Goal: Task Accomplishment & Management: Manage account settings

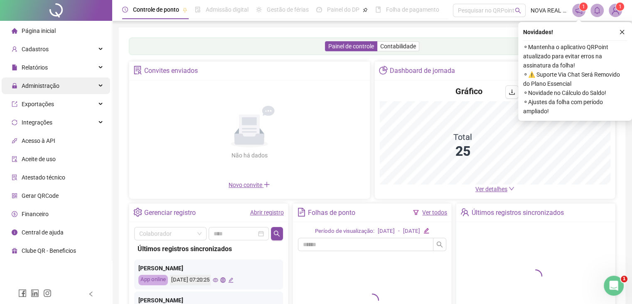
click at [62, 84] on div "Administração" at bounding box center [56, 85] width 109 height 17
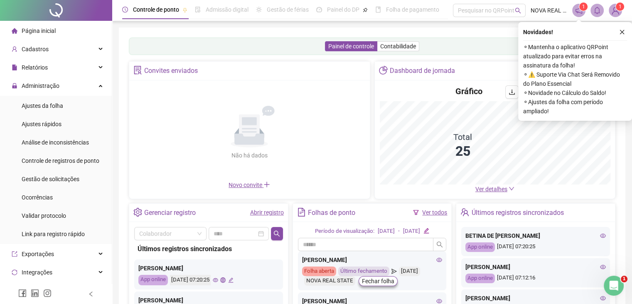
click at [624, 30] on icon "close" at bounding box center [623, 32] width 6 height 6
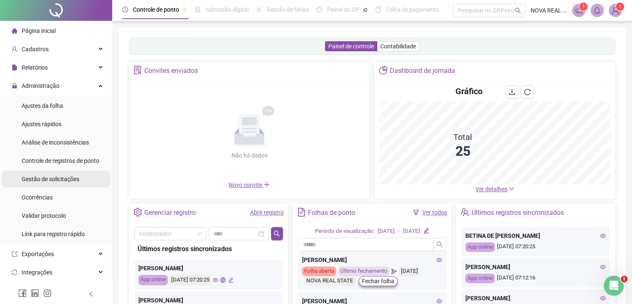
click at [24, 181] on span "Gestão de solicitações" at bounding box center [51, 178] width 58 height 7
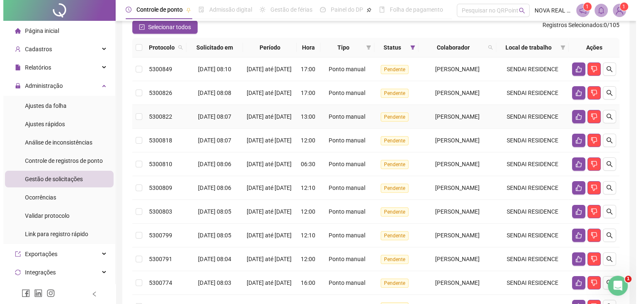
scroll to position [35, 0]
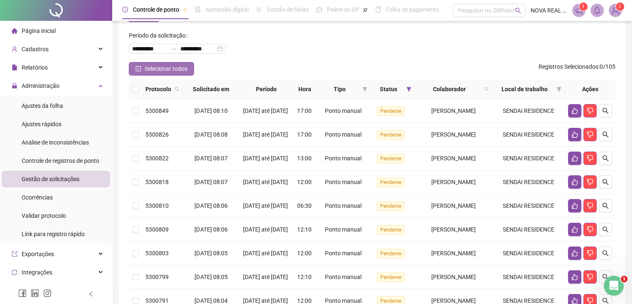
click at [159, 69] on span "Selecionar todos" at bounding box center [166, 68] width 43 height 9
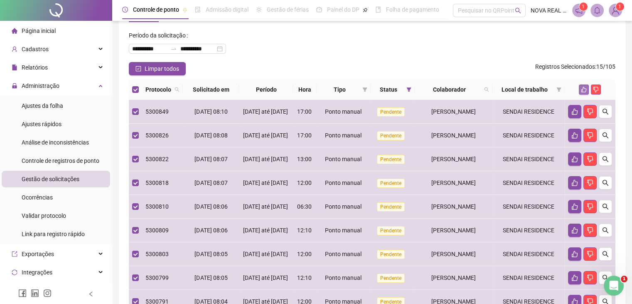
click at [582, 89] on icon "like" at bounding box center [584, 89] width 5 height 5
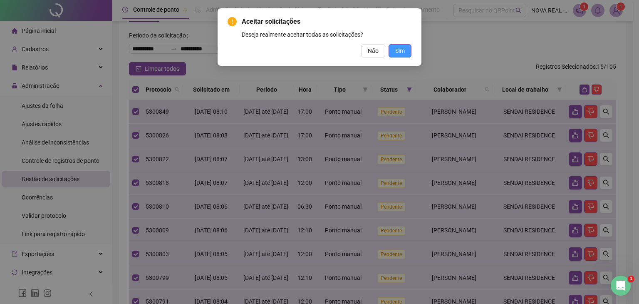
click at [405, 53] on button "Sim" at bounding box center [399, 50] width 23 height 13
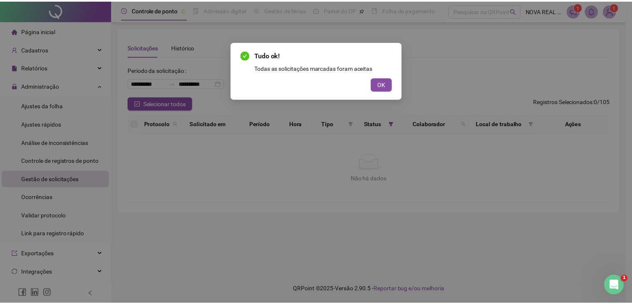
scroll to position [0, 0]
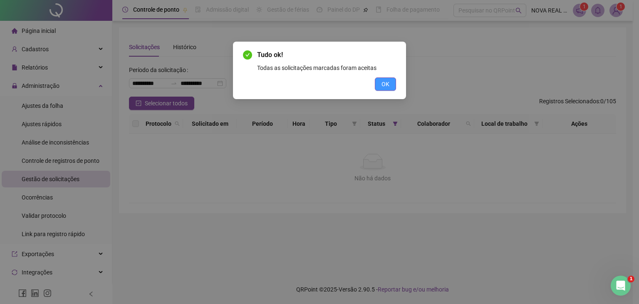
click at [386, 88] on button "OK" at bounding box center [385, 83] width 21 height 13
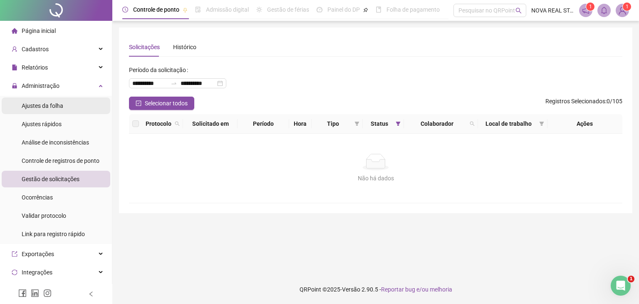
click at [43, 108] on span "Ajustes da folha" at bounding box center [43, 105] width 42 height 7
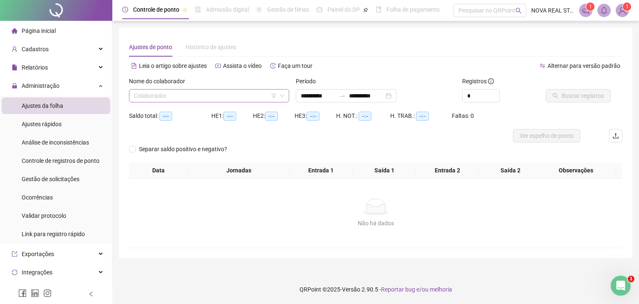
click at [217, 94] on input "search" at bounding box center [205, 95] width 143 height 12
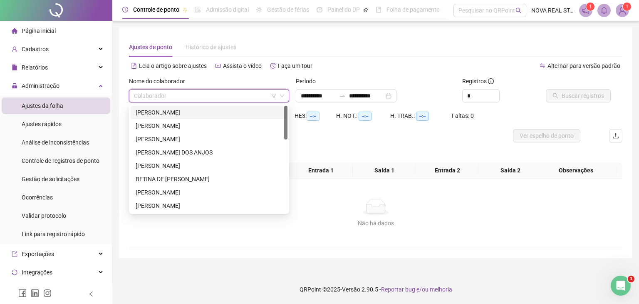
click at [188, 109] on div "[PERSON_NAME]" at bounding box center [209, 112] width 147 height 9
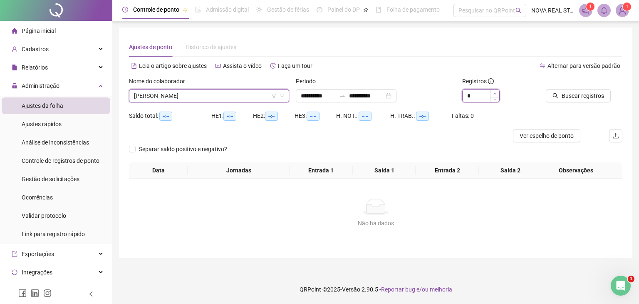
type input "*"
click at [493, 91] on span "Increase Value" at bounding box center [494, 92] width 9 height 7
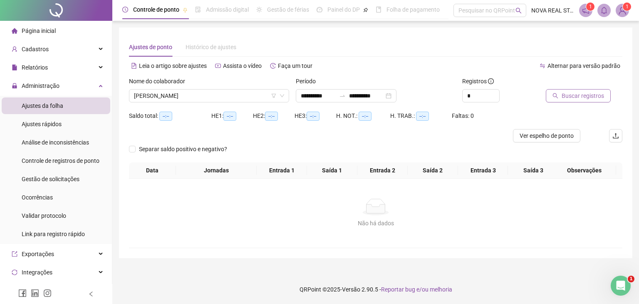
click at [558, 92] on button "Buscar registros" at bounding box center [578, 95] width 65 height 13
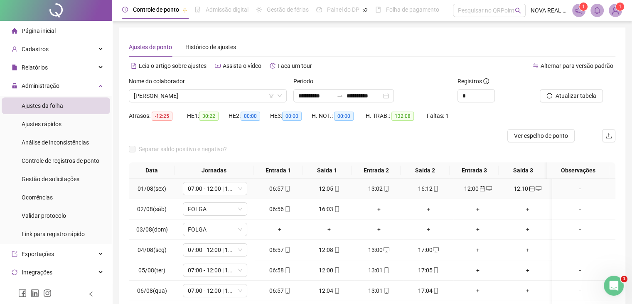
click at [481, 190] on icon "calendar" at bounding box center [482, 188] width 5 height 5
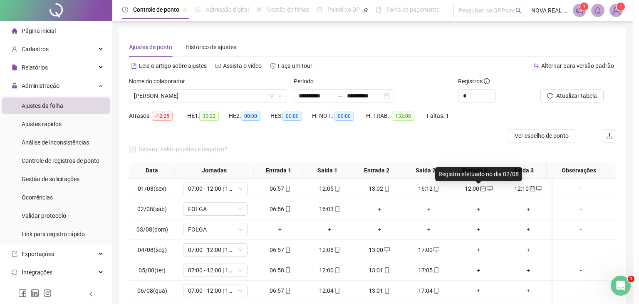
type input "**********"
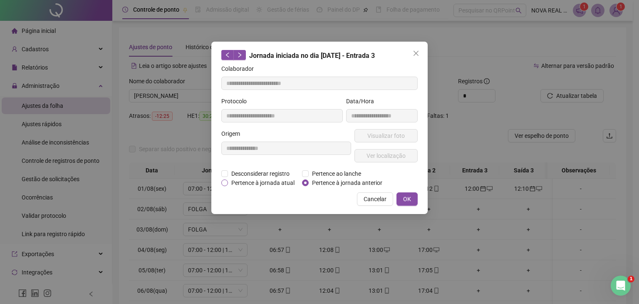
click at [266, 183] on span "Pertence à jornada atual" at bounding box center [263, 182] width 70 height 9
click at [410, 200] on span "OK" at bounding box center [407, 198] width 8 height 9
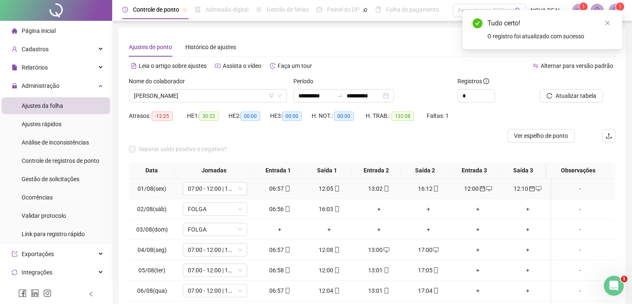
click at [523, 188] on div "12:10" at bounding box center [527, 188] width 43 height 9
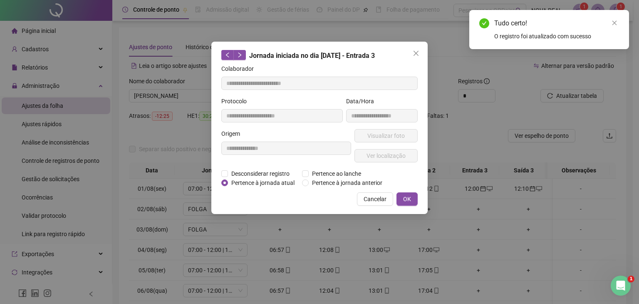
type input "**********"
click at [276, 182] on span "Pertence à jornada atual" at bounding box center [263, 182] width 70 height 9
click at [413, 196] on button "OK" at bounding box center [406, 198] width 21 height 13
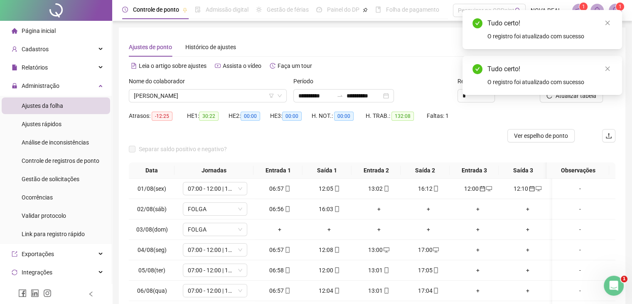
click at [572, 95] on div "Tudo certo! O registro foi atualizado com sucesso" at bounding box center [543, 75] width 160 height 39
click at [608, 66] on icon "close" at bounding box center [608, 69] width 6 height 6
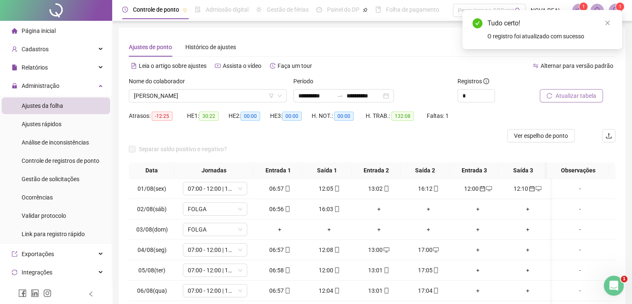
click at [556, 101] on button "Atualizar tabela" at bounding box center [571, 95] width 63 height 13
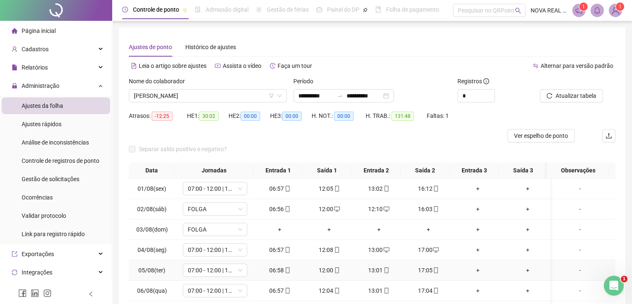
scroll to position [42, 0]
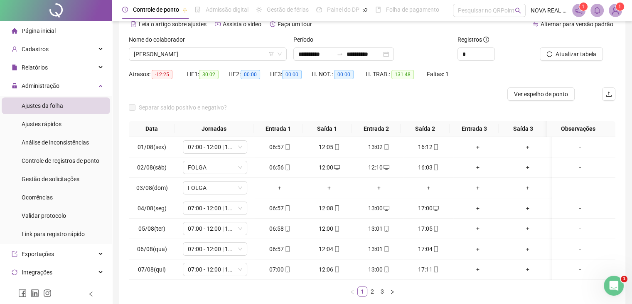
drag, startPoint x: 372, startPoint y: 286, endPoint x: 370, endPoint y: 279, distance: 7.3
click at [372, 287] on link "2" at bounding box center [372, 291] width 9 height 9
click at [382, 296] on link "3" at bounding box center [382, 291] width 9 height 9
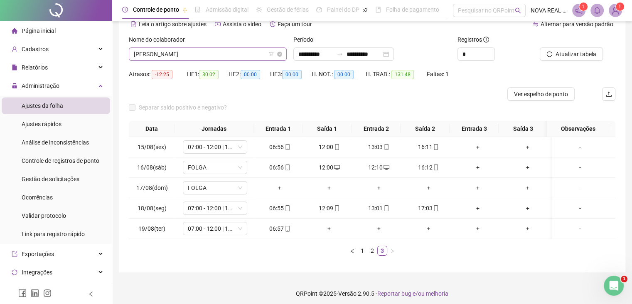
click at [223, 56] on span "[PERSON_NAME]" at bounding box center [208, 54] width 148 height 12
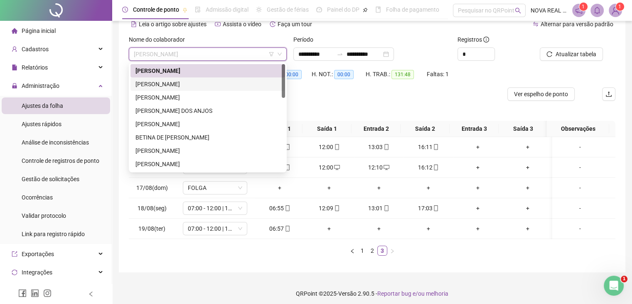
click at [206, 82] on div "[PERSON_NAME]" at bounding box center [208, 83] width 145 height 9
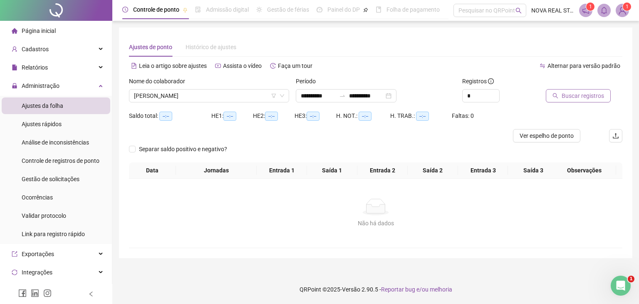
click at [562, 98] on span "Buscar registros" at bounding box center [582, 95] width 42 height 9
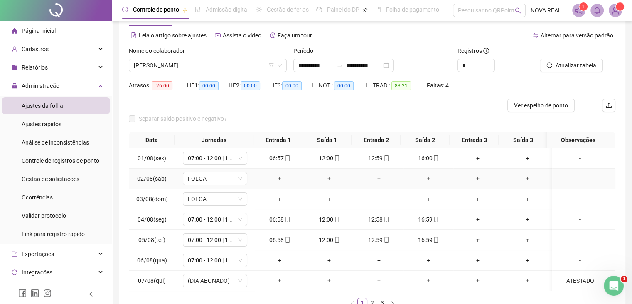
scroll to position [42, 0]
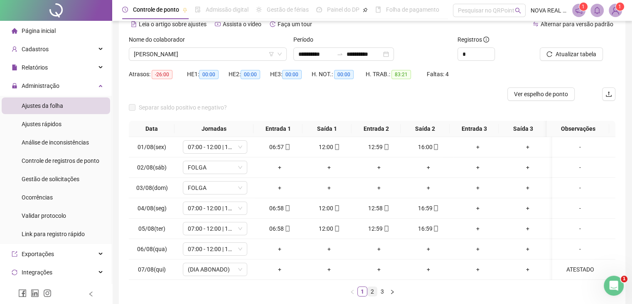
click at [373, 296] on link "2" at bounding box center [372, 291] width 9 height 9
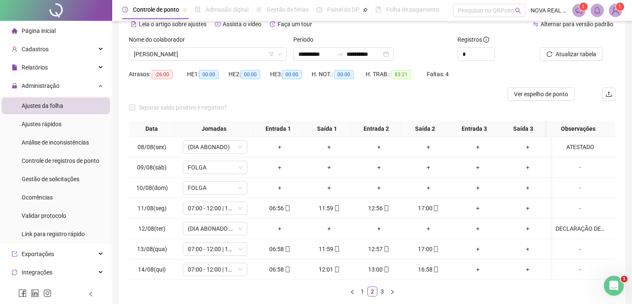
click at [383, 296] on link "3" at bounding box center [382, 291] width 9 height 9
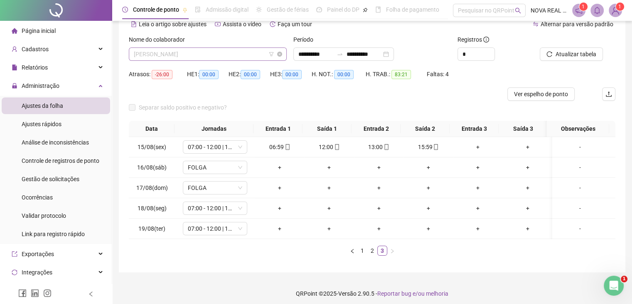
click at [206, 59] on span "[PERSON_NAME]" at bounding box center [208, 54] width 148 height 12
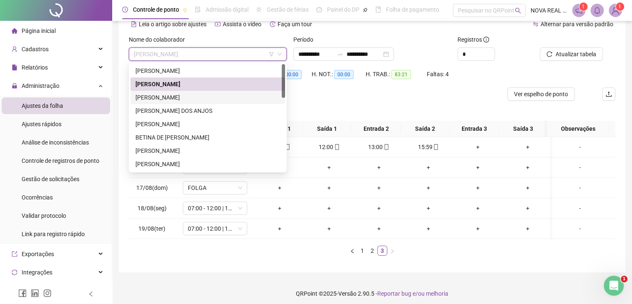
click at [205, 98] on div "[PERSON_NAME]" at bounding box center [208, 97] width 145 height 9
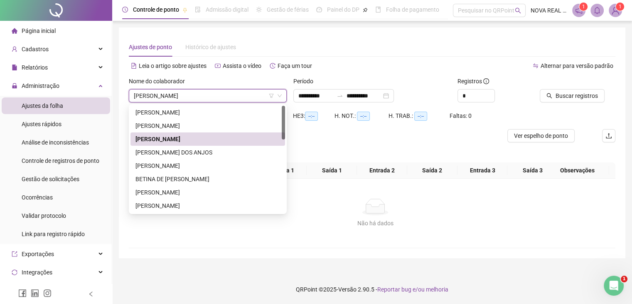
scroll to position [0, 0]
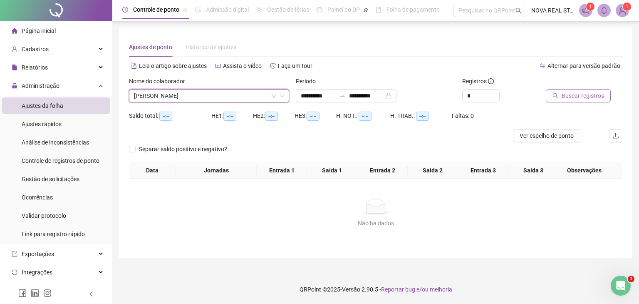
click at [569, 93] on span "Buscar registros" at bounding box center [582, 95] width 42 height 9
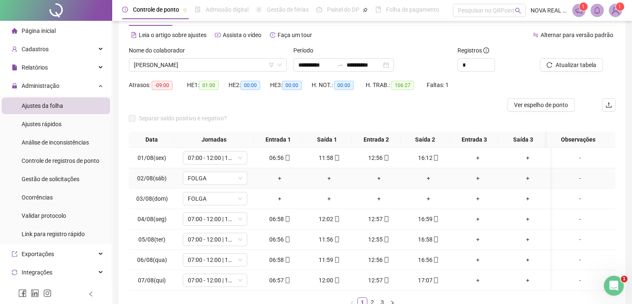
scroll to position [42, 0]
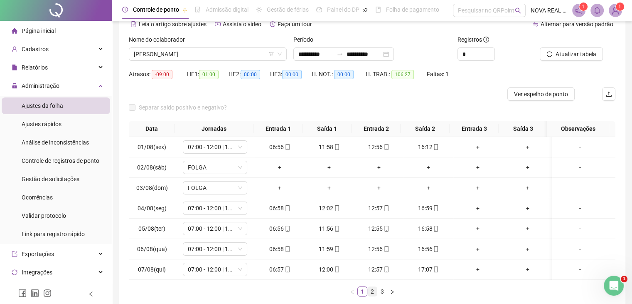
click at [369, 296] on link "2" at bounding box center [372, 291] width 9 height 9
click at [380, 296] on link "3" at bounding box center [382, 291] width 9 height 9
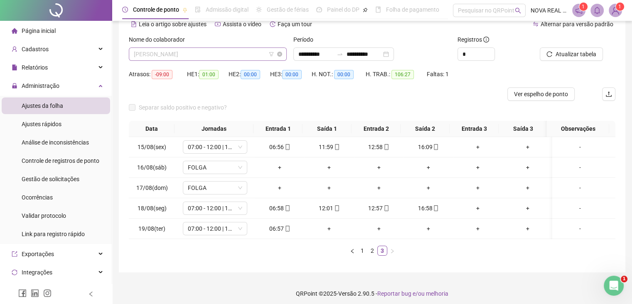
click at [193, 53] on span "[PERSON_NAME]" at bounding box center [208, 54] width 148 height 12
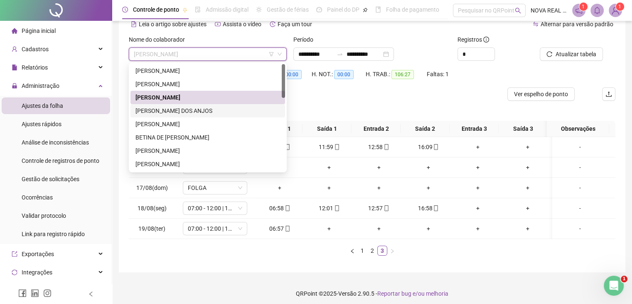
click at [190, 112] on div "[PERSON_NAME] DOS ANJOS" at bounding box center [208, 110] width 145 height 9
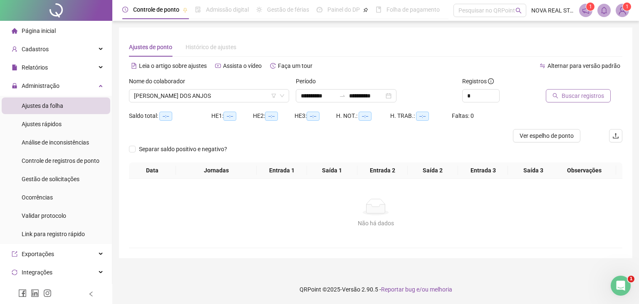
drag, startPoint x: 578, startPoint y: 104, endPoint x: 575, endPoint y: 98, distance: 6.7
click at [577, 104] on div "Buscar registros" at bounding box center [583, 93] width 83 height 32
click at [575, 98] on span "Buscar registros" at bounding box center [582, 95] width 42 height 9
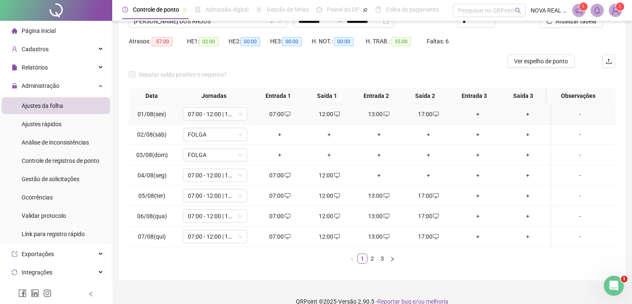
scroll to position [83, 0]
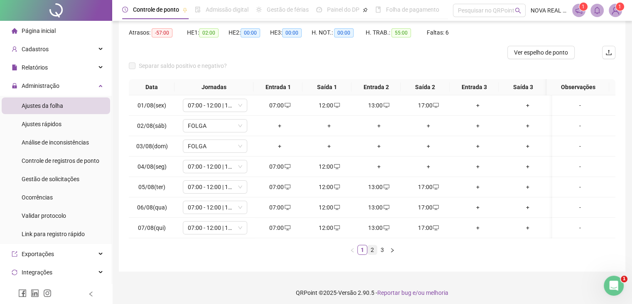
click at [369, 254] on link "2" at bounding box center [372, 249] width 9 height 9
click at [421, 165] on div "+" at bounding box center [428, 166] width 43 height 9
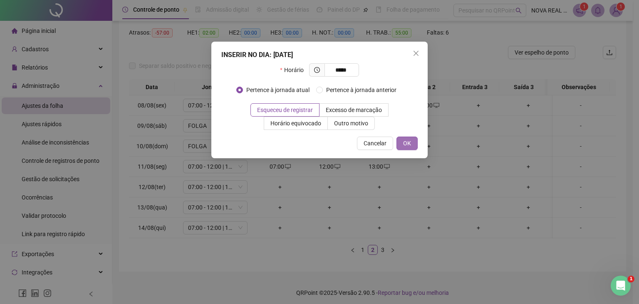
type input "*****"
click at [411, 143] on button "OK" at bounding box center [406, 142] width 21 height 13
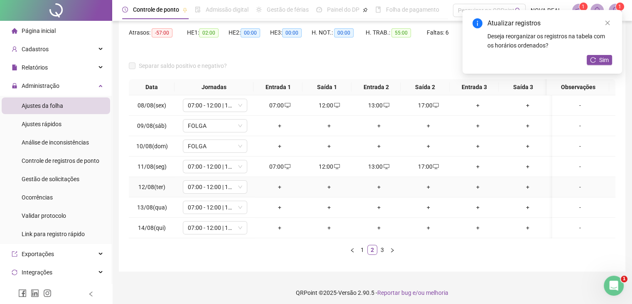
click at [273, 182] on div "+" at bounding box center [279, 186] width 43 height 9
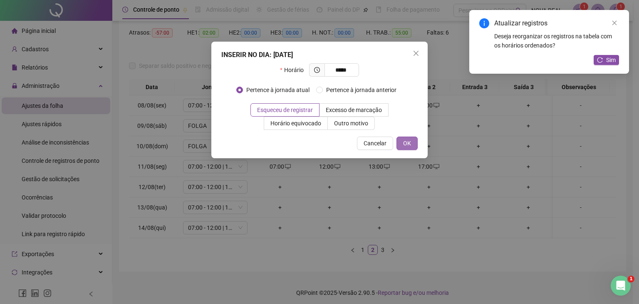
type input "*****"
click at [408, 145] on span "OK" at bounding box center [407, 142] width 8 height 9
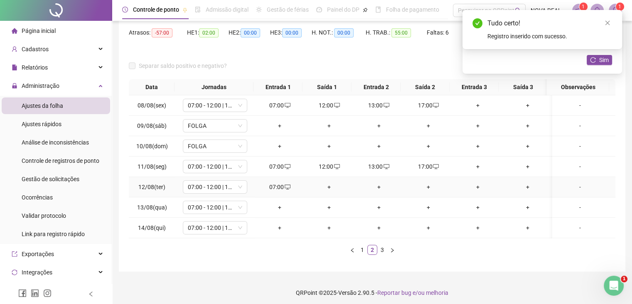
click at [324, 183] on div "+" at bounding box center [329, 186] width 43 height 9
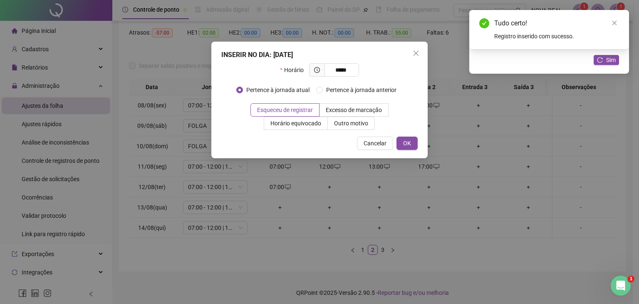
type input "*****"
click at [418, 143] on div "INSERIR NO DIA : [DATE] Horário ***** Pertence à jornada atual Pertence à jorna…" at bounding box center [319, 100] width 216 height 116
click at [409, 146] on span "OK" at bounding box center [407, 142] width 8 height 9
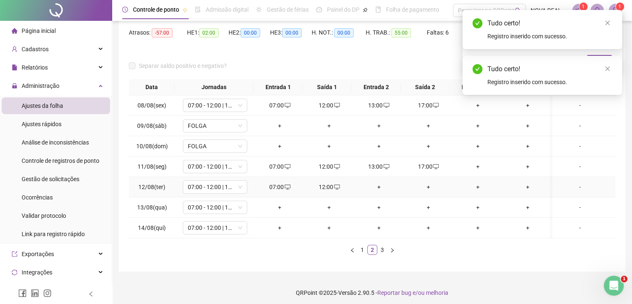
click at [374, 190] on div "+" at bounding box center [379, 186] width 43 height 9
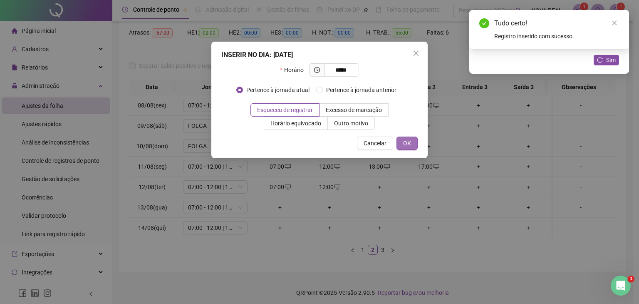
type input "*****"
click at [407, 146] on span "OK" at bounding box center [407, 142] width 8 height 9
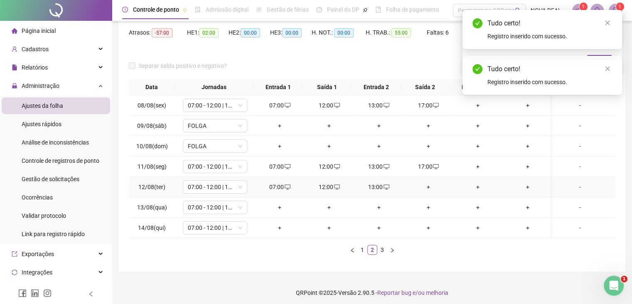
click at [427, 186] on div "+" at bounding box center [428, 186] width 43 height 9
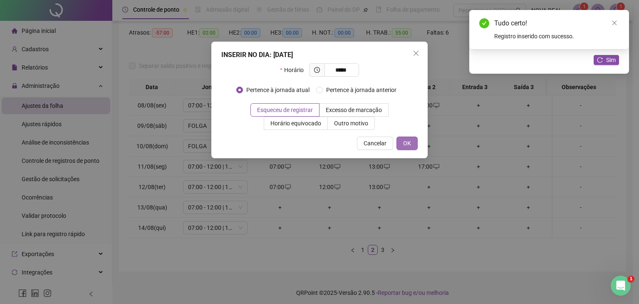
type input "*****"
drag, startPoint x: 401, startPoint y: 146, endPoint x: 376, endPoint y: 173, distance: 36.5
click at [401, 147] on button "OK" at bounding box center [406, 142] width 21 height 13
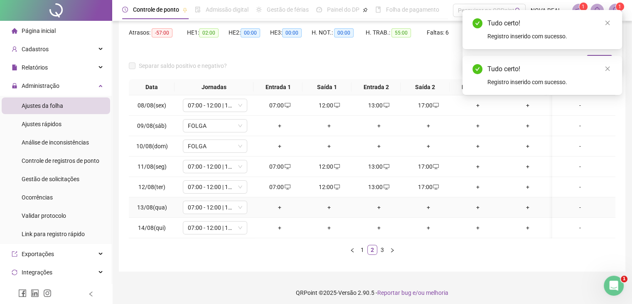
click at [278, 206] on div "+" at bounding box center [279, 207] width 43 height 9
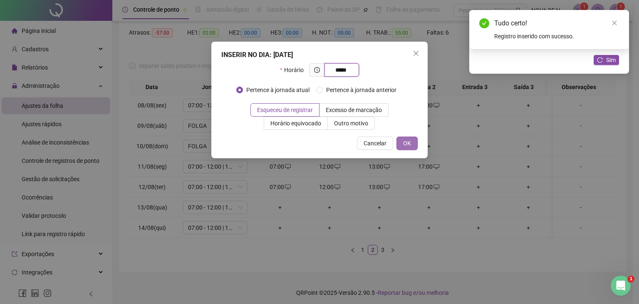
type input "*****"
click at [408, 148] on button "OK" at bounding box center [406, 142] width 21 height 13
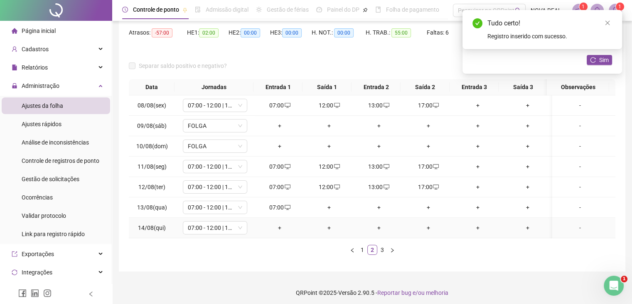
click at [278, 227] on div "+" at bounding box center [279, 227] width 43 height 9
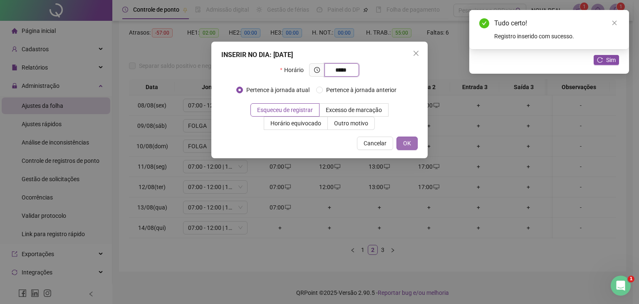
type input "*****"
click at [410, 144] on span "OK" at bounding box center [407, 142] width 8 height 9
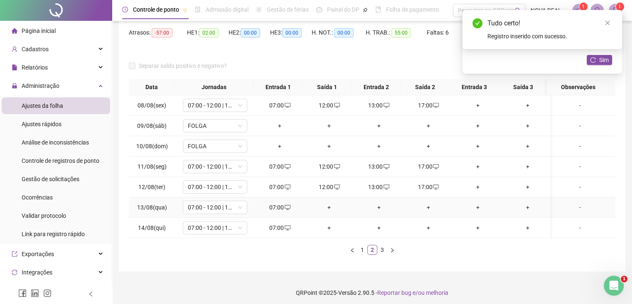
click at [324, 208] on div "+" at bounding box center [329, 207] width 43 height 9
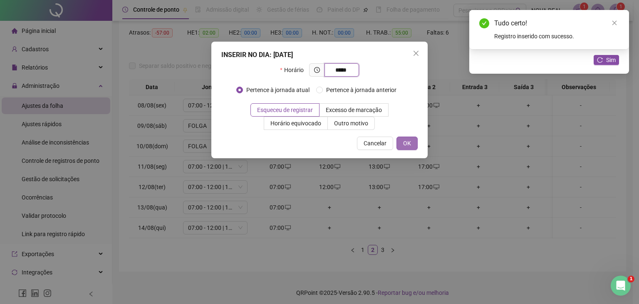
type input "*****"
click at [402, 138] on button "OK" at bounding box center [406, 142] width 21 height 13
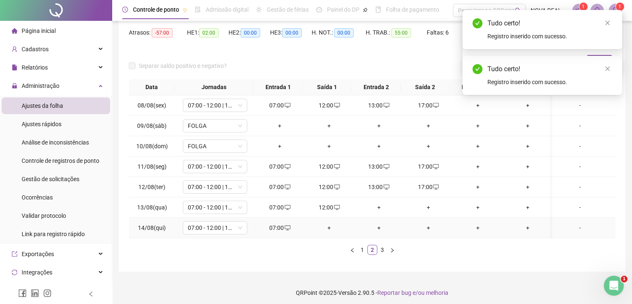
click at [326, 228] on div "+" at bounding box center [329, 227] width 43 height 9
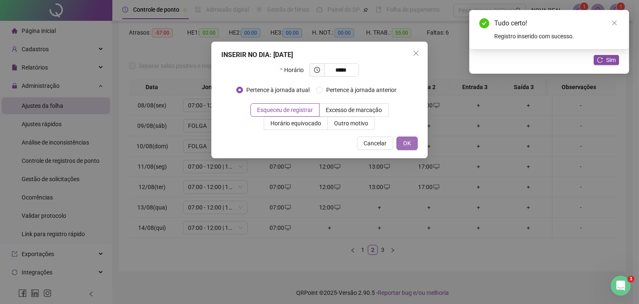
type input "*****"
click at [408, 143] on span "OK" at bounding box center [407, 142] width 8 height 9
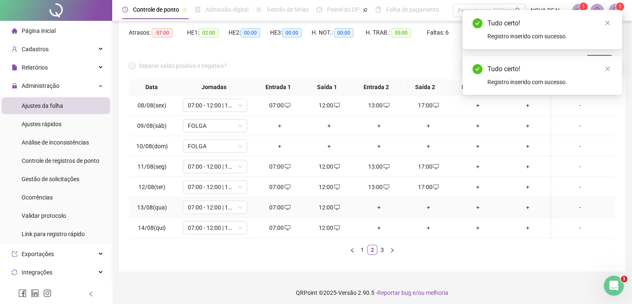
click at [375, 208] on div "+" at bounding box center [379, 207] width 43 height 9
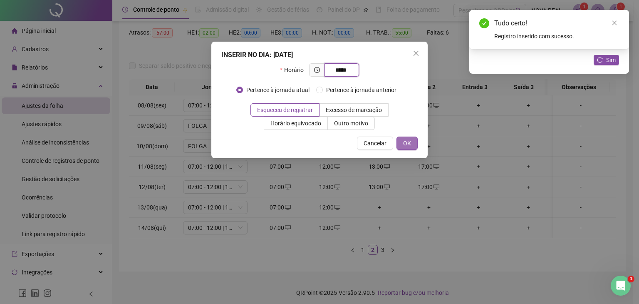
type input "*****"
click at [406, 145] on span "OK" at bounding box center [407, 142] width 8 height 9
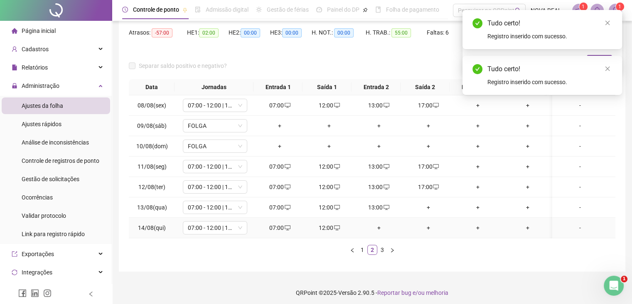
click at [374, 229] on div "+" at bounding box center [379, 227] width 43 height 9
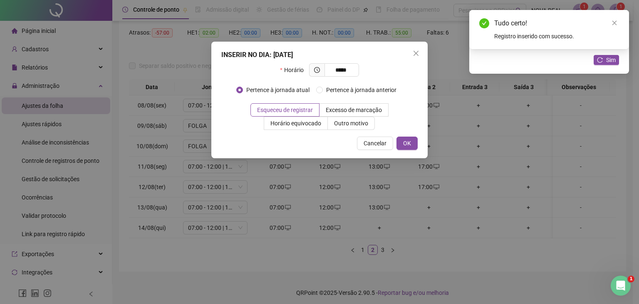
type input "*****"
click at [396, 146] on div "Cancelar OK" at bounding box center [319, 142] width 196 height 13
click at [403, 147] on span "OK" at bounding box center [407, 142] width 8 height 9
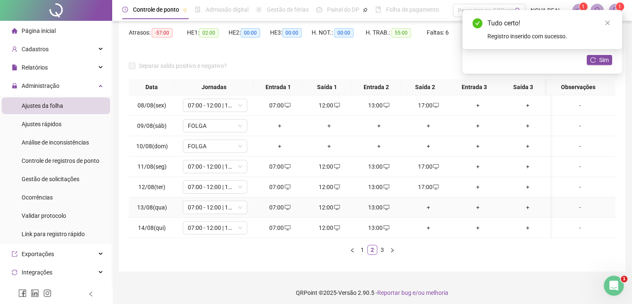
click at [426, 208] on div "+" at bounding box center [428, 207] width 43 height 9
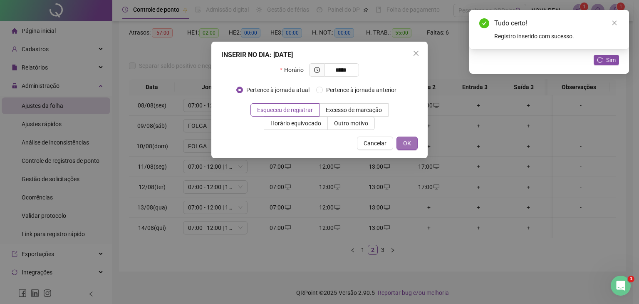
type input "*****"
click at [406, 142] on span "OK" at bounding box center [407, 142] width 8 height 9
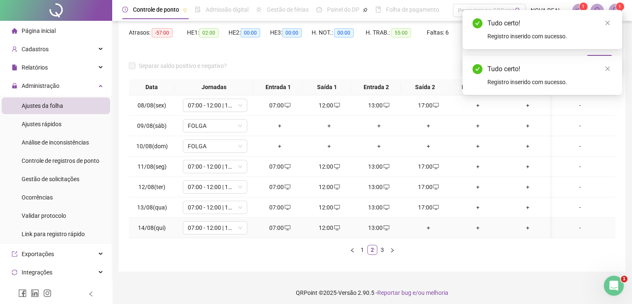
click at [432, 228] on div "+" at bounding box center [428, 227] width 43 height 9
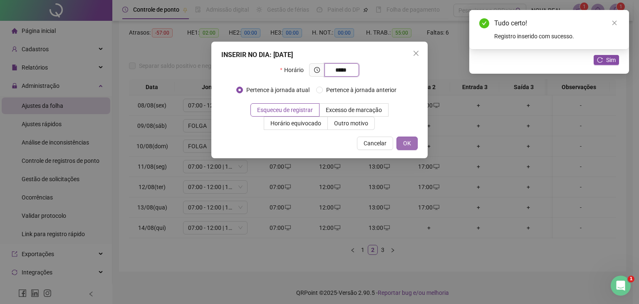
type input "*****"
click at [411, 145] on span "OK" at bounding box center [407, 142] width 8 height 9
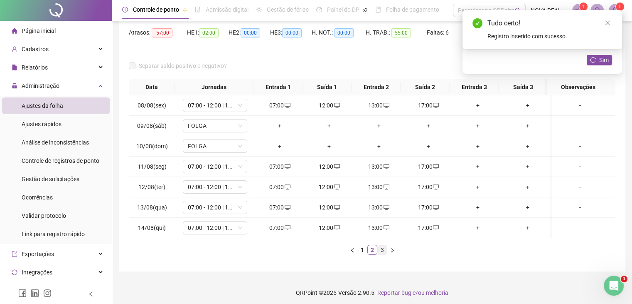
click at [379, 251] on link "3" at bounding box center [382, 249] width 9 height 9
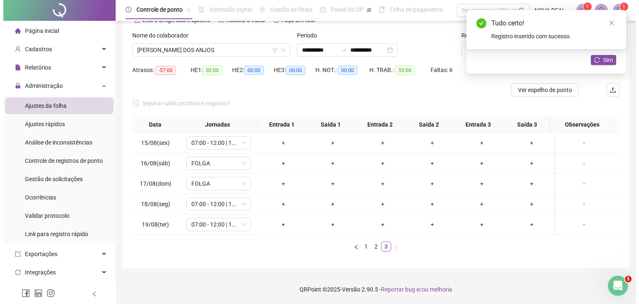
scroll to position [52, 0]
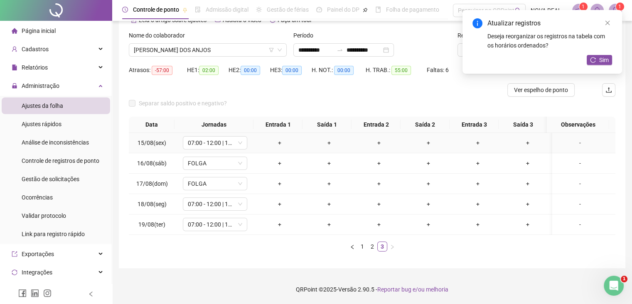
click at [281, 138] on div "+" at bounding box center [279, 142] width 43 height 9
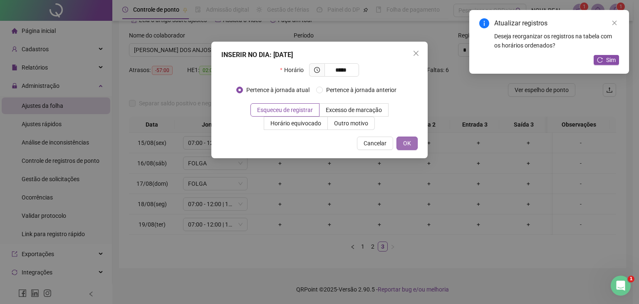
type input "*****"
click at [401, 141] on button "OK" at bounding box center [406, 142] width 21 height 13
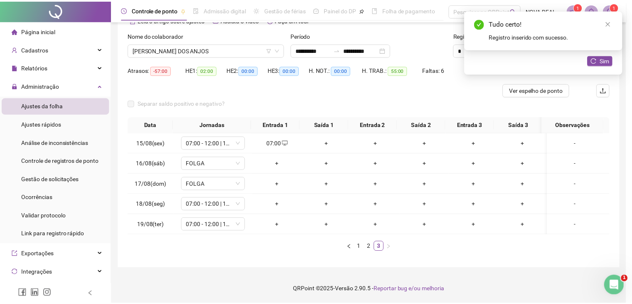
scroll to position [45, 0]
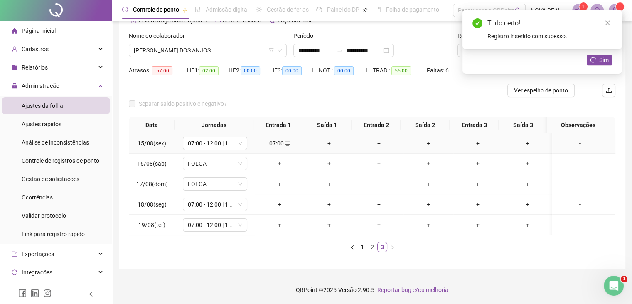
click at [324, 143] on div "+" at bounding box center [329, 142] width 43 height 9
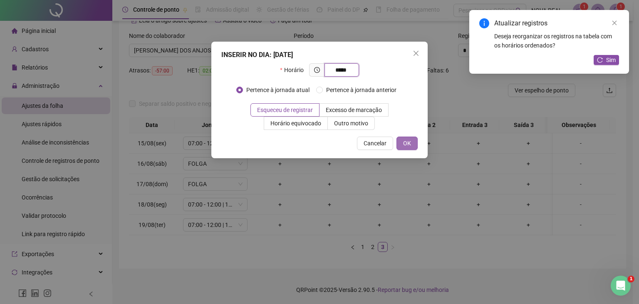
type input "*****"
click at [403, 143] on button "OK" at bounding box center [406, 142] width 21 height 13
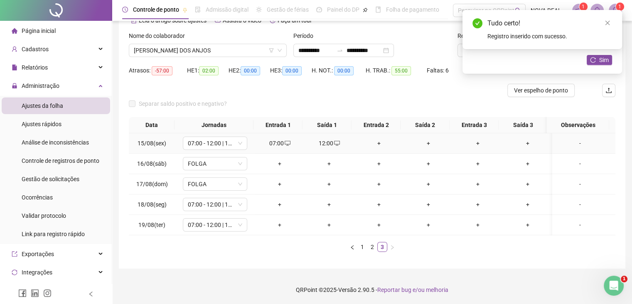
click at [376, 139] on td "+" at bounding box center [378, 143] width 49 height 20
click at [375, 140] on div "+" at bounding box center [379, 142] width 43 height 9
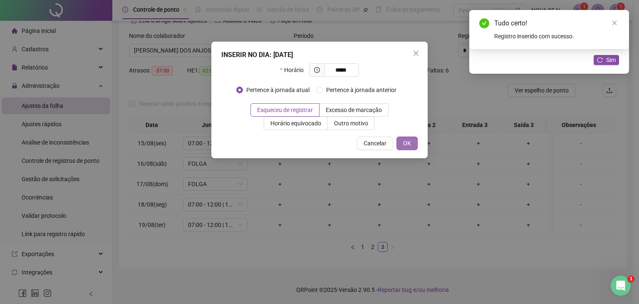
type input "*****"
click at [406, 147] on span "OK" at bounding box center [407, 142] width 8 height 9
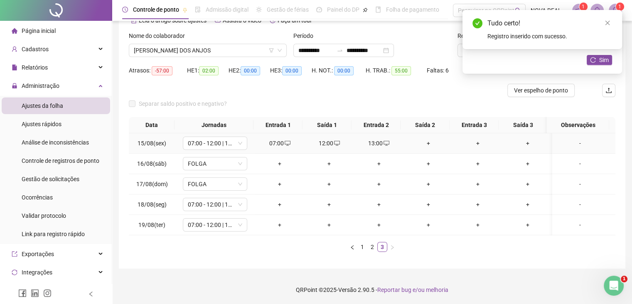
click at [423, 141] on div "+" at bounding box center [428, 142] width 43 height 9
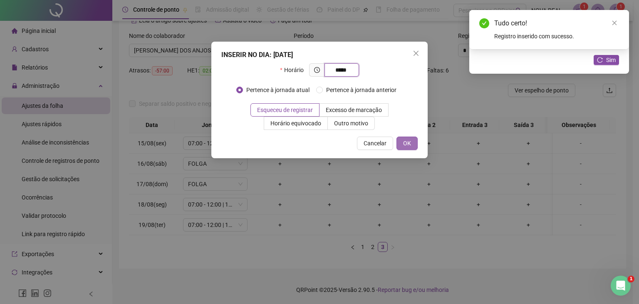
type input "*****"
click at [411, 139] on span "OK" at bounding box center [407, 142] width 8 height 9
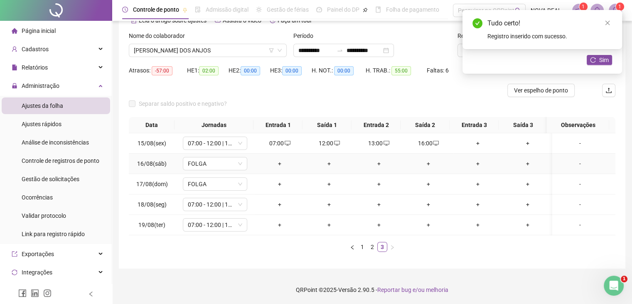
click at [285, 165] on div "+" at bounding box center [279, 163] width 43 height 9
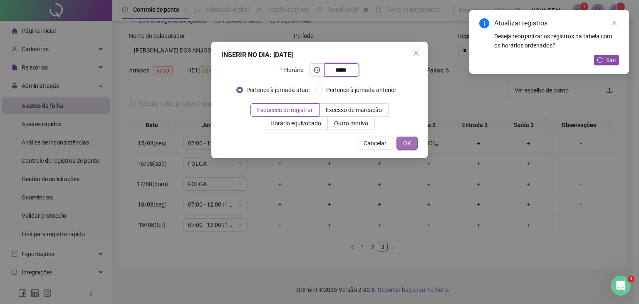
type input "*****"
click at [414, 146] on button "OK" at bounding box center [406, 142] width 21 height 13
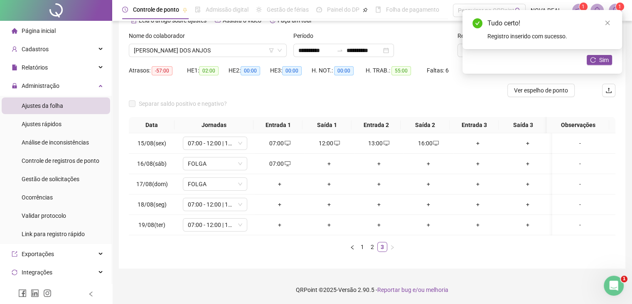
click at [323, 166] on div "+" at bounding box center [329, 163] width 43 height 9
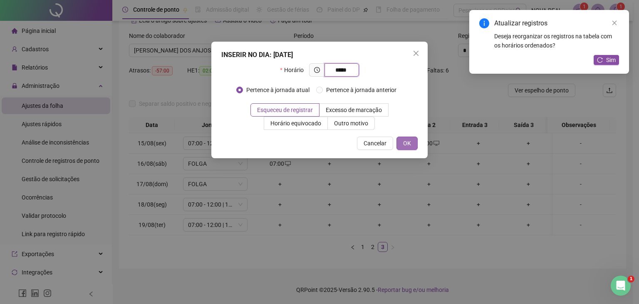
type input "*****"
click at [417, 144] on button "OK" at bounding box center [406, 142] width 21 height 13
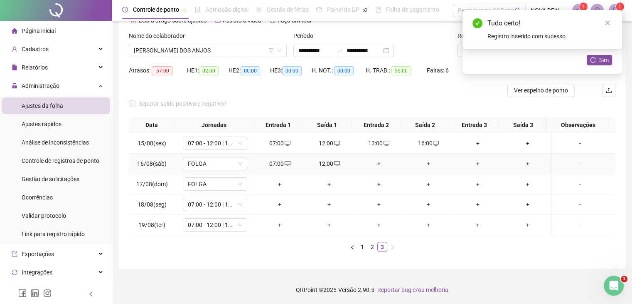
click at [381, 161] on div "+" at bounding box center [379, 163] width 43 height 9
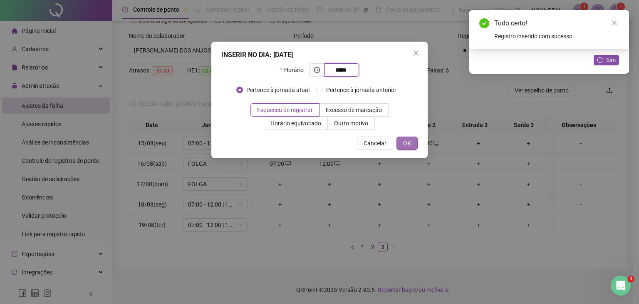
type input "*****"
click at [403, 137] on button "OK" at bounding box center [406, 142] width 21 height 13
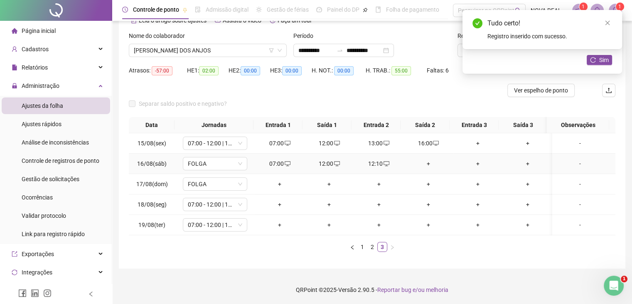
click at [424, 160] on div "+" at bounding box center [428, 163] width 43 height 9
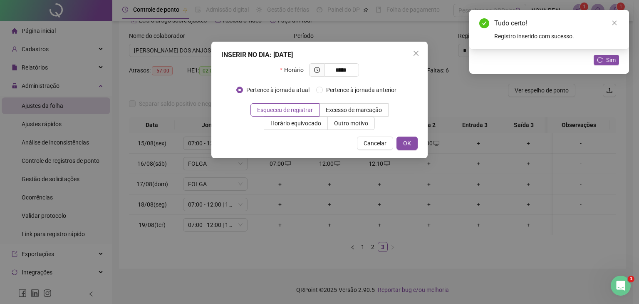
type input "*****"
click at [409, 136] on div "INSERIR NO DIA : [DATE] Horário ***** Pertence à jornada atual Pertence à jorna…" at bounding box center [319, 100] width 216 height 116
click at [405, 146] on span "OK" at bounding box center [407, 142] width 8 height 9
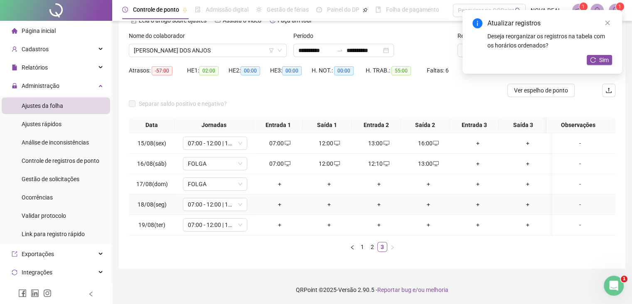
click at [280, 205] on div "+" at bounding box center [279, 204] width 43 height 9
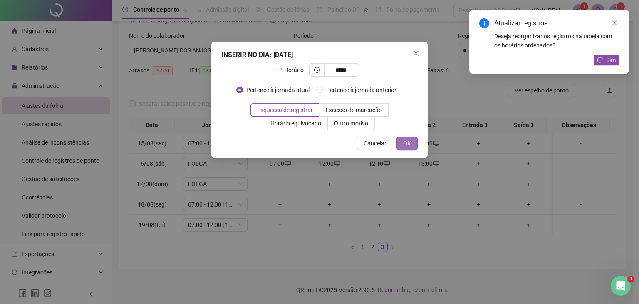
type input "*****"
click at [412, 142] on button "OK" at bounding box center [406, 142] width 21 height 13
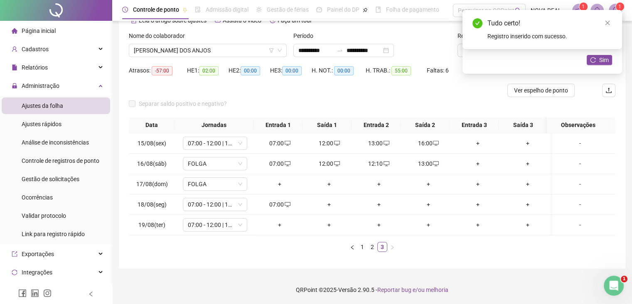
click at [323, 204] on div "+" at bounding box center [329, 204] width 43 height 9
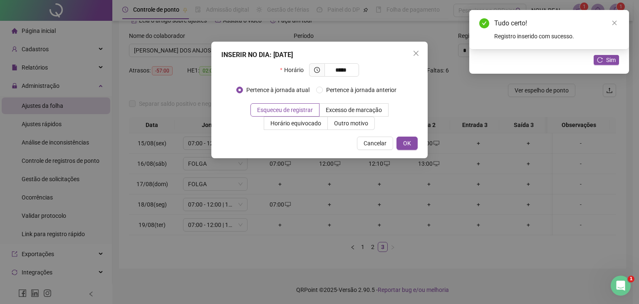
type input "*****"
click at [404, 152] on div "INSERIR NO DIA : [DATE] Horário ***** Pertence à jornada atual Pertence à jorna…" at bounding box center [319, 100] width 216 height 116
click at [405, 147] on span "OK" at bounding box center [407, 142] width 8 height 9
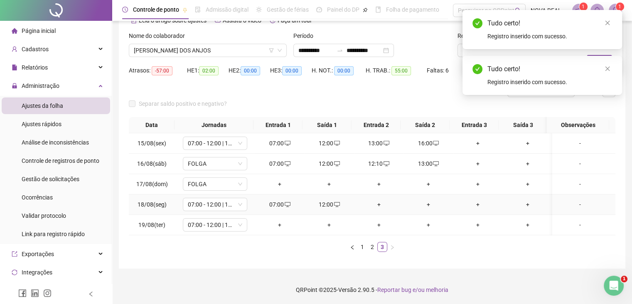
click at [378, 205] on div "+" at bounding box center [379, 204] width 43 height 9
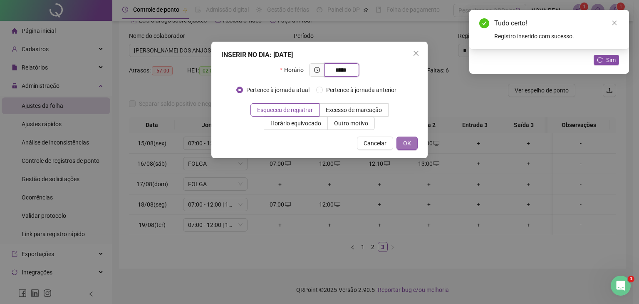
type input "*****"
click at [405, 141] on span "OK" at bounding box center [407, 142] width 8 height 9
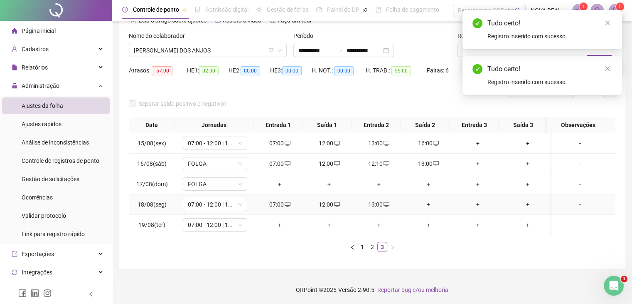
click at [426, 207] on div "+" at bounding box center [428, 204] width 43 height 9
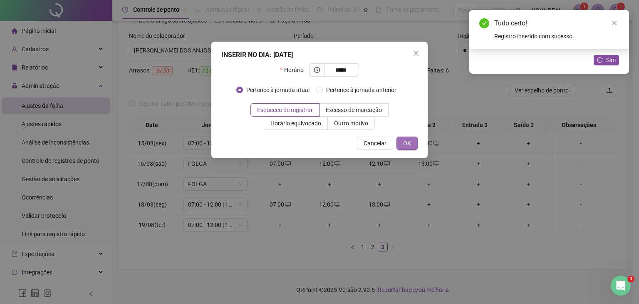
type input "*****"
click at [407, 138] on span "OK" at bounding box center [407, 142] width 8 height 9
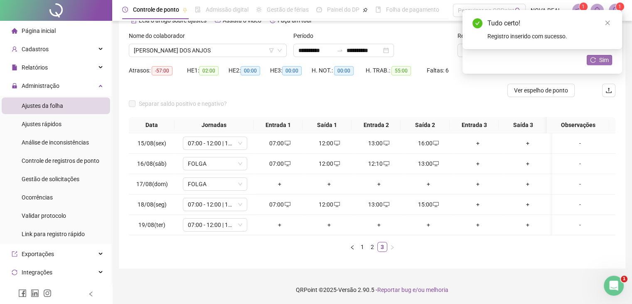
click at [601, 59] on span "Sim" at bounding box center [605, 59] width 10 height 9
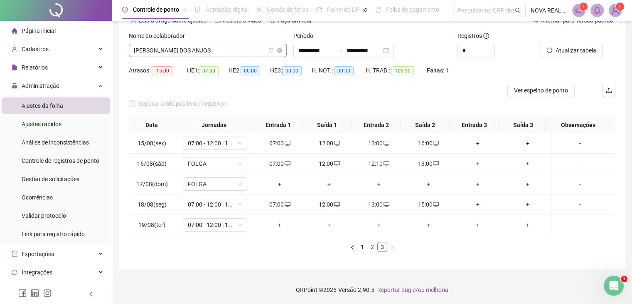
click at [213, 53] on span "[PERSON_NAME] DOS ANJOS" at bounding box center [208, 50] width 148 height 12
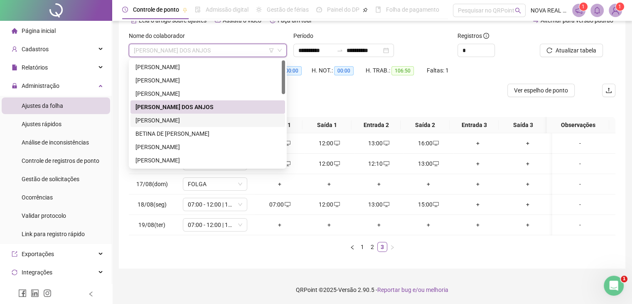
click at [186, 121] on div "[PERSON_NAME]" at bounding box center [208, 120] width 145 height 9
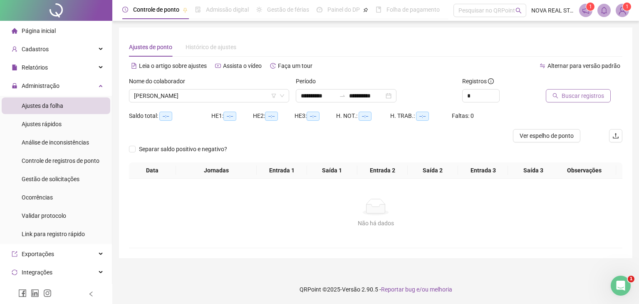
click at [561, 92] on span "Buscar registros" at bounding box center [582, 95] width 42 height 9
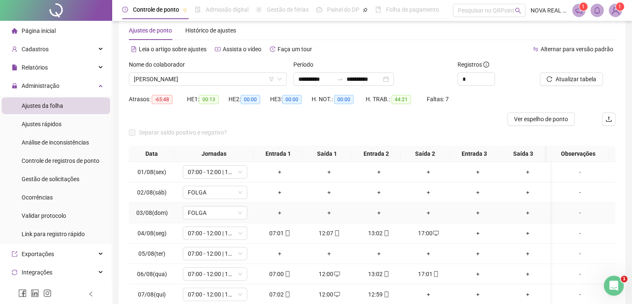
scroll to position [42, 0]
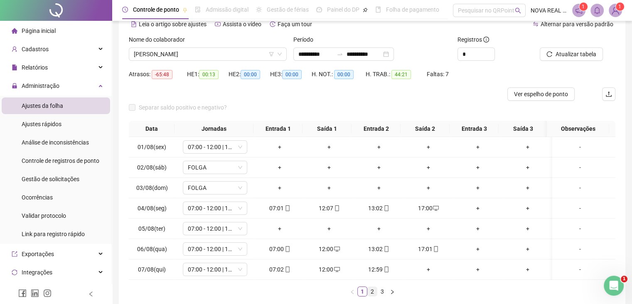
click at [373, 296] on link "2" at bounding box center [372, 291] width 9 height 9
click at [386, 296] on link "3" at bounding box center [382, 291] width 9 height 9
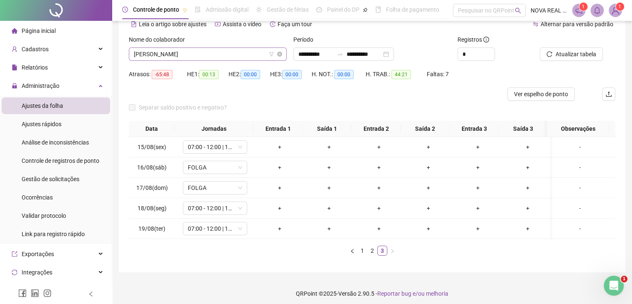
click at [211, 48] on span "[PERSON_NAME]" at bounding box center [208, 54] width 148 height 12
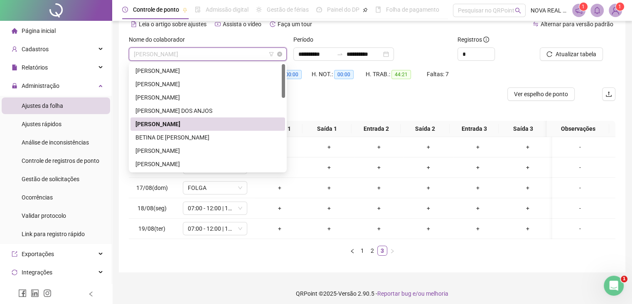
click at [210, 49] on span "[PERSON_NAME]" at bounding box center [208, 54] width 148 height 12
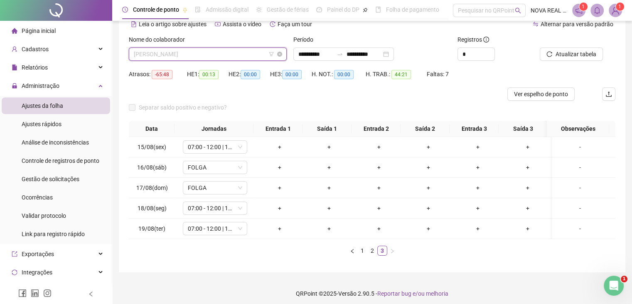
click at [208, 55] on span "[PERSON_NAME]" at bounding box center [208, 54] width 148 height 12
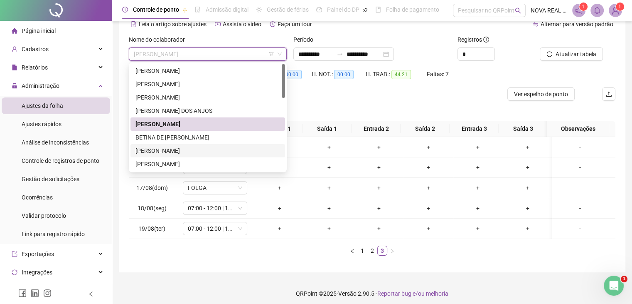
click at [173, 148] on div "[PERSON_NAME]" at bounding box center [208, 150] width 145 height 9
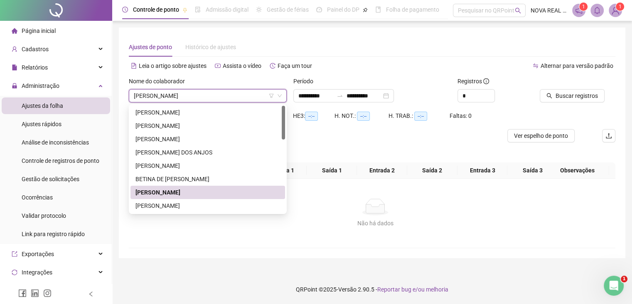
scroll to position [0, 0]
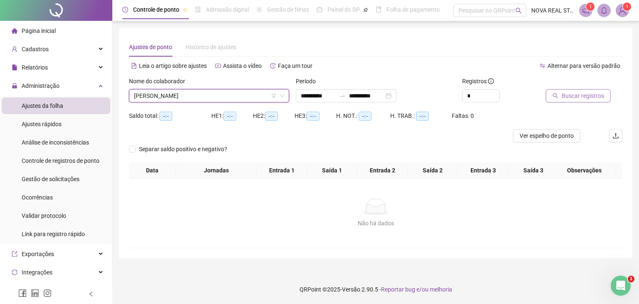
click at [581, 99] on span "Buscar registros" at bounding box center [582, 95] width 42 height 9
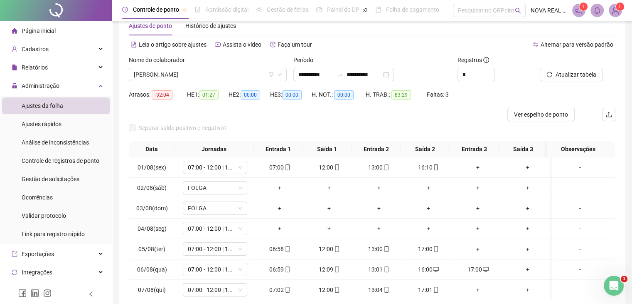
scroll to position [42, 0]
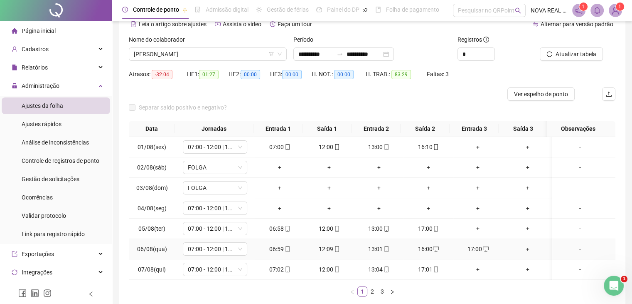
click at [433, 245] on span at bounding box center [435, 248] width 7 height 7
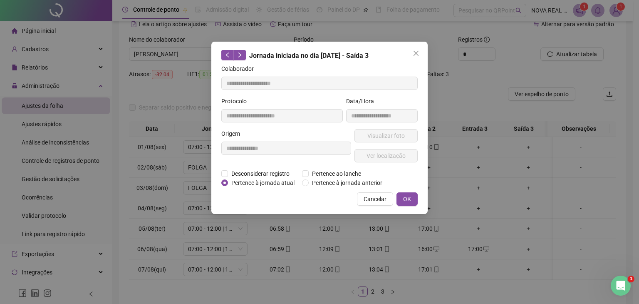
type input "**********"
click at [248, 174] on span "Desconsiderar registro" at bounding box center [260, 173] width 65 height 9
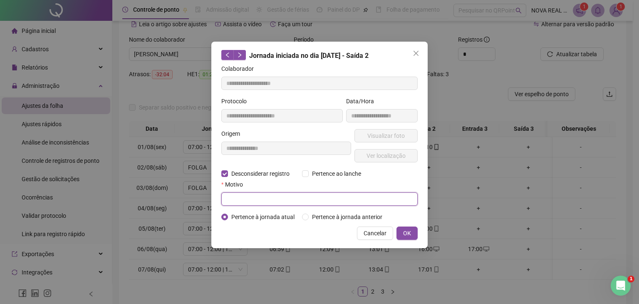
click at [250, 198] on input "text" at bounding box center [319, 198] width 196 height 13
type input "****"
click at [408, 231] on span "OK" at bounding box center [407, 232] width 8 height 9
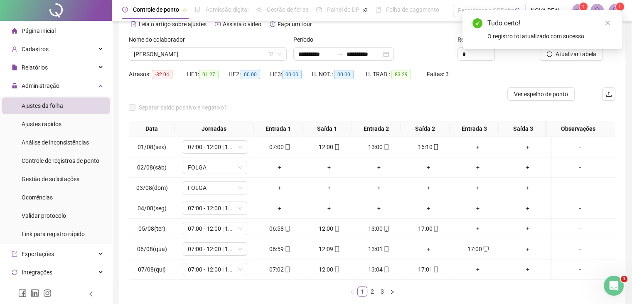
click at [586, 49] on div "Tudo certo! O registro foi atualizado com sucesso" at bounding box center [543, 29] width 160 height 39
click at [582, 59] on button "Atualizar tabela" at bounding box center [571, 53] width 63 height 13
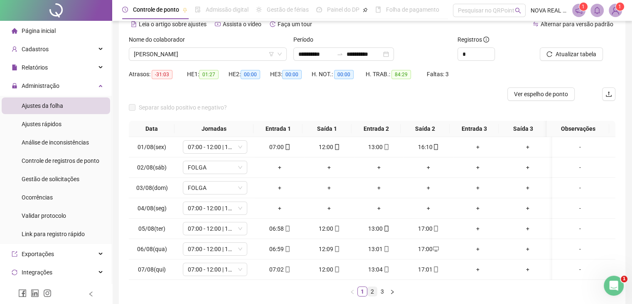
click at [369, 290] on link "2" at bounding box center [372, 291] width 9 height 9
click at [383, 296] on link "3" at bounding box center [382, 291] width 9 height 9
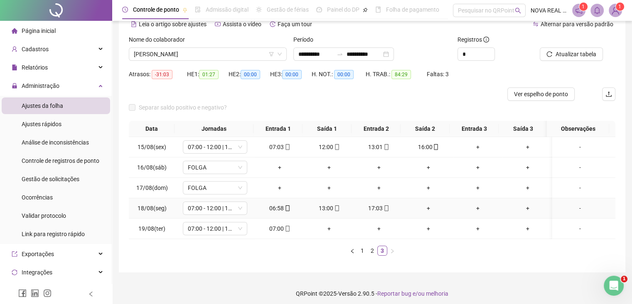
click at [429, 208] on div "+" at bounding box center [428, 207] width 43 height 9
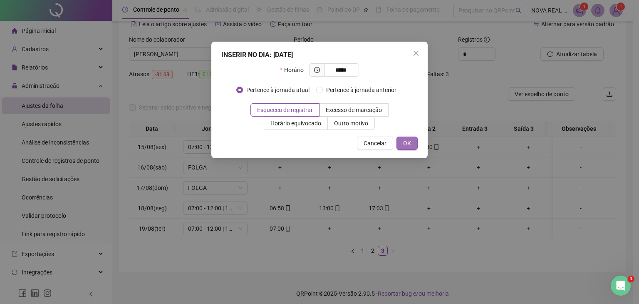
type input "*****"
click at [411, 142] on span "OK" at bounding box center [407, 142] width 8 height 9
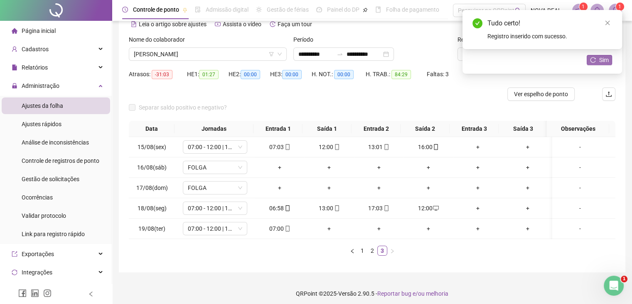
click at [609, 58] on button "Sim" at bounding box center [599, 60] width 25 height 10
click at [180, 44] on div "Nome do colaborador" at bounding box center [208, 41] width 158 height 12
click at [180, 49] on span "[PERSON_NAME]" at bounding box center [208, 54] width 148 height 12
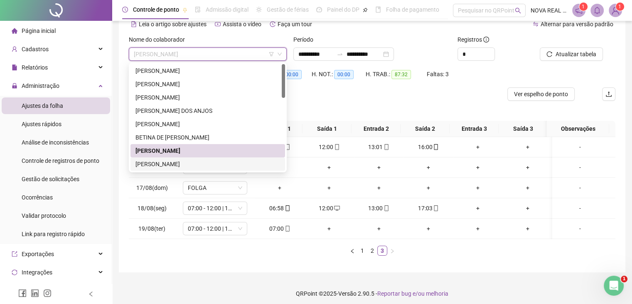
click at [186, 163] on div "[PERSON_NAME]" at bounding box center [208, 163] width 145 height 9
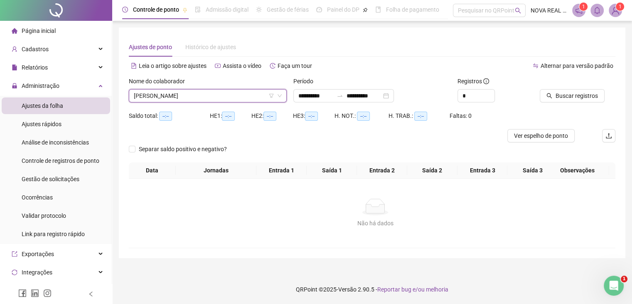
scroll to position [0, 0]
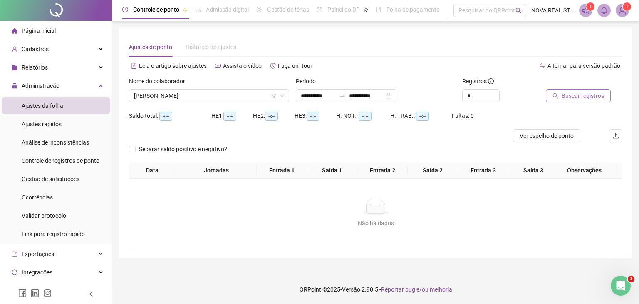
click at [590, 91] on span "Buscar registros" at bounding box center [582, 95] width 42 height 9
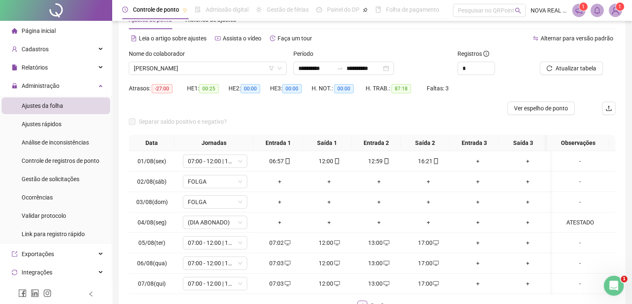
scroll to position [42, 0]
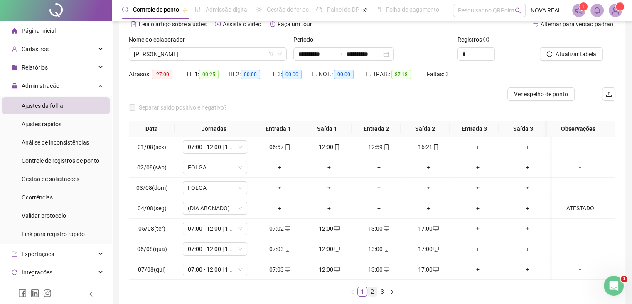
click at [374, 293] on link "2" at bounding box center [372, 291] width 9 height 9
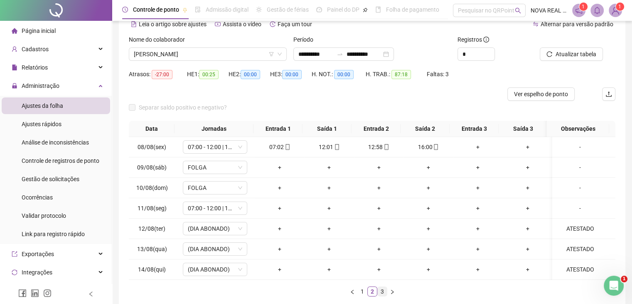
click at [380, 292] on link "3" at bounding box center [382, 291] width 9 height 9
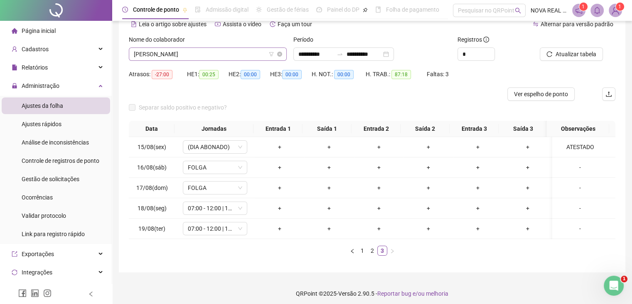
click at [171, 60] on span "[PERSON_NAME]" at bounding box center [208, 54] width 148 height 12
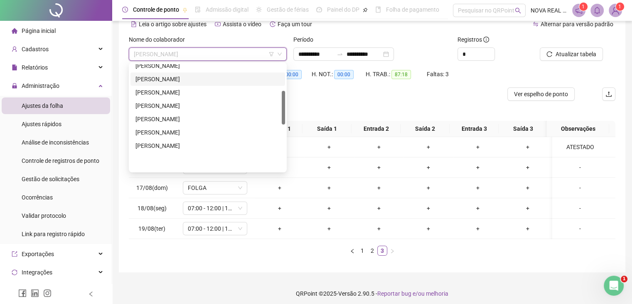
scroll to position [83, 0]
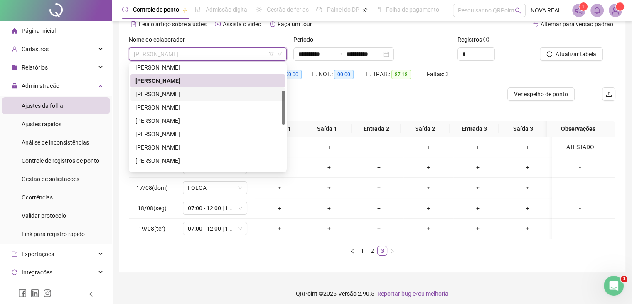
click at [180, 99] on div "[PERSON_NAME]" at bounding box center [208, 93] width 155 height 13
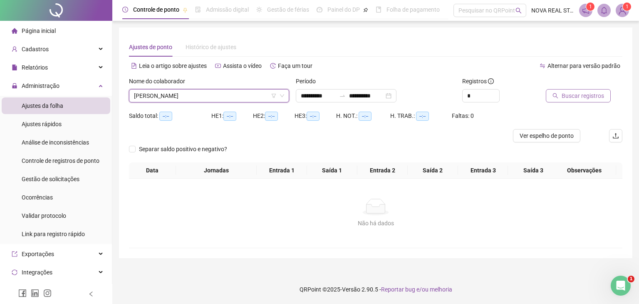
click at [589, 101] on button "Buscar registros" at bounding box center [578, 95] width 65 height 13
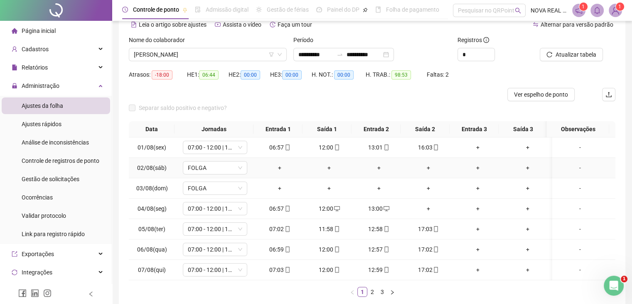
scroll to position [42, 0]
click at [371, 296] on link "2" at bounding box center [372, 291] width 9 height 9
click at [381, 296] on link "3" at bounding box center [382, 291] width 9 height 9
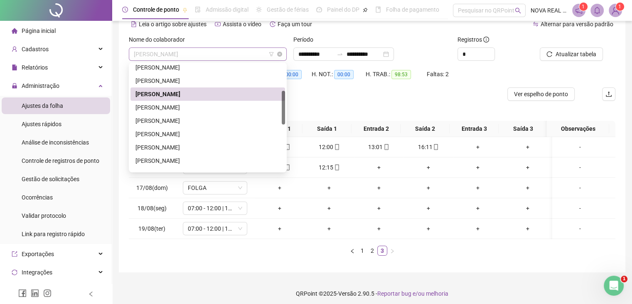
click at [178, 52] on span "[PERSON_NAME]" at bounding box center [208, 54] width 148 height 12
click at [178, 57] on span "[PERSON_NAME]" at bounding box center [208, 54] width 148 height 12
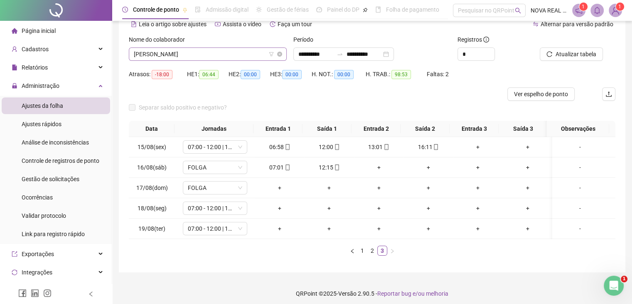
click at [141, 50] on span "[PERSON_NAME]" at bounding box center [208, 54] width 148 height 12
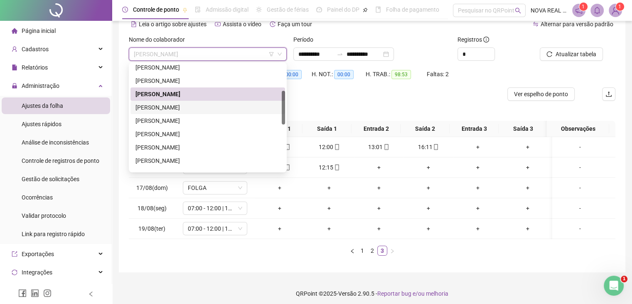
click at [169, 109] on div "[PERSON_NAME]" at bounding box center [208, 107] width 145 height 9
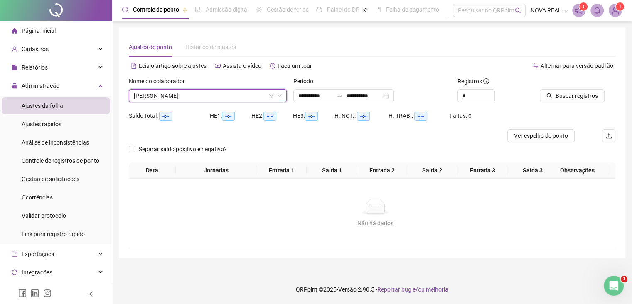
scroll to position [0, 0]
click at [571, 99] on span "Buscar registros" at bounding box center [582, 95] width 42 height 9
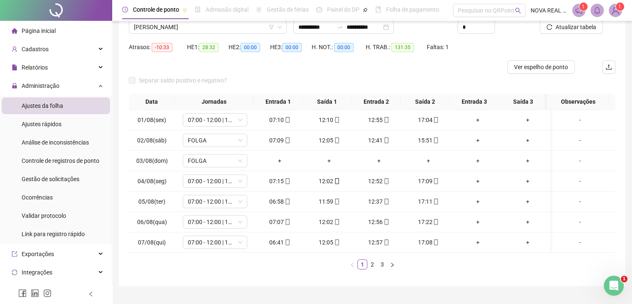
scroll to position [83, 0]
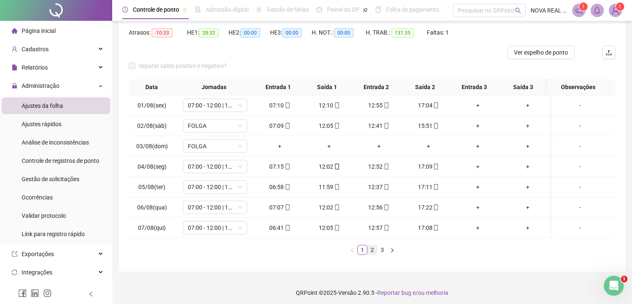
click at [368, 252] on link "2" at bounding box center [372, 249] width 9 height 9
click at [382, 252] on link "3" at bounding box center [382, 249] width 9 height 9
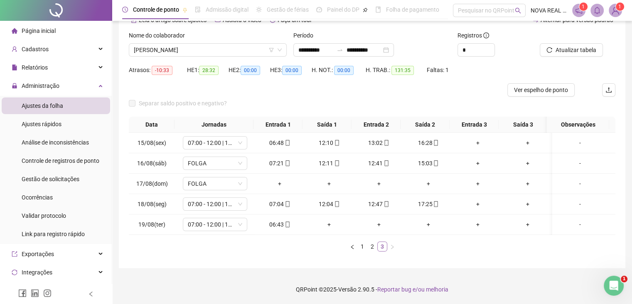
scroll to position [52, 0]
click at [222, 44] on span "[PERSON_NAME]" at bounding box center [208, 50] width 148 height 12
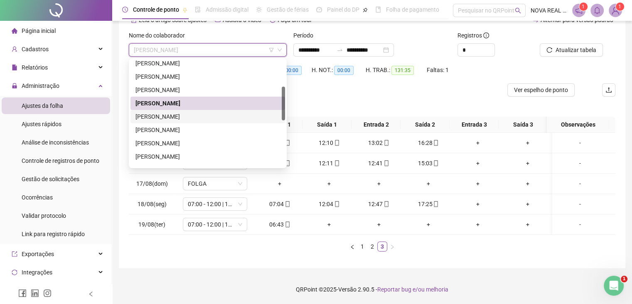
click at [210, 112] on div "[PERSON_NAME]" at bounding box center [208, 116] width 145 height 9
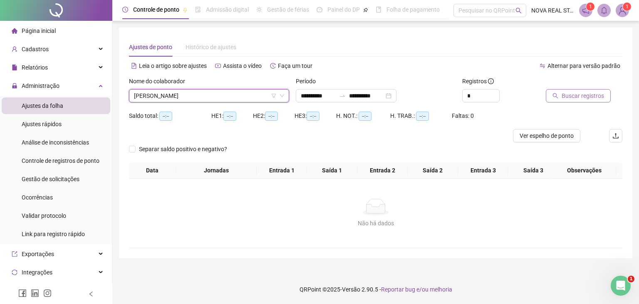
click at [587, 93] on span "Buscar registros" at bounding box center [582, 95] width 42 height 9
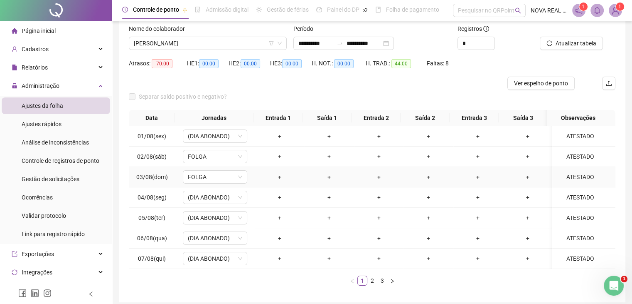
scroll to position [83, 0]
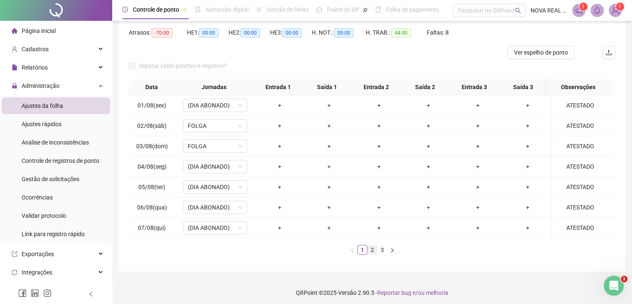
click at [368, 252] on li "2" at bounding box center [373, 250] width 10 height 10
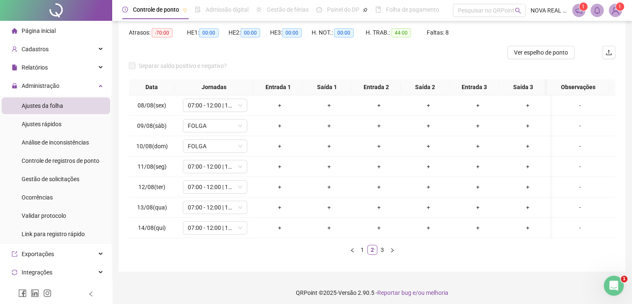
click at [381, 252] on link "3" at bounding box center [382, 249] width 9 height 9
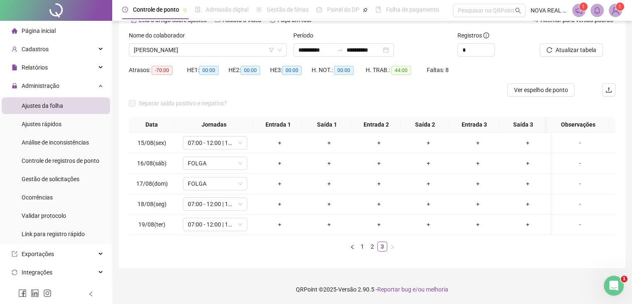
scroll to position [52, 0]
drag, startPoint x: 218, startPoint y: 44, endPoint x: 216, endPoint y: 48, distance: 4.5
click at [218, 44] on span "[PERSON_NAME]" at bounding box center [208, 50] width 148 height 12
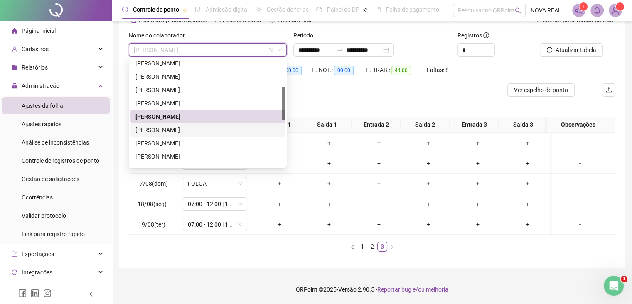
click at [178, 125] on div "[PERSON_NAME]" at bounding box center [208, 129] width 145 height 9
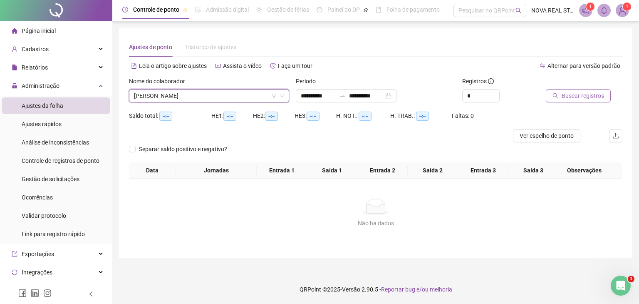
click at [592, 101] on button "Buscar registros" at bounding box center [578, 95] width 65 height 13
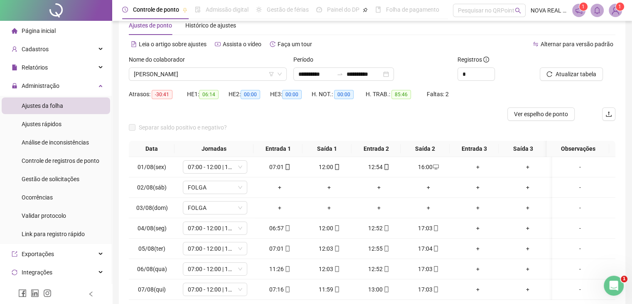
scroll to position [42, 0]
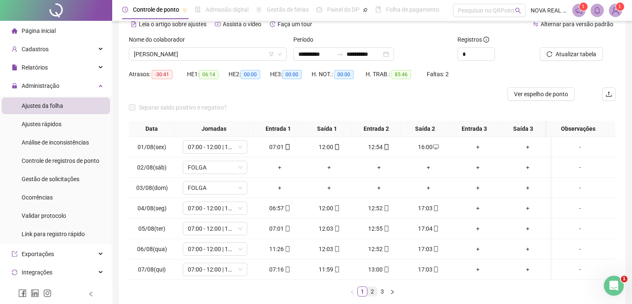
click at [373, 296] on link "2" at bounding box center [372, 291] width 9 height 9
click at [286, 205] on span at bounding box center [287, 208] width 7 height 7
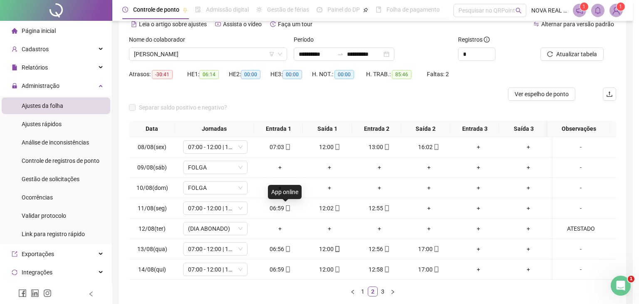
type input "**********"
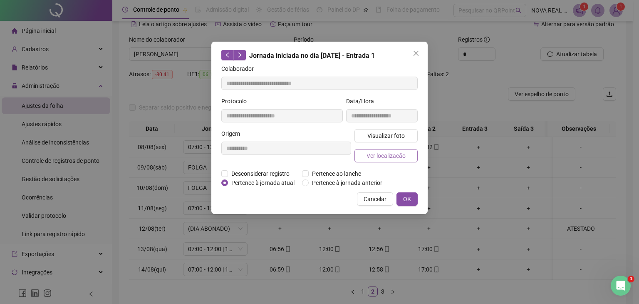
click at [392, 152] on span "Ver localização" at bounding box center [385, 155] width 39 height 9
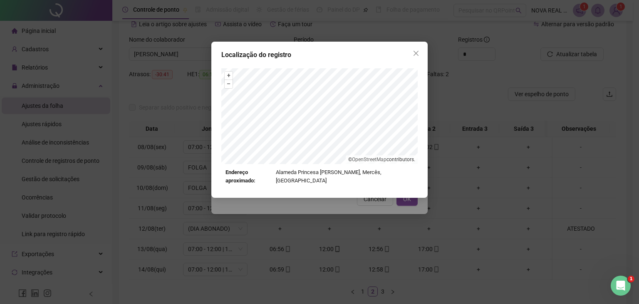
click at [415, 49] on button "Close" at bounding box center [415, 53] width 13 height 13
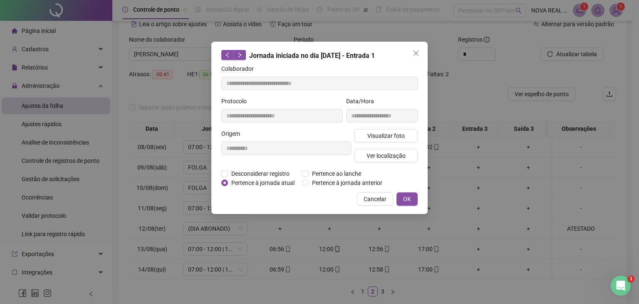
click at [415, 49] on button "Close" at bounding box center [415, 53] width 13 height 13
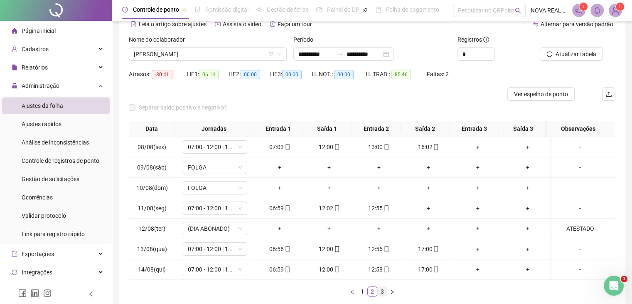
click at [380, 292] on link "3" at bounding box center [382, 291] width 9 height 9
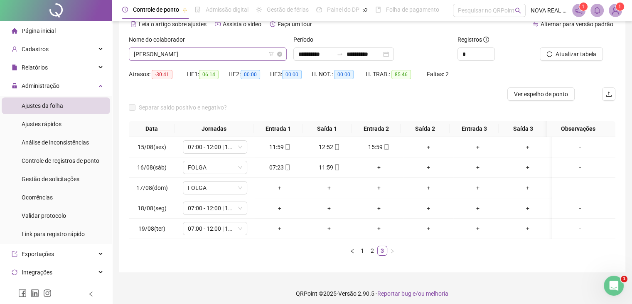
click at [140, 55] on span "[PERSON_NAME]" at bounding box center [208, 54] width 148 height 12
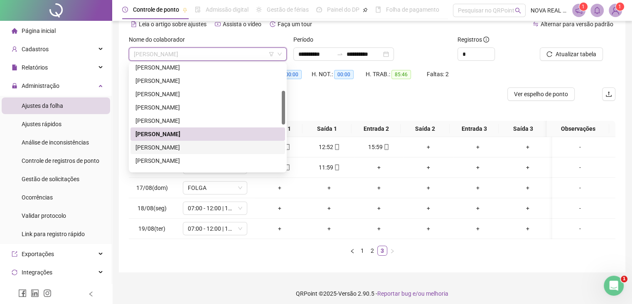
click at [163, 143] on div "[PERSON_NAME]" at bounding box center [208, 147] width 145 height 9
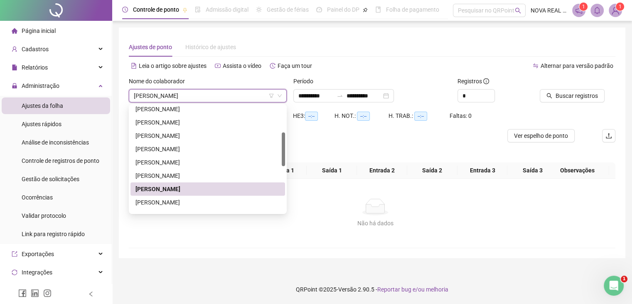
scroll to position [0, 0]
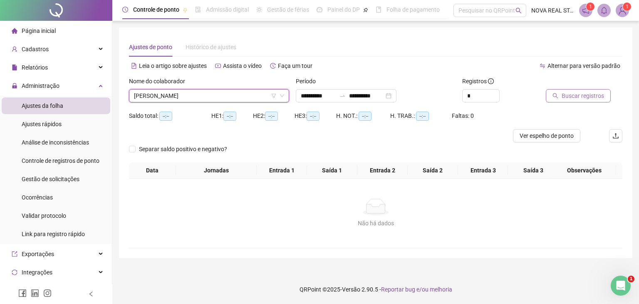
click at [565, 92] on span "Buscar registros" at bounding box center [582, 95] width 42 height 9
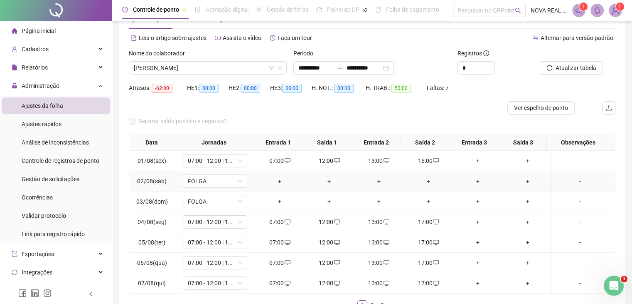
scroll to position [42, 0]
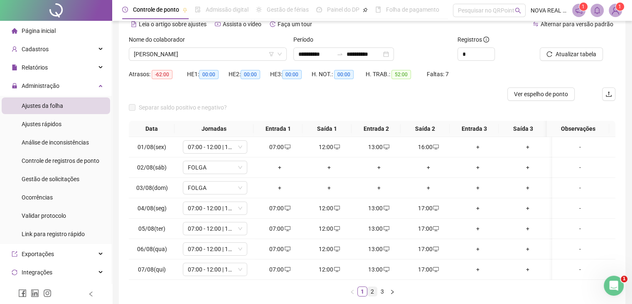
click at [373, 296] on link "2" at bounding box center [372, 291] width 9 height 9
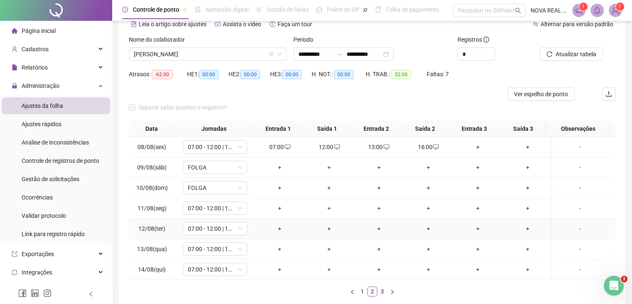
click at [281, 227] on div "+" at bounding box center [279, 228] width 43 height 9
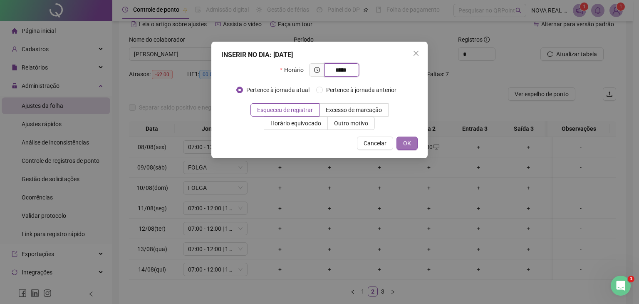
type input "*****"
click at [414, 146] on button "OK" at bounding box center [406, 142] width 21 height 13
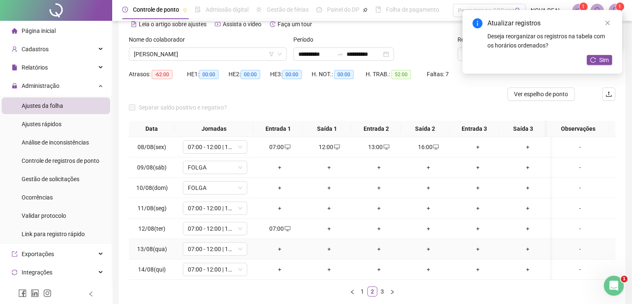
click at [279, 247] on div "+" at bounding box center [279, 248] width 43 height 9
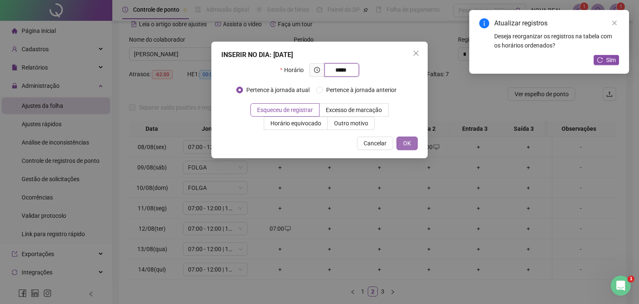
type input "*****"
click at [412, 142] on button "OK" at bounding box center [406, 142] width 21 height 13
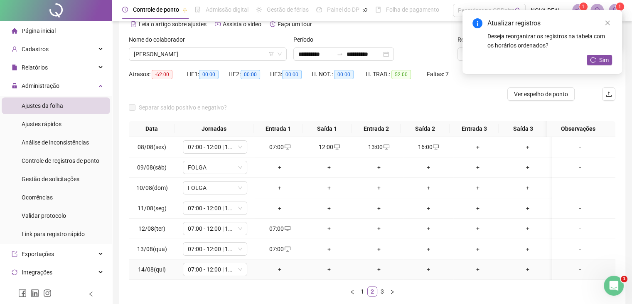
click at [281, 268] on div "+" at bounding box center [279, 268] width 43 height 9
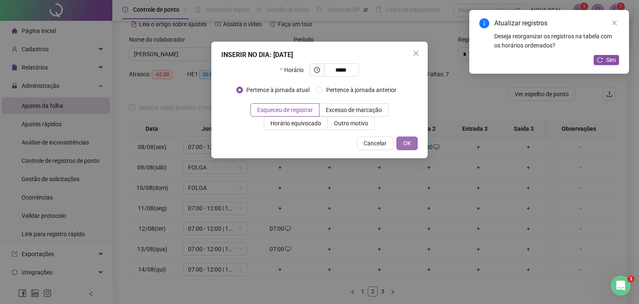
type input "*****"
click at [400, 145] on button "OK" at bounding box center [406, 142] width 21 height 13
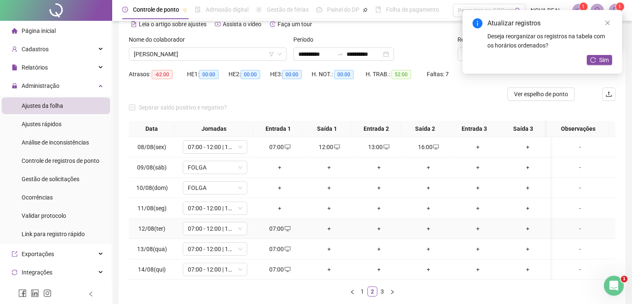
click at [324, 225] on div "+" at bounding box center [329, 228] width 43 height 9
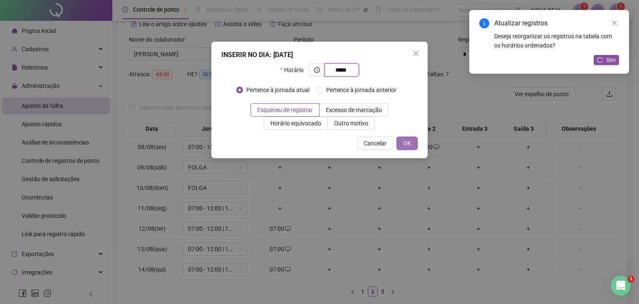
type input "*****"
click at [407, 146] on span "OK" at bounding box center [407, 142] width 8 height 9
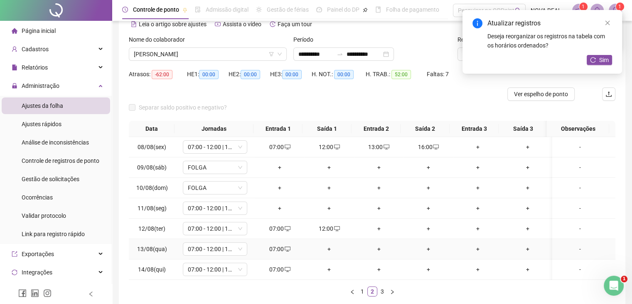
click at [328, 252] on div "+" at bounding box center [329, 248] width 43 height 9
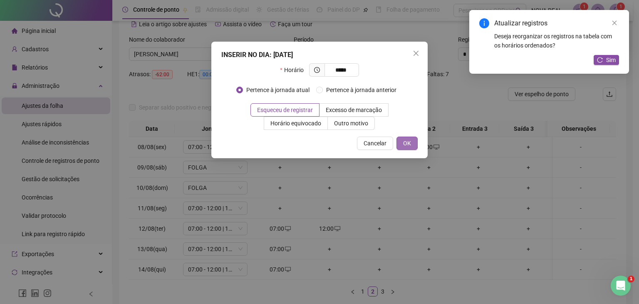
type input "*****"
click at [403, 138] on button "OK" at bounding box center [406, 142] width 21 height 13
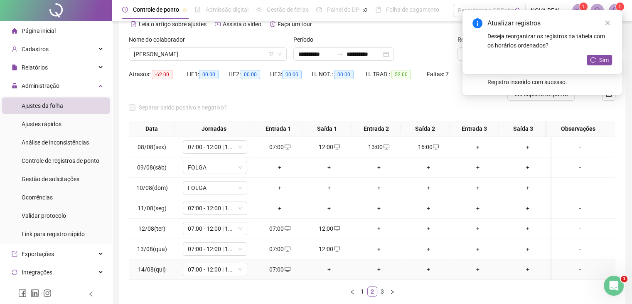
click at [326, 269] on div "+" at bounding box center [329, 268] width 43 height 9
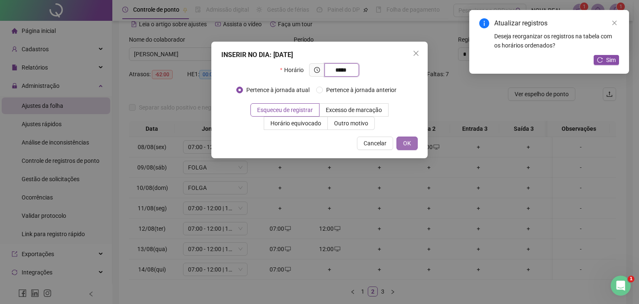
type input "*****"
click at [404, 144] on span "OK" at bounding box center [407, 142] width 8 height 9
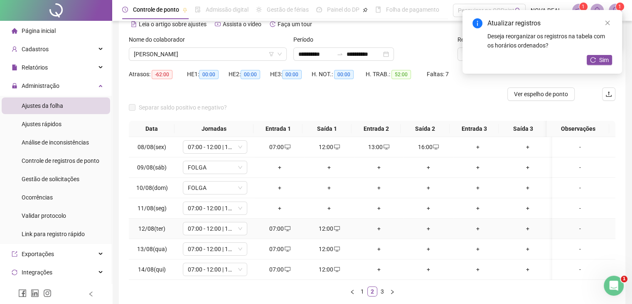
click at [377, 231] on div "+" at bounding box center [379, 228] width 43 height 9
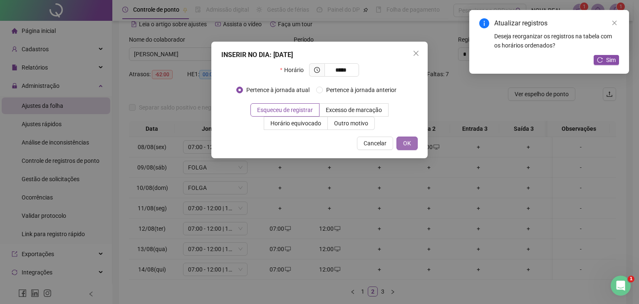
type input "*****"
click at [409, 149] on button "OK" at bounding box center [406, 142] width 21 height 13
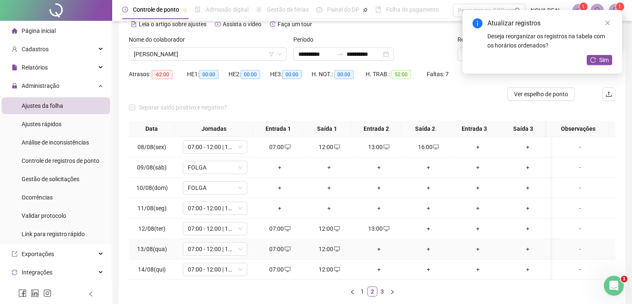
click at [378, 245] on div "+" at bounding box center [379, 248] width 43 height 9
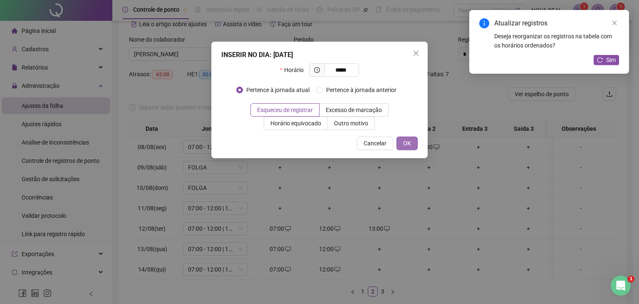
type input "*****"
click at [405, 145] on span "OK" at bounding box center [407, 142] width 8 height 9
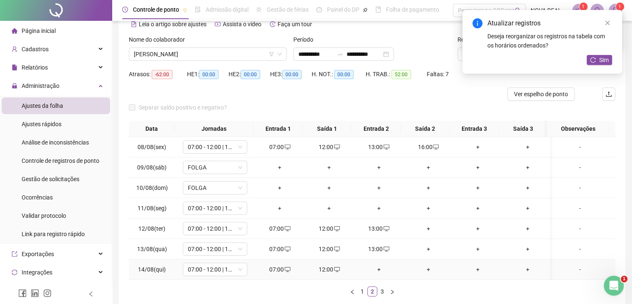
click at [376, 270] on div "+" at bounding box center [379, 268] width 43 height 9
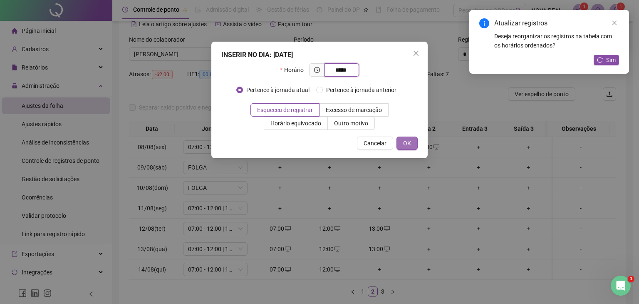
type input "*****"
click at [413, 140] on button "OK" at bounding box center [406, 142] width 21 height 13
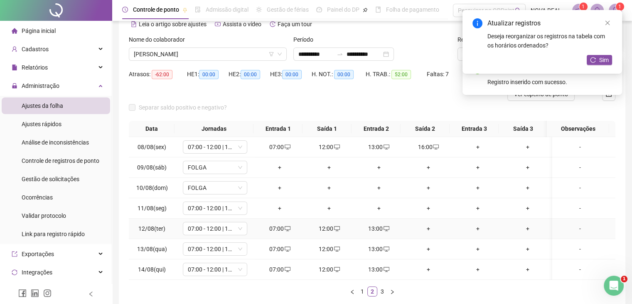
click at [424, 229] on div "+" at bounding box center [428, 228] width 43 height 9
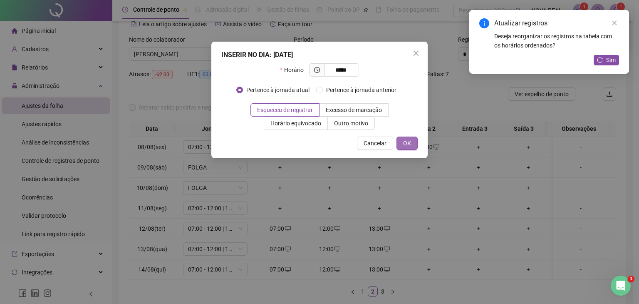
type input "*****"
click at [406, 142] on span "OK" at bounding box center [407, 142] width 8 height 9
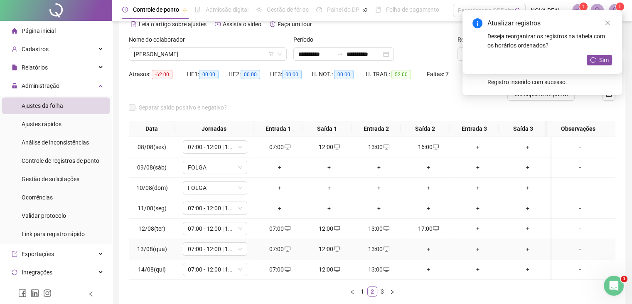
click at [425, 248] on div "+" at bounding box center [428, 248] width 43 height 9
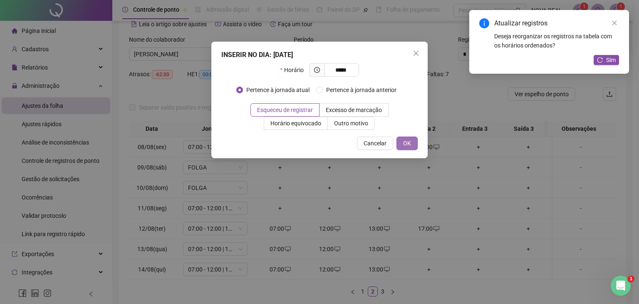
type input "*****"
click at [408, 145] on span "OK" at bounding box center [407, 142] width 8 height 9
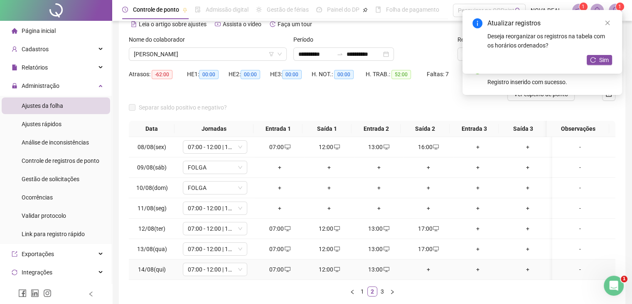
click at [420, 269] on div "+" at bounding box center [428, 268] width 43 height 9
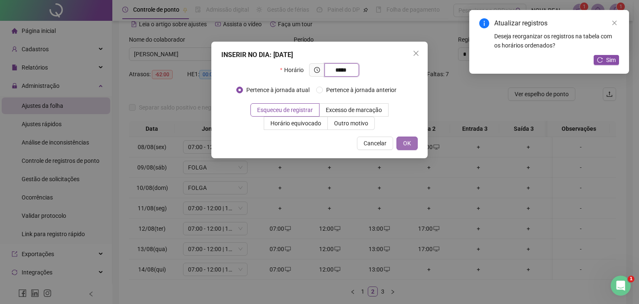
type input "*****"
click at [405, 138] on span "OK" at bounding box center [407, 142] width 8 height 9
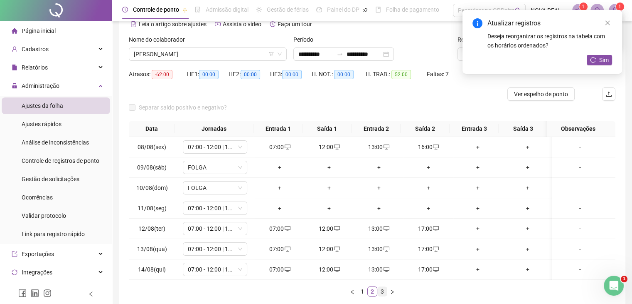
click at [383, 292] on link "3" at bounding box center [382, 291] width 9 height 9
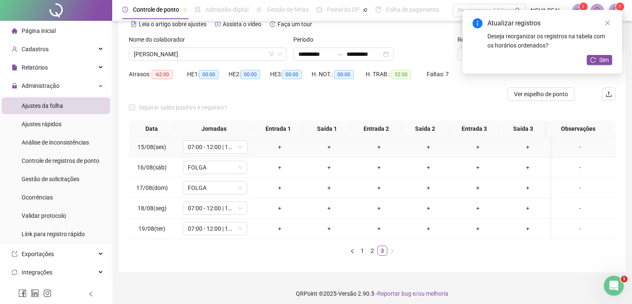
click at [275, 144] on div "+" at bounding box center [279, 146] width 43 height 9
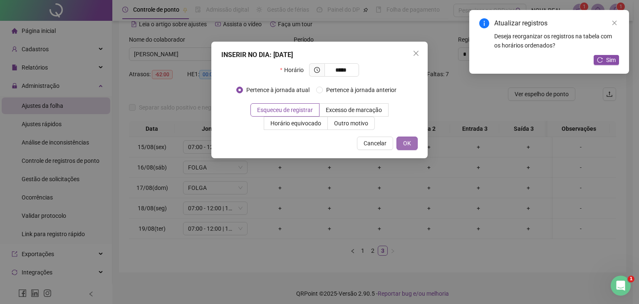
type input "*****"
click at [401, 139] on button "OK" at bounding box center [406, 142] width 21 height 13
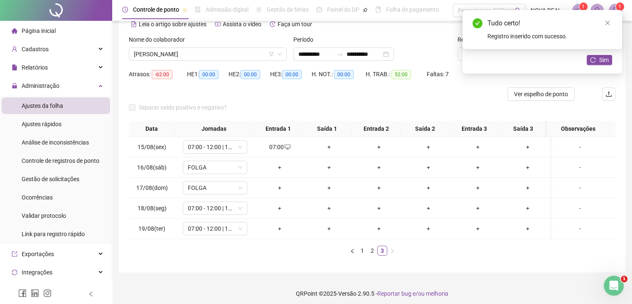
click at [321, 146] on div "+" at bounding box center [329, 146] width 43 height 9
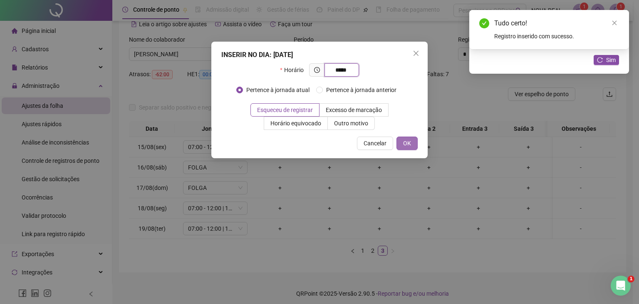
type input "*****"
click at [403, 145] on button "OK" at bounding box center [406, 142] width 21 height 13
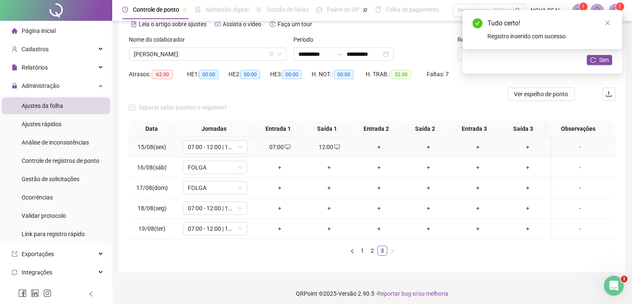
click at [376, 143] on div "+" at bounding box center [379, 146] width 43 height 9
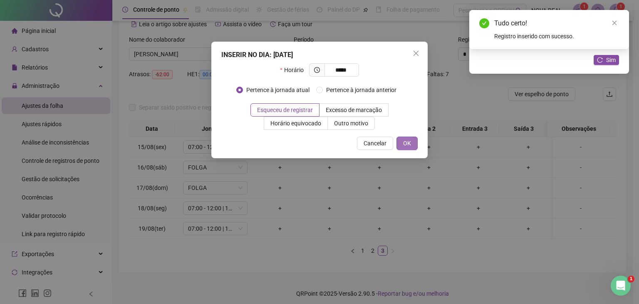
type input "*****"
click at [409, 141] on span "OK" at bounding box center [407, 142] width 8 height 9
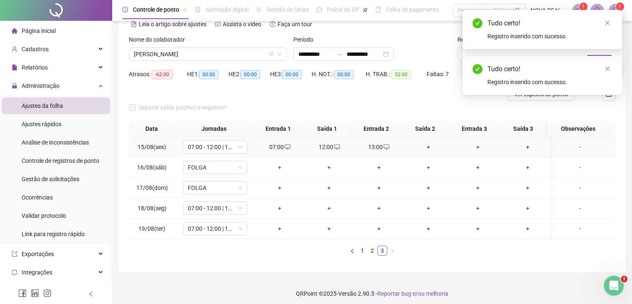
click at [419, 146] on div "+" at bounding box center [428, 146] width 43 height 9
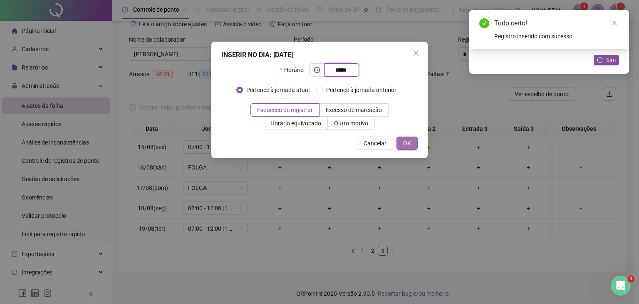
type input "*****"
click at [400, 147] on button "OK" at bounding box center [406, 142] width 21 height 13
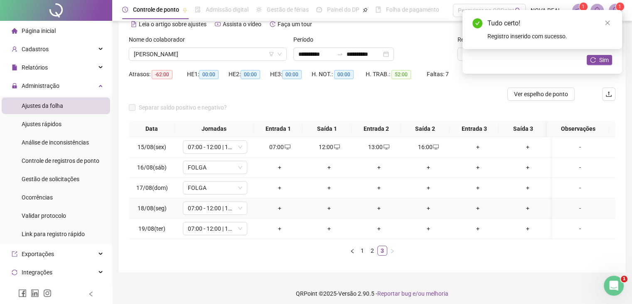
click at [278, 204] on div "+" at bounding box center [279, 207] width 43 height 9
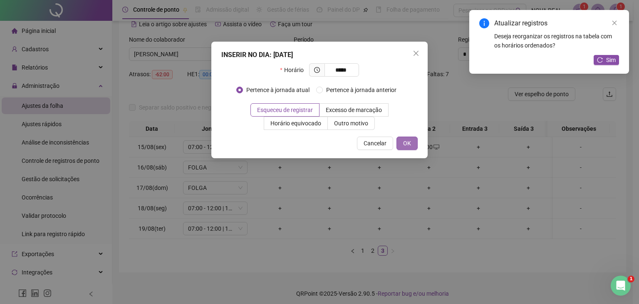
type input "*****"
click at [403, 141] on span "OK" at bounding box center [407, 142] width 8 height 9
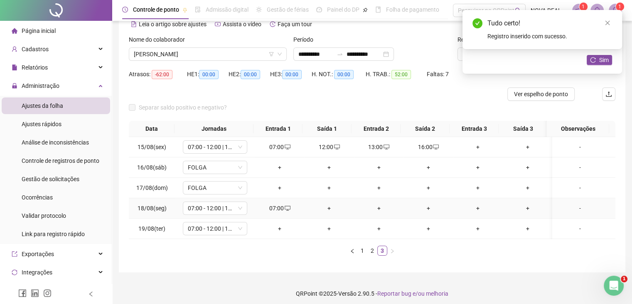
click at [327, 207] on div "+" at bounding box center [329, 207] width 43 height 9
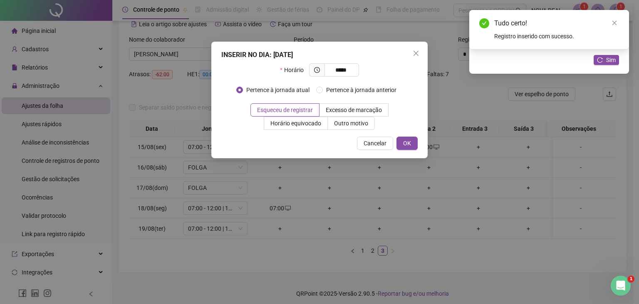
type input "*****"
click at [396, 145] on div "Cancelar OK" at bounding box center [319, 142] width 196 height 13
click at [414, 143] on button "OK" at bounding box center [406, 142] width 21 height 13
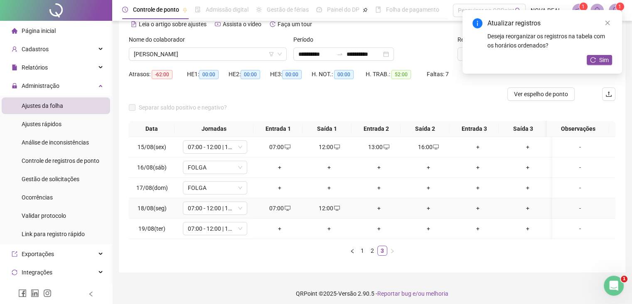
click at [376, 203] on div "+" at bounding box center [379, 207] width 43 height 9
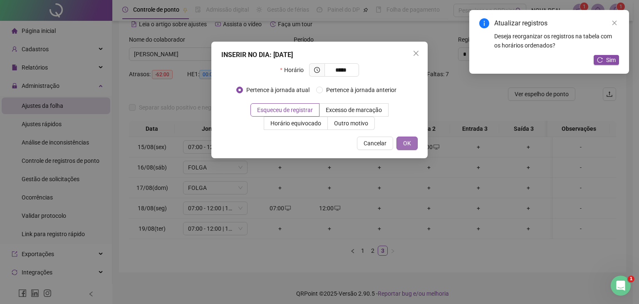
type input "*****"
click at [401, 143] on button "OK" at bounding box center [406, 142] width 21 height 13
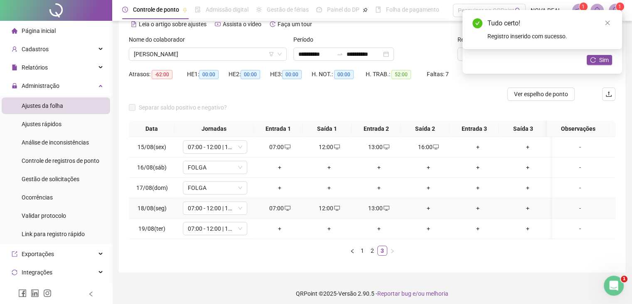
click at [426, 204] on div "+" at bounding box center [428, 207] width 43 height 9
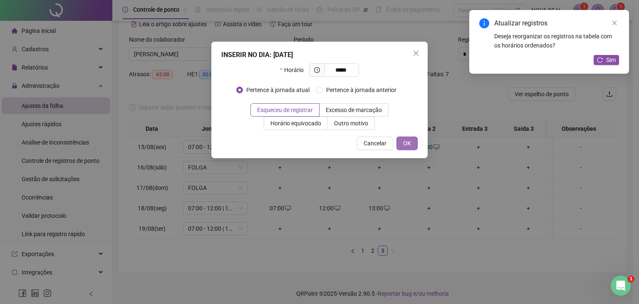
type input "*****"
click at [408, 145] on span "OK" at bounding box center [407, 142] width 8 height 9
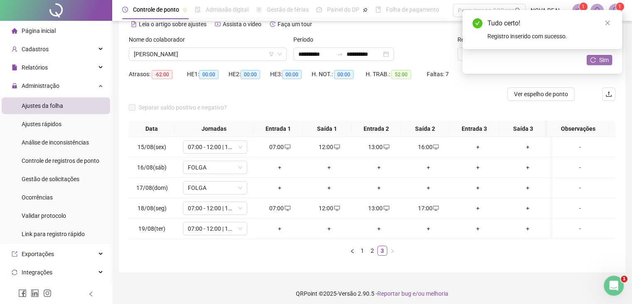
click at [606, 59] on span "Sim" at bounding box center [605, 59] width 10 height 9
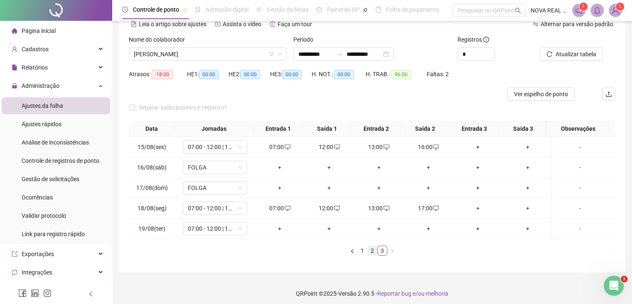
click at [368, 250] on link "2" at bounding box center [372, 250] width 9 height 9
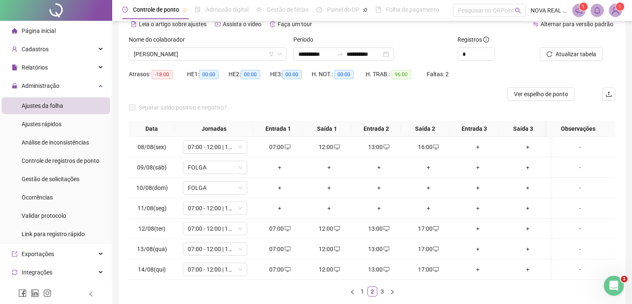
click at [361, 296] on link "1" at bounding box center [362, 291] width 9 height 9
click at [369, 293] on link "2" at bounding box center [372, 291] width 9 height 9
click at [379, 293] on link "3" at bounding box center [382, 291] width 9 height 9
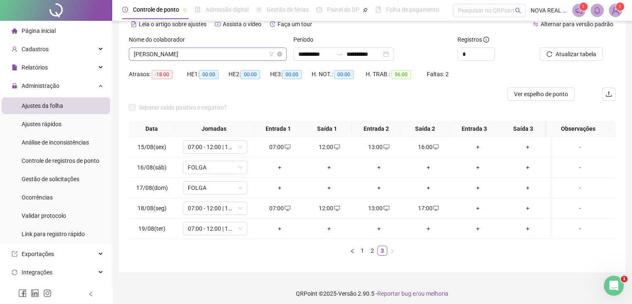
click at [215, 48] on span "[PERSON_NAME]" at bounding box center [208, 54] width 148 height 12
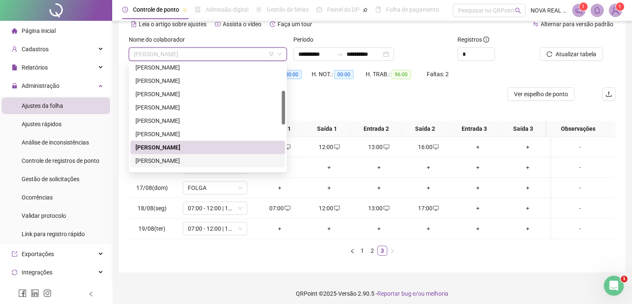
click at [223, 156] on div "[PERSON_NAME]" at bounding box center [208, 160] width 145 height 9
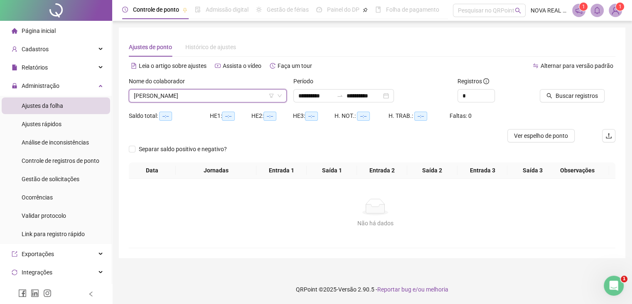
scroll to position [0, 0]
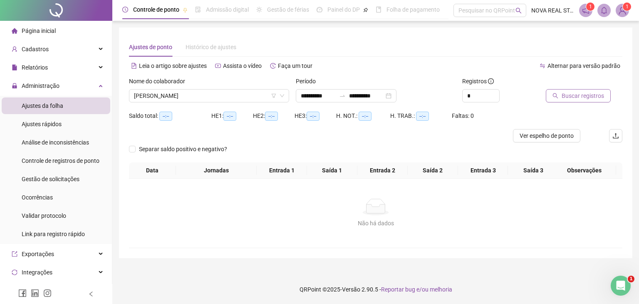
click at [559, 98] on button "Buscar registros" at bounding box center [578, 95] width 65 height 13
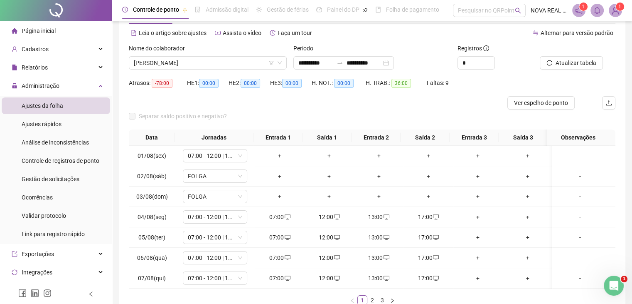
scroll to position [42, 0]
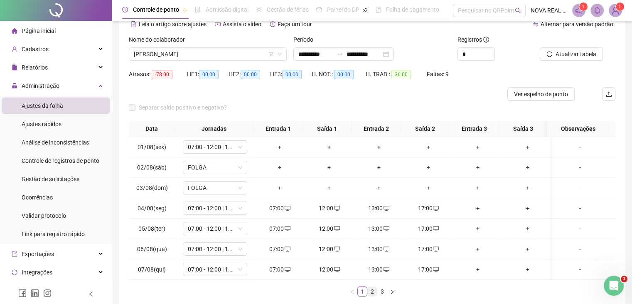
click at [373, 292] on link "2" at bounding box center [372, 291] width 9 height 9
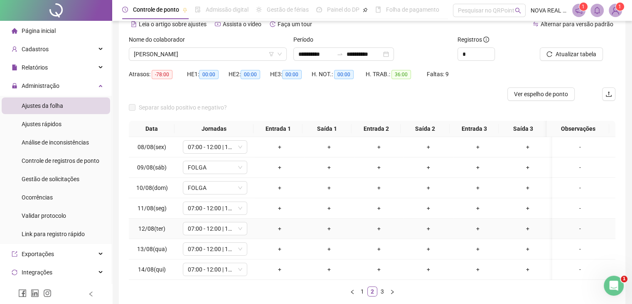
click at [283, 232] on div "+" at bounding box center [279, 228] width 43 height 9
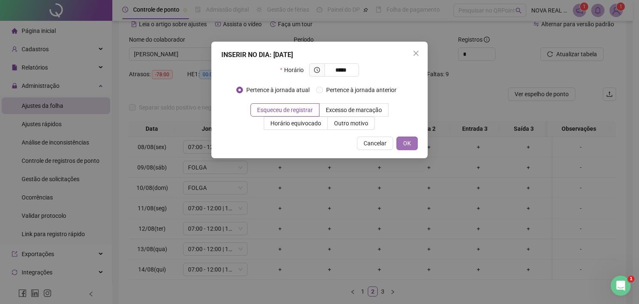
type input "*****"
click at [406, 141] on span "OK" at bounding box center [407, 142] width 8 height 9
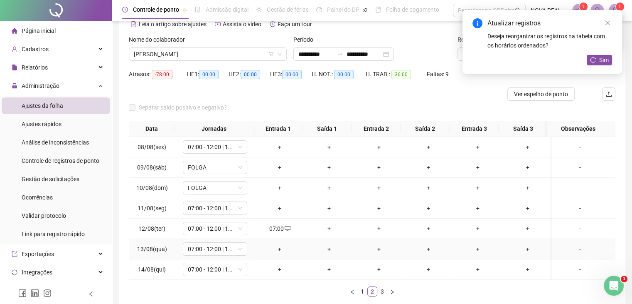
click at [279, 247] on div "+" at bounding box center [279, 248] width 43 height 9
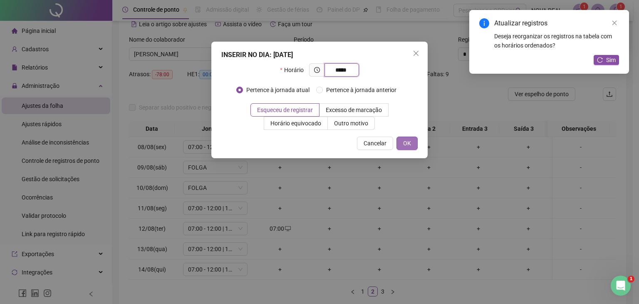
type input "*****"
click at [402, 142] on button "OK" at bounding box center [406, 142] width 21 height 13
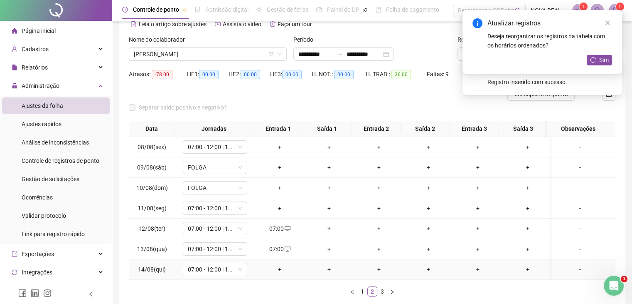
click at [281, 269] on div "+" at bounding box center [279, 268] width 43 height 9
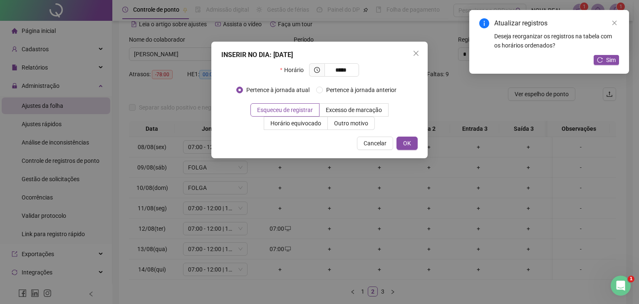
type input "*****"
click at [404, 134] on div "INSERIR NO DIA : [DATE] Horário ***** Pertence à jornada atual Pertence à jorna…" at bounding box center [319, 100] width 216 height 116
click at [408, 141] on span "OK" at bounding box center [407, 142] width 8 height 9
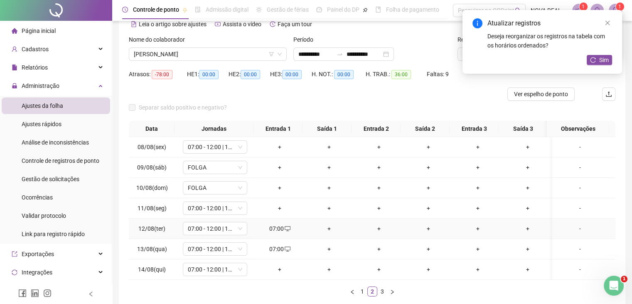
click at [325, 227] on div "+" at bounding box center [329, 228] width 43 height 9
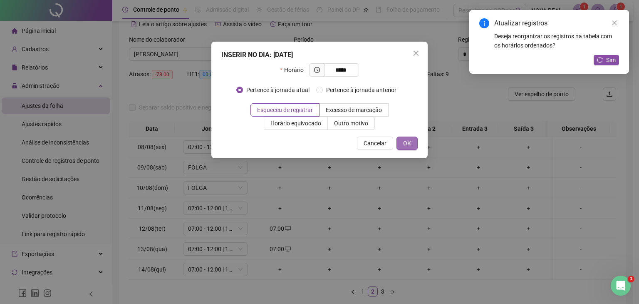
type input "*****"
click at [406, 143] on span "OK" at bounding box center [407, 142] width 8 height 9
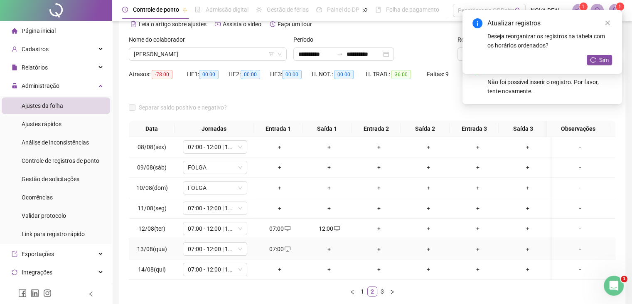
click at [324, 247] on div "+" at bounding box center [329, 248] width 43 height 9
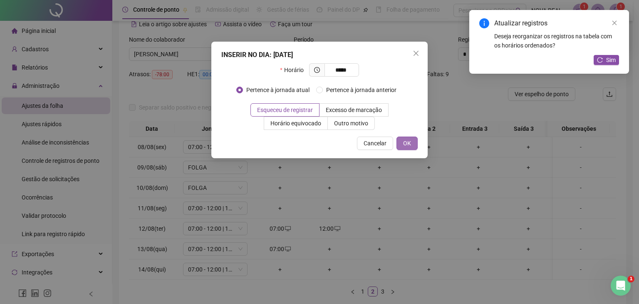
type input "*****"
click at [403, 140] on span "OK" at bounding box center [407, 142] width 8 height 9
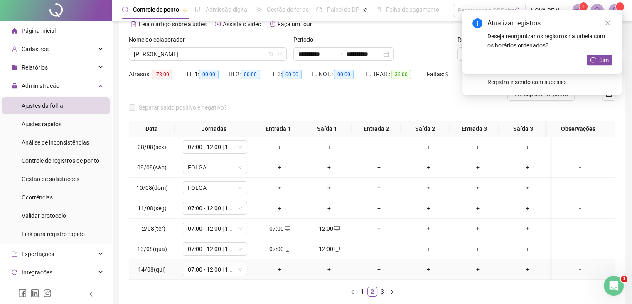
click at [281, 272] on div "+" at bounding box center [279, 268] width 43 height 9
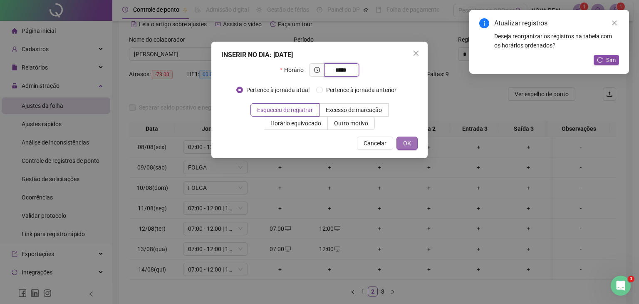
type input "*****"
click at [408, 141] on span "OK" at bounding box center [407, 142] width 8 height 9
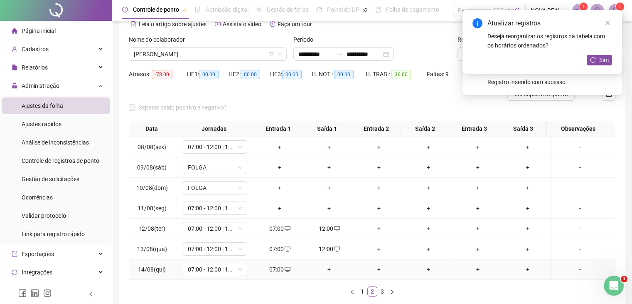
click at [330, 267] on div "+" at bounding box center [329, 268] width 43 height 9
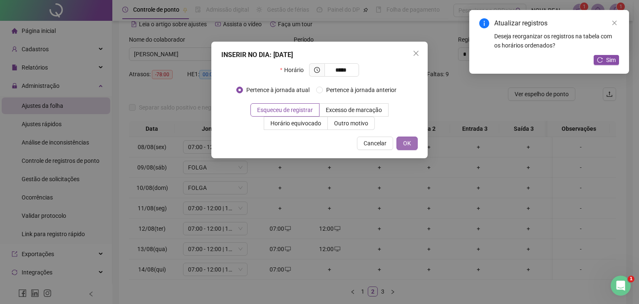
type input "*****"
click at [414, 147] on button "OK" at bounding box center [406, 142] width 21 height 13
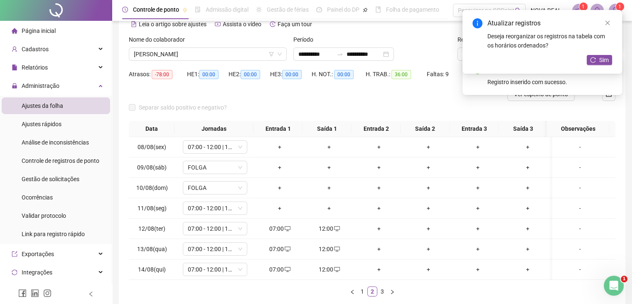
click at [372, 224] on div "+" at bounding box center [379, 228] width 43 height 9
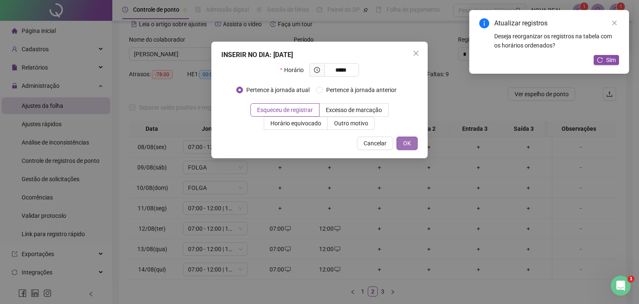
type input "*****"
click at [409, 143] on span "OK" at bounding box center [407, 142] width 8 height 9
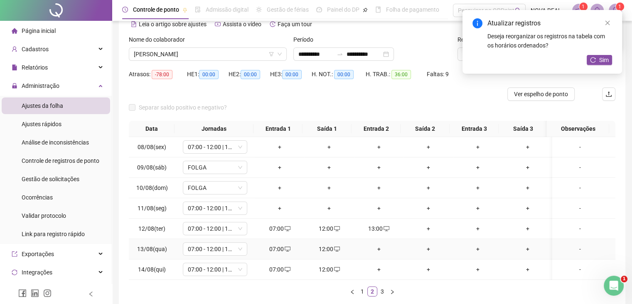
click at [371, 249] on div "+" at bounding box center [379, 248] width 43 height 9
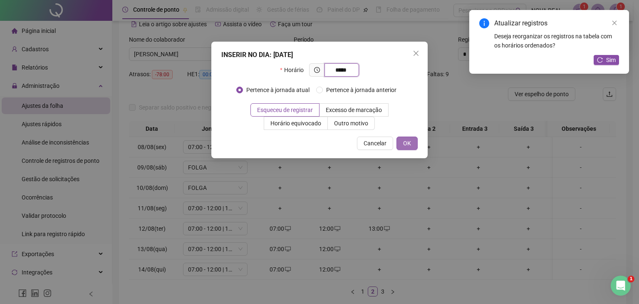
type input "*****"
click at [405, 143] on span "OK" at bounding box center [407, 142] width 8 height 9
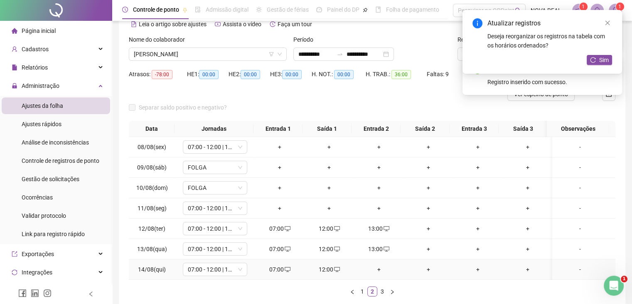
click at [372, 266] on div "+" at bounding box center [379, 268] width 43 height 9
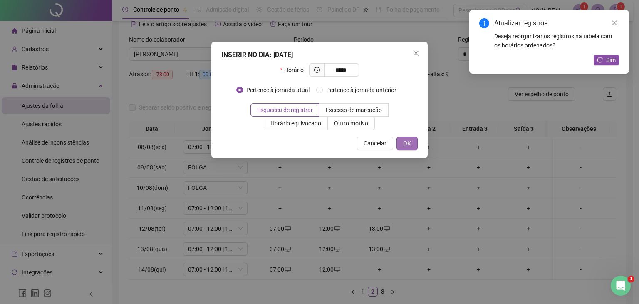
type input "*****"
click at [412, 143] on button "OK" at bounding box center [406, 142] width 21 height 13
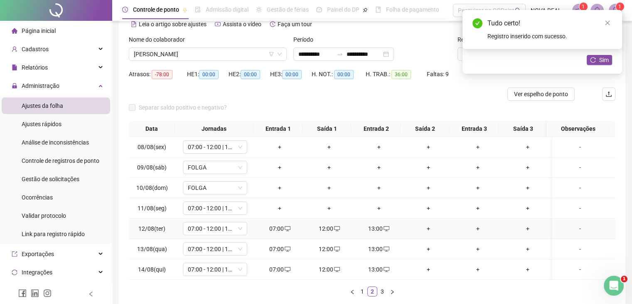
click at [416, 224] on div "+" at bounding box center [428, 228] width 43 height 9
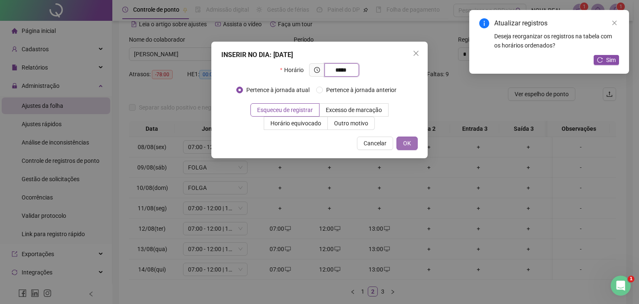
type input "*****"
click at [408, 139] on span "OK" at bounding box center [407, 142] width 8 height 9
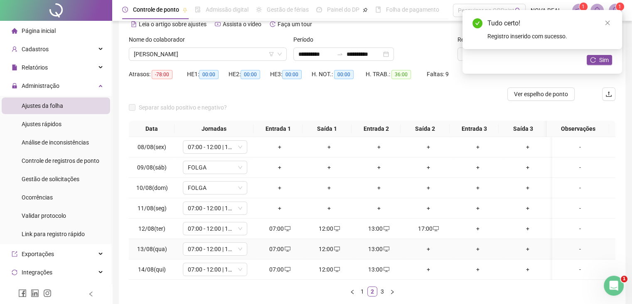
click at [423, 246] on div "+" at bounding box center [428, 248] width 43 height 9
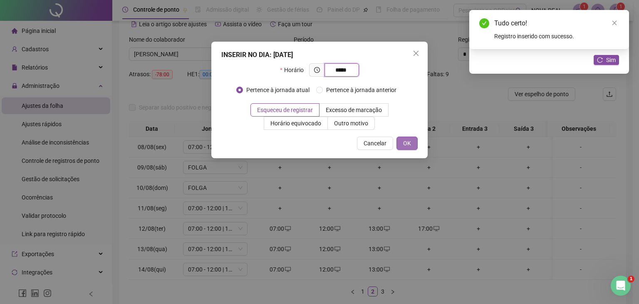
type input "*****"
click at [399, 143] on button "OK" at bounding box center [406, 142] width 21 height 13
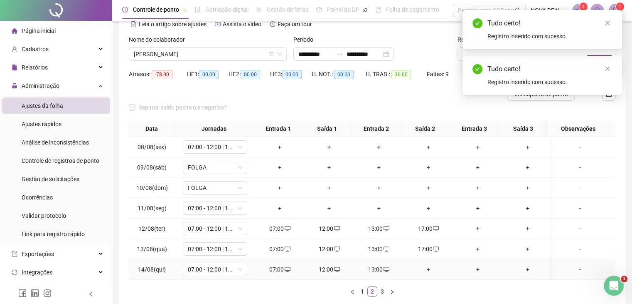
click at [419, 266] on div "+" at bounding box center [428, 268] width 43 height 9
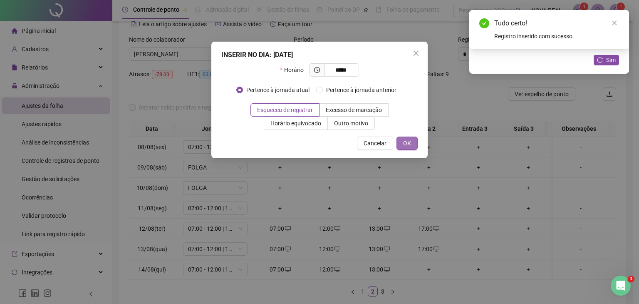
type input "*****"
click at [399, 141] on button "OK" at bounding box center [406, 142] width 21 height 13
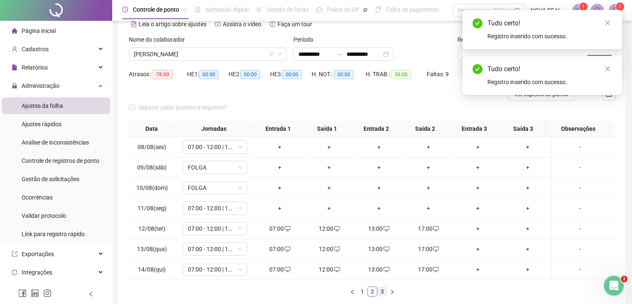
click at [379, 288] on link "3" at bounding box center [382, 291] width 9 height 9
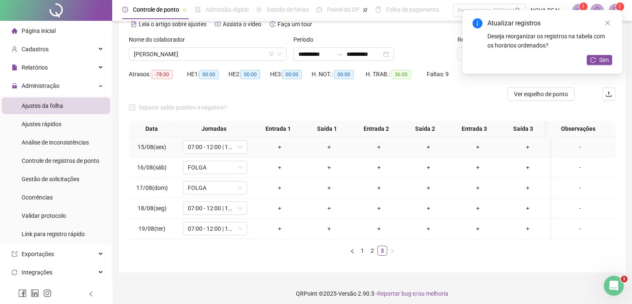
click at [281, 150] on div "+" at bounding box center [279, 146] width 43 height 9
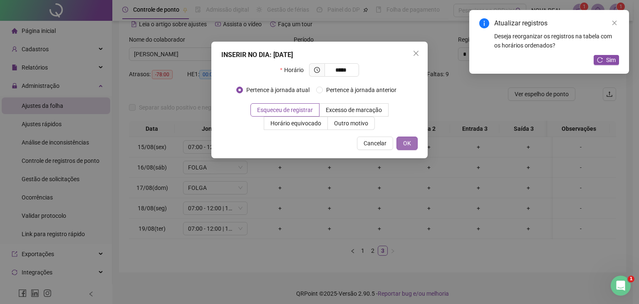
type input "*****"
click at [403, 143] on span "OK" at bounding box center [407, 142] width 8 height 9
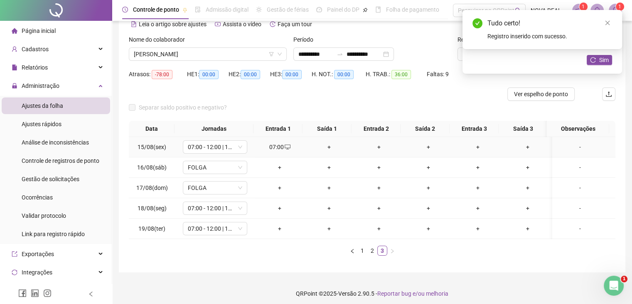
click at [326, 148] on div "+" at bounding box center [329, 146] width 43 height 9
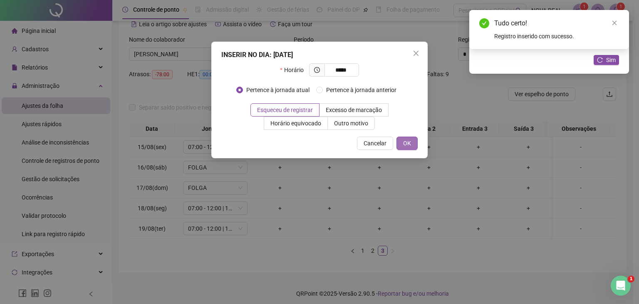
type input "*****"
click at [411, 143] on button "OK" at bounding box center [406, 142] width 21 height 13
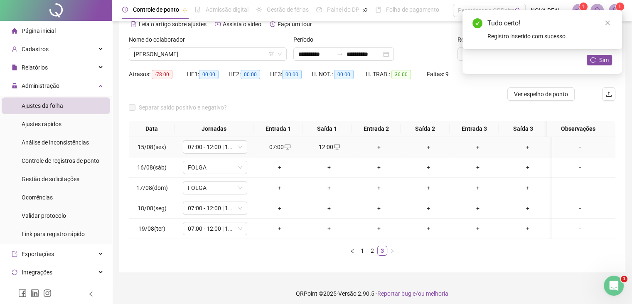
click at [374, 147] on div "+" at bounding box center [379, 146] width 43 height 9
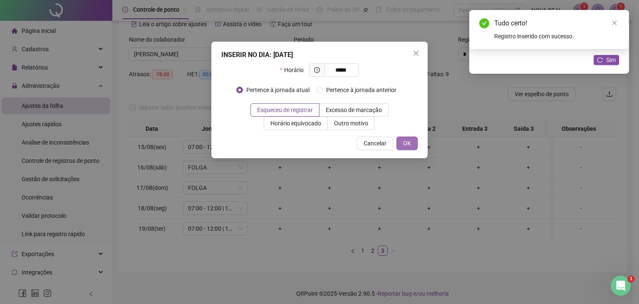
type input "*****"
click at [415, 141] on button "OK" at bounding box center [406, 142] width 21 height 13
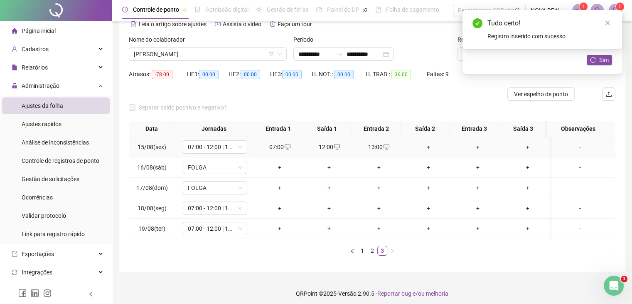
click at [426, 148] on div "+" at bounding box center [428, 146] width 43 height 9
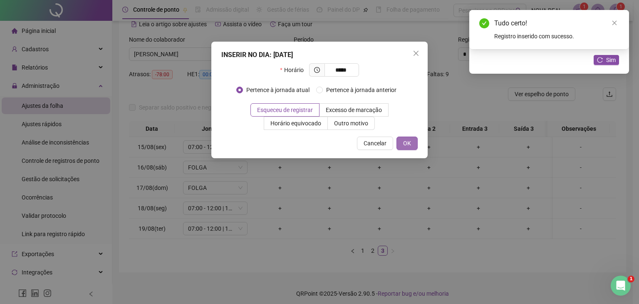
type input "*****"
click at [398, 142] on button "OK" at bounding box center [406, 142] width 21 height 13
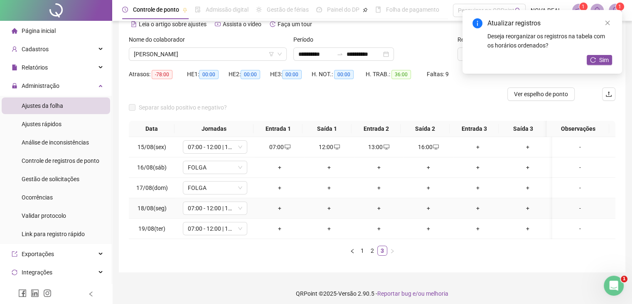
click at [276, 207] on div "+" at bounding box center [279, 207] width 43 height 9
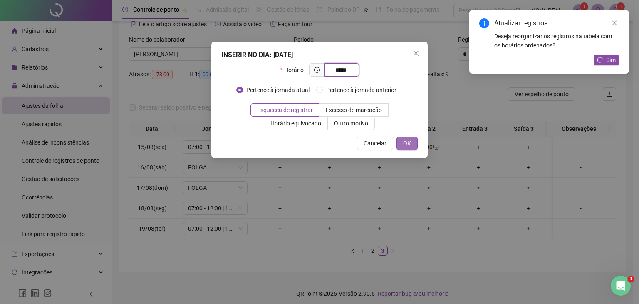
type input "*****"
click at [412, 145] on button "OK" at bounding box center [406, 142] width 21 height 13
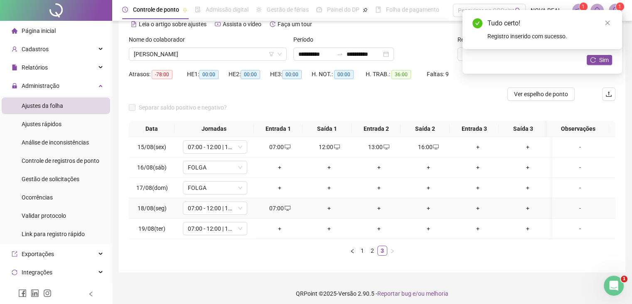
click at [324, 207] on div "+" at bounding box center [329, 207] width 43 height 9
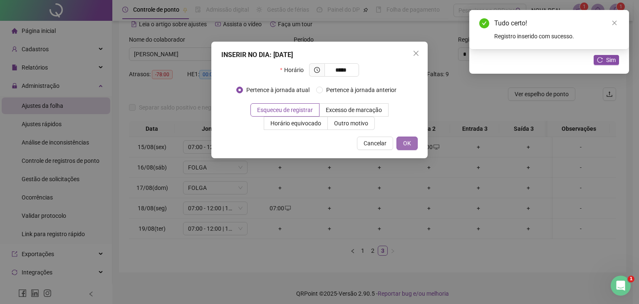
type input "*****"
click at [412, 142] on button "OK" at bounding box center [406, 142] width 21 height 13
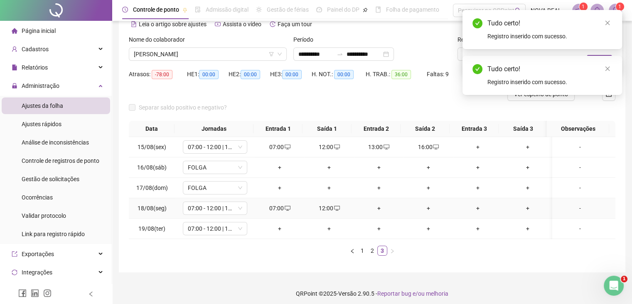
click at [374, 208] on div "+" at bounding box center [379, 207] width 43 height 9
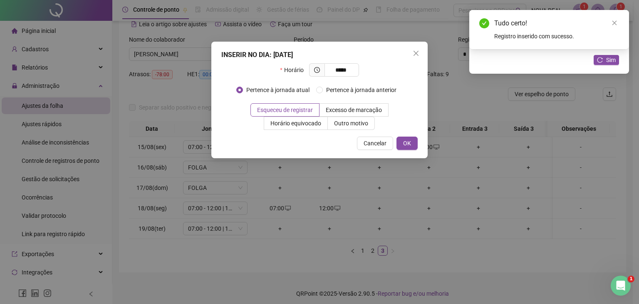
type input "*****"
click at [405, 150] on div "INSERIR NO DIA : [DATE] Horário ***** Pertence à jornada atual Pertence à jorna…" at bounding box center [319, 100] width 216 height 116
click at [406, 146] on span "OK" at bounding box center [407, 142] width 8 height 9
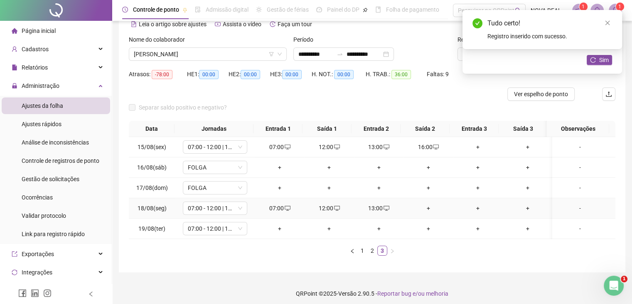
click at [423, 208] on div "+" at bounding box center [428, 207] width 43 height 9
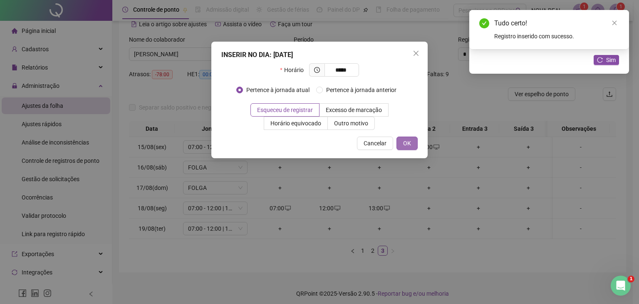
type input "*****"
click at [398, 141] on button "OK" at bounding box center [406, 142] width 21 height 13
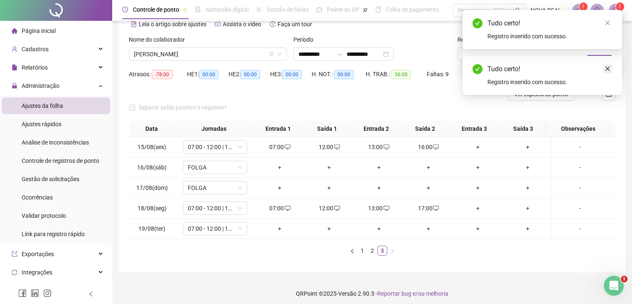
click at [608, 68] on icon "close" at bounding box center [608, 69] width 5 height 5
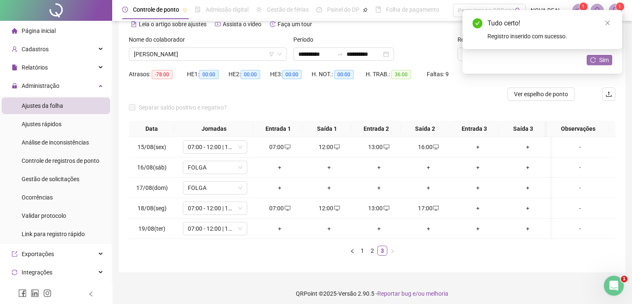
click at [600, 61] on span "Sim" at bounding box center [605, 59] width 10 height 9
click at [361, 254] on link "1" at bounding box center [362, 250] width 9 height 9
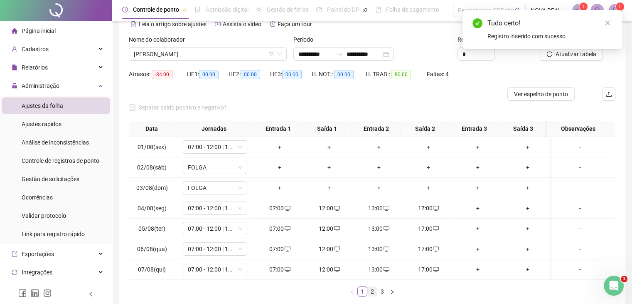
click at [371, 296] on link "2" at bounding box center [372, 291] width 9 height 9
click at [380, 296] on link "3" at bounding box center [382, 291] width 9 height 9
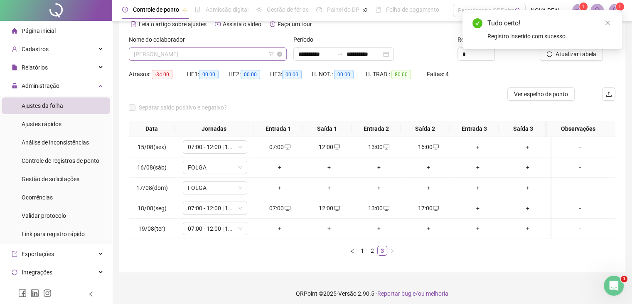
click at [201, 57] on span "[PERSON_NAME]" at bounding box center [208, 54] width 148 height 12
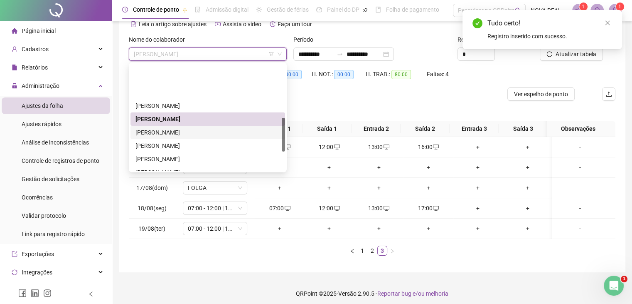
scroll to position [166, 0]
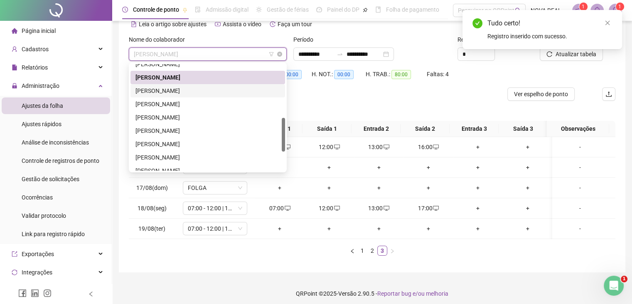
click at [201, 89] on div "[PERSON_NAME]" at bounding box center [208, 90] width 145 height 9
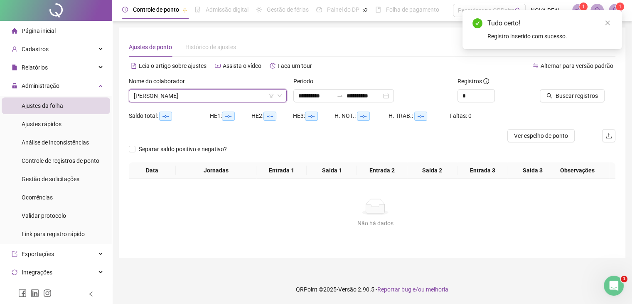
scroll to position [0, 0]
click at [575, 89] on div at bounding box center [574, 83] width 56 height 12
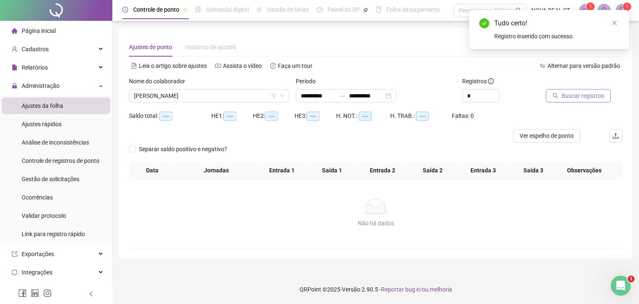
click at [573, 91] on span "Buscar registros" at bounding box center [582, 95] width 42 height 9
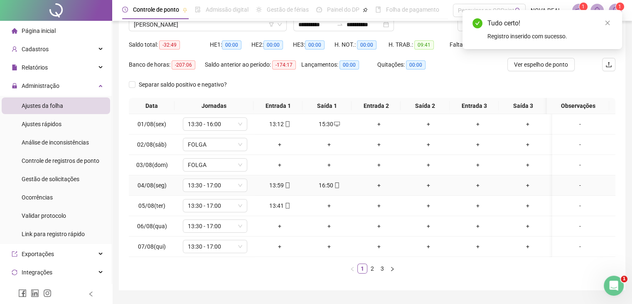
scroll to position [83, 0]
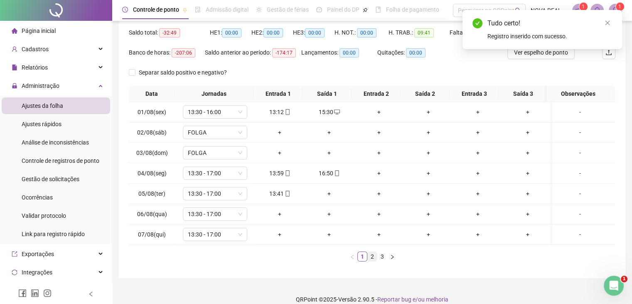
click at [376, 259] on link "2" at bounding box center [372, 256] width 9 height 9
click at [378, 261] on link "3" at bounding box center [382, 256] width 9 height 9
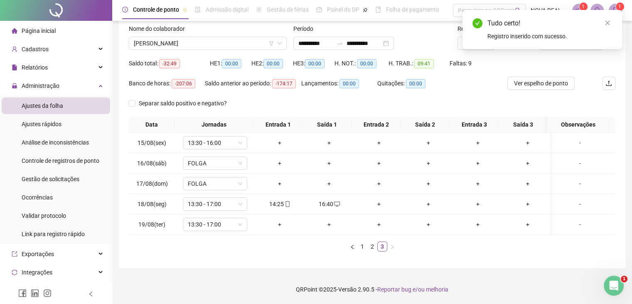
scroll to position [58, 0]
click at [219, 37] on span "[PERSON_NAME]" at bounding box center [208, 43] width 148 height 12
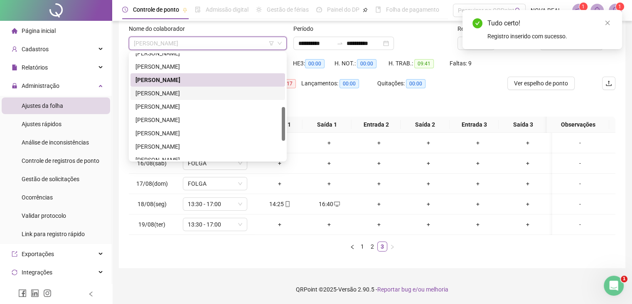
click at [208, 89] on div "[PERSON_NAME]" at bounding box center [208, 93] width 145 height 9
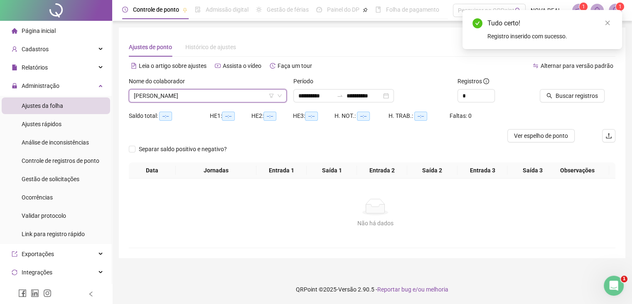
scroll to position [0, 0]
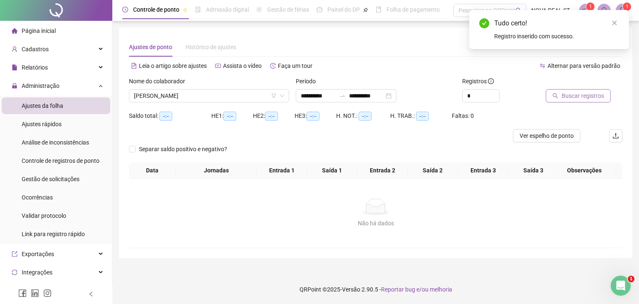
click at [581, 89] on button "Buscar registros" at bounding box center [578, 95] width 65 height 13
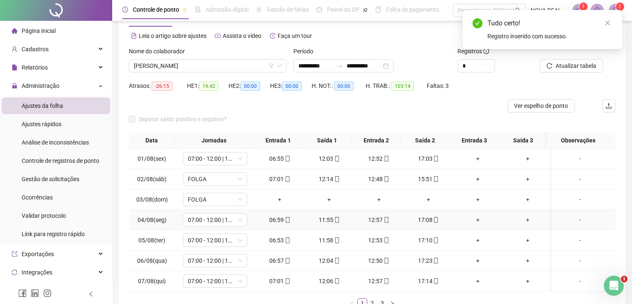
scroll to position [42, 0]
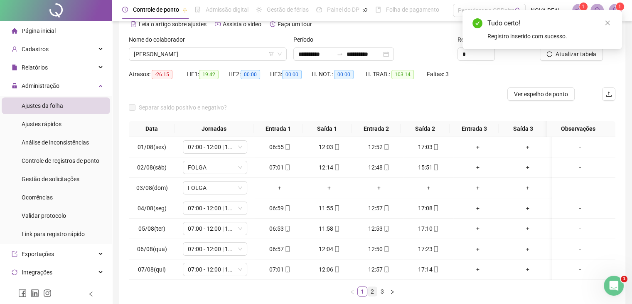
click at [369, 295] on link "2" at bounding box center [372, 291] width 9 height 9
click at [373, 166] on div "+" at bounding box center [379, 167] width 43 height 9
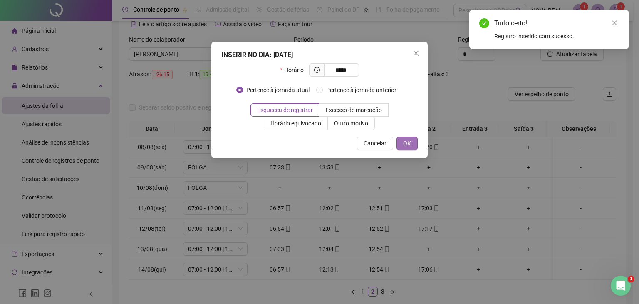
type input "*****"
click at [398, 141] on button "OK" at bounding box center [406, 142] width 21 height 13
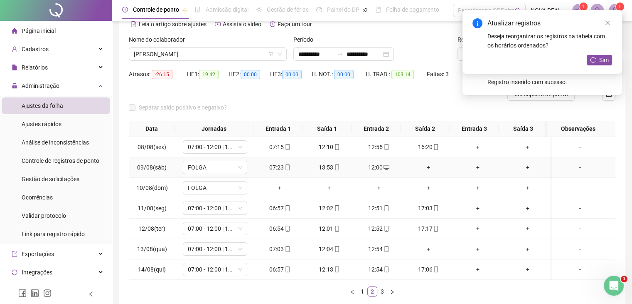
click at [423, 170] on div "+" at bounding box center [428, 167] width 43 height 9
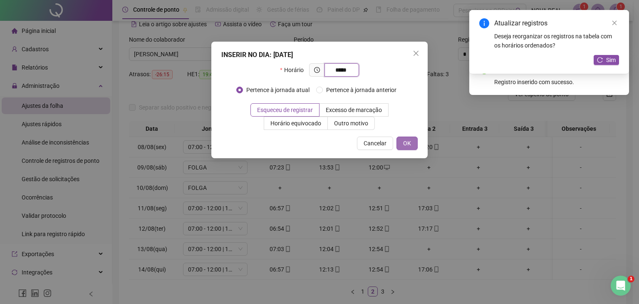
type input "*****"
click at [409, 139] on span "OK" at bounding box center [407, 142] width 8 height 9
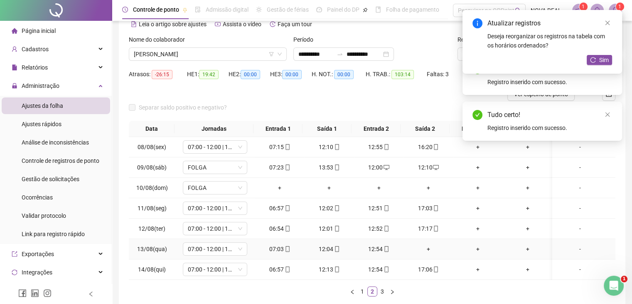
click at [431, 246] on div "+" at bounding box center [428, 248] width 43 height 9
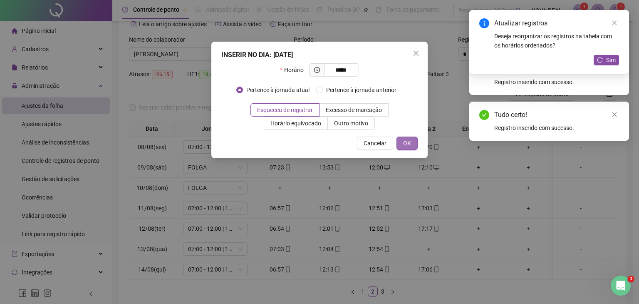
type input "*****"
click at [406, 145] on span "OK" at bounding box center [407, 142] width 8 height 9
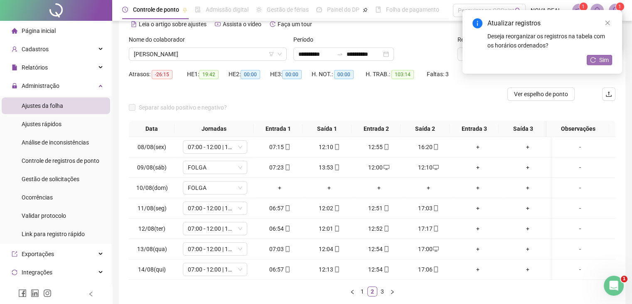
click at [605, 63] on span "Sim" at bounding box center [605, 59] width 10 height 9
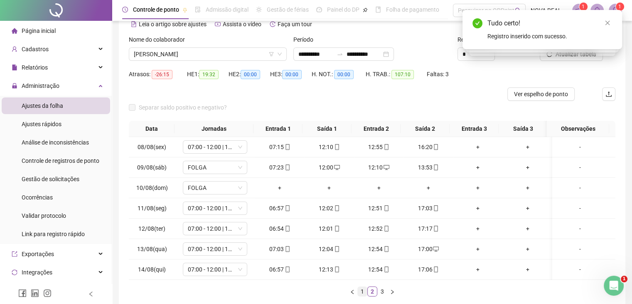
click at [364, 287] on link "1" at bounding box center [362, 291] width 9 height 9
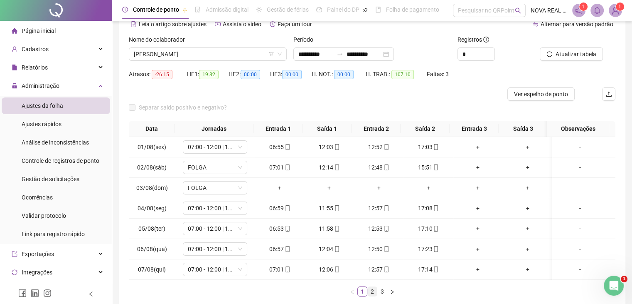
click at [368, 295] on link "2" at bounding box center [372, 291] width 9 height 9
click at [382, 292] on link "3" at bounding box center [382, 291] width 9 height 9
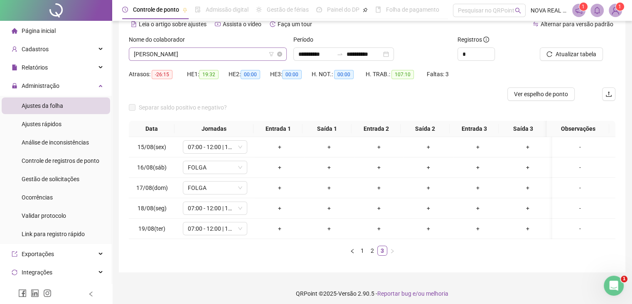
click at [185, 55] on span "[PERSON_NAME]" at bounding box center [208, 54] width 148 height 12
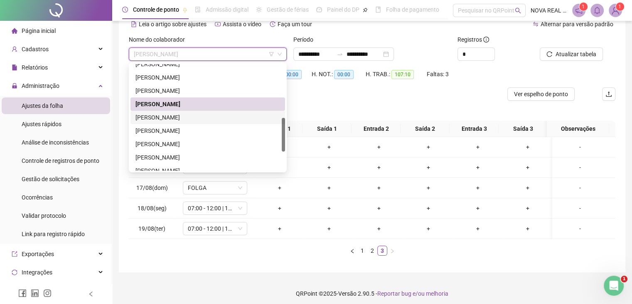
click at [170, 118] on div "[PERSON_NAME]" at bounding box center [208, 117] width 145 height 9
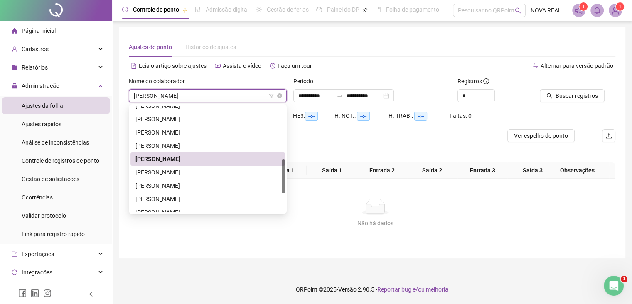
scroll to position [0, 0]
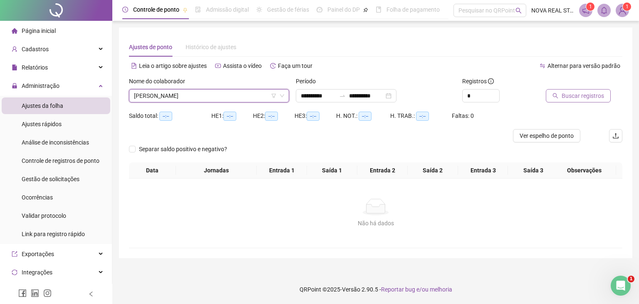
click at [575, 101] on button "Buscar registros" at bounding box center [578, 95] width 65 height 13
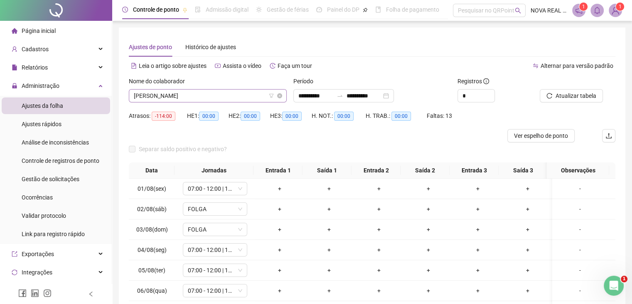
click at [250, 97] on span "[PERSON_NAME]" at bounding box center [208, 95] width 148 height 12
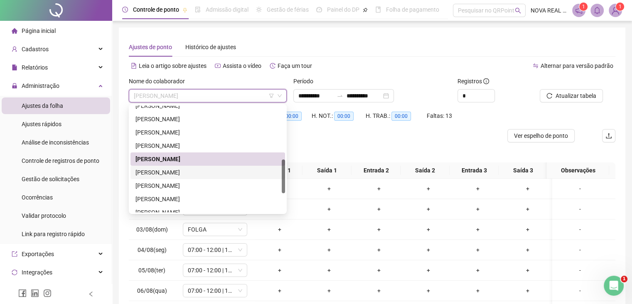
click at [190, 173] on div "[PERSON_NAME]" at bounding box center [208, 172] width 145 height 9
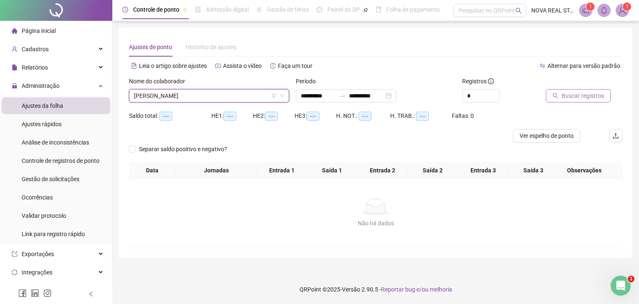
click at [549, 95] on button "Buscar registros" at bounding box center [578, 95] width 65 height 13
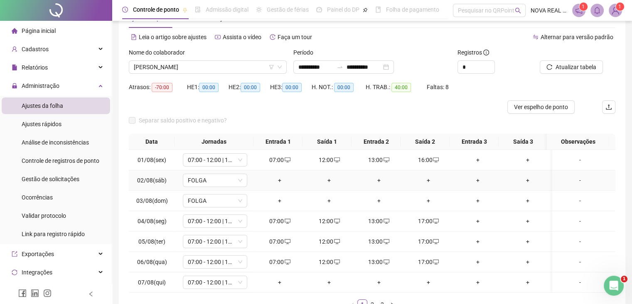
scroll to position [42, 0]
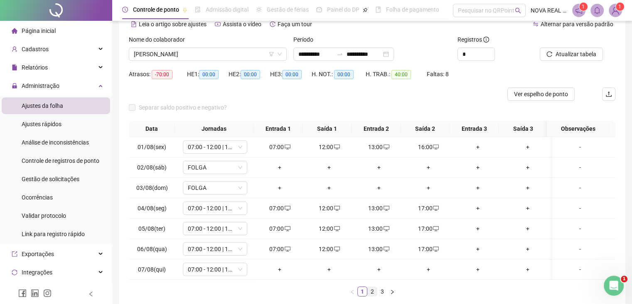
click at [376, 296] on link "2" at bounding box center [372, 291] width 9 height 9
click at [427, 208] on div "+" at bounding box center [428, 207] width 43 height 9
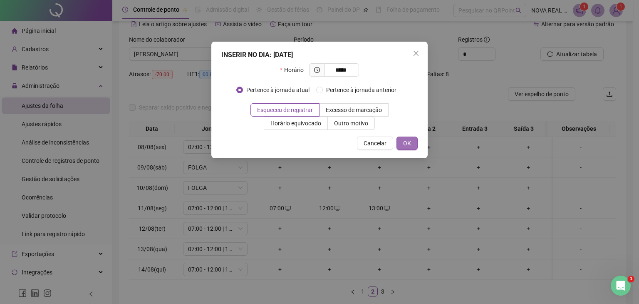
type input "*****"
click at [404, 136] on button "OK" at bounding box center [406, 142] width 21 height 13
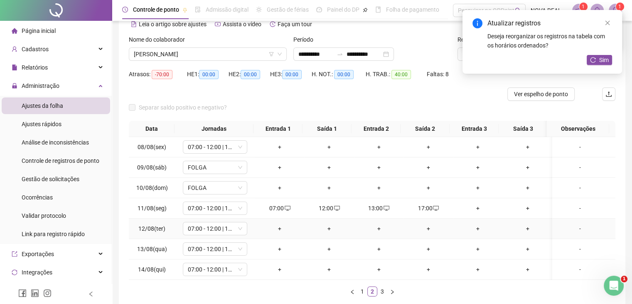
click at [280, 232] on div "+" at bounding box center [279, 228] width 43 height 9
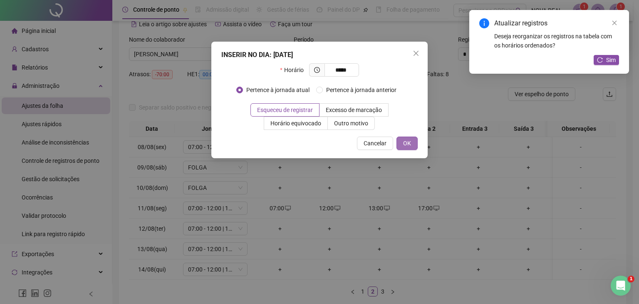
type input "*****"
click at [412, 137] on button "OK" at bounding box center [406, 142] width 21 height 13
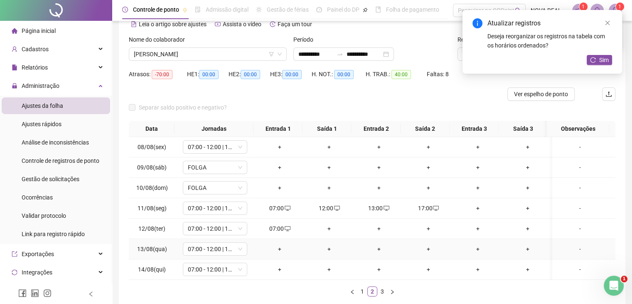
click at [271, 248] on div "+" at bounding box center [279, 248] width 43 height 9
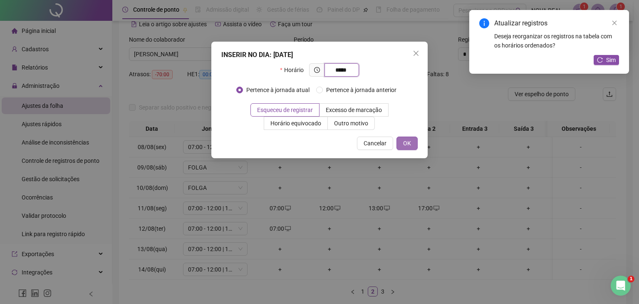
type input "*****"
drag, startPoint x: 406, startPoint y: 141, endPoint x: 401, endPoint y: 142, distance: 4.7
click at [406, 140] on span "OK" at bounding box center [407, 142] width 8 height 9
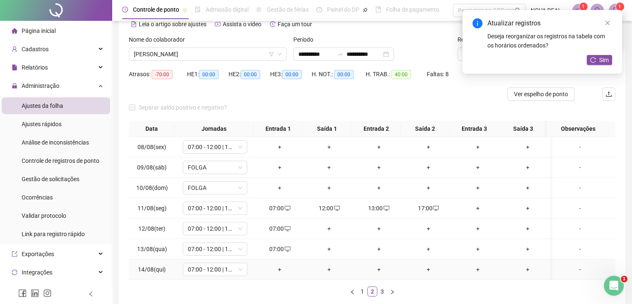
click at [281, 265] on div "+" at bounding box center [279, 268] width 43 height 9
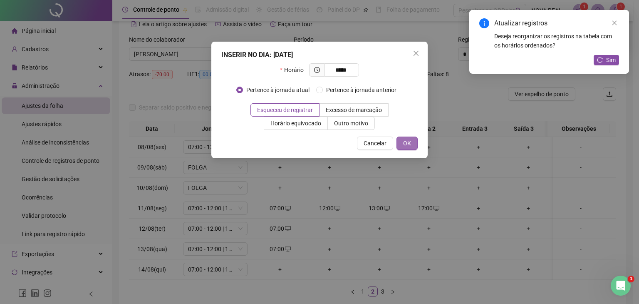
type input "*****"
click at [404, 139] on span "OK" at bounding box center [407, 142] width 8 height 9
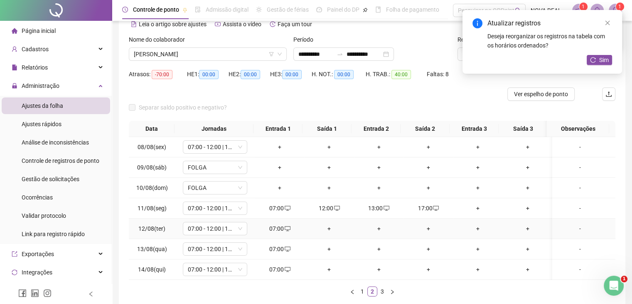
click at [328, 226] on div "+" at bounding box center [329, 228] width 43 height 9
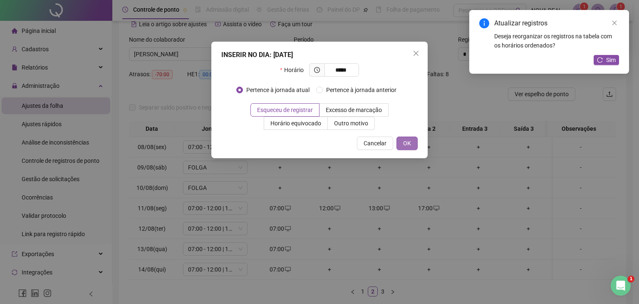
type input "*****"
click at [400, 142] on button "OK" at bounding box center [406, 142] width 21 height 13
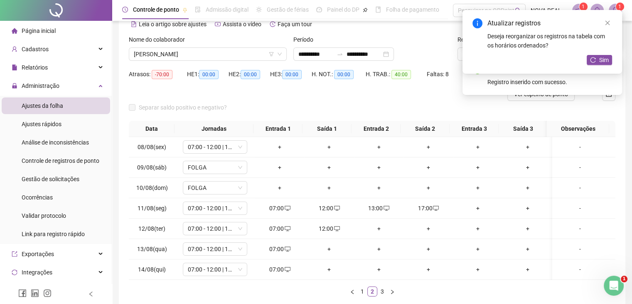
drag, startPoint x: 329, startPoint y: 247, endPoint x: 334, endPoint y: 242, distance: 8.2
click at [329, 247] on div "+" at bounding box center [329, 248] width 43 height 9
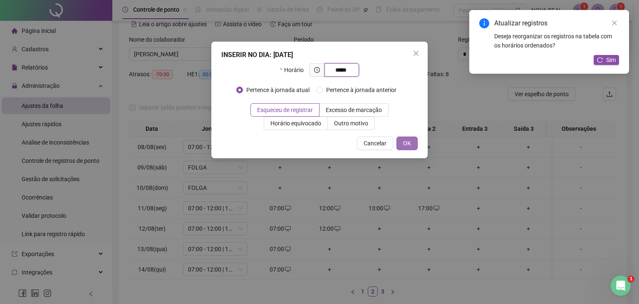
type input "*****"
click at [406, 138] on button "OK" at bounding box center [406, 142] width 21 height 13
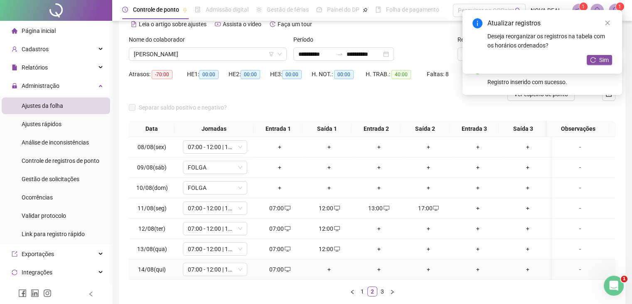
click at [331, 263] on td "+" at bounding box center [329, 269] width 49 height 20
drag, startPoint x: 328, startPoint y: 272, endPoint x: 328, endPoint y: 265, distance: 6.2
click at [328, 271] on div "+" at bounding box center [329, 268] width 43 height 9
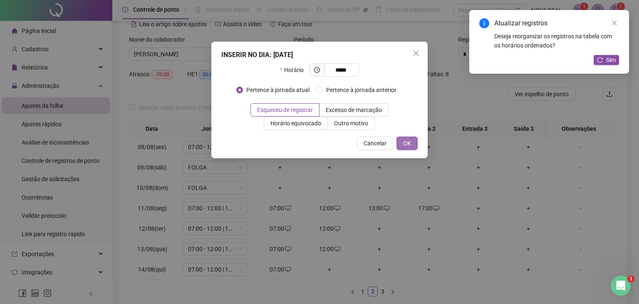
type input "*****"
click at [399, 143] on button "OK" at bounding box center [406, 142] width 21 height 13
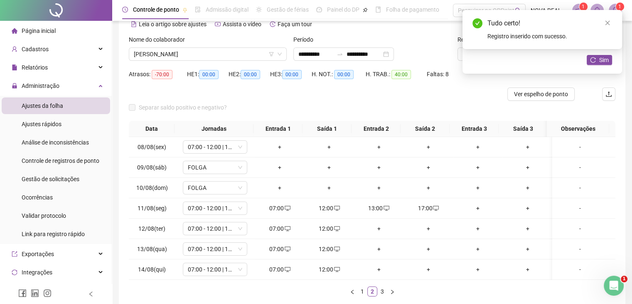
click at [378, 225] on div "+" at bounding box center [379, 228] width 43 height 9
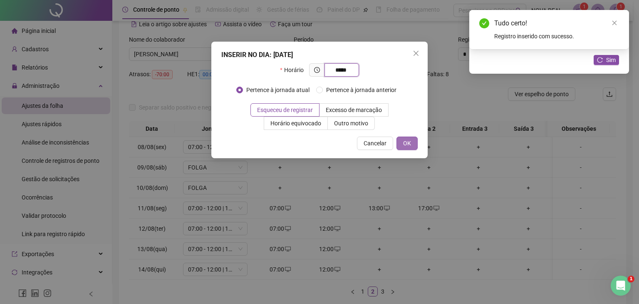
type input "*****"
click at [414, 146] on button "OK" at bounding box center [406, 142] width 21 height 13
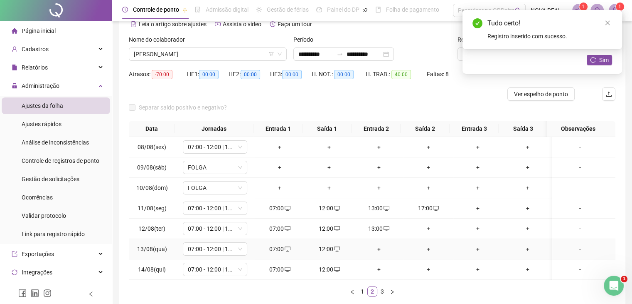
click at [378, 252] on div "+" at bounding box center [379, 248] width 43 height 9
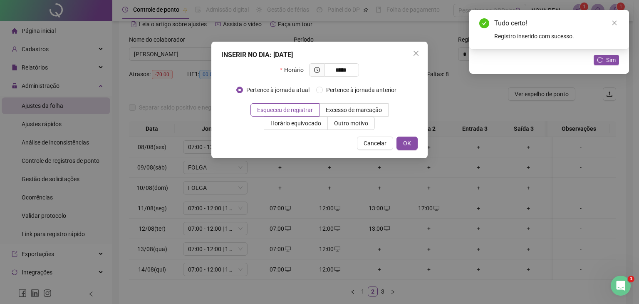
type input "*****"
click at [405, 152] on div "INSERIR NO DIA : [DATE] Horário ***** Pertence à jornada atual Pertence à jorna…" at bounding box center [319, 100] width 216 height 116
click at [405, 150] on div "INSERIR NO DIA : [DATE] Horário ***** Pertence à jornada atual Pertence à jorna…" at bounding box center [319, 100] width 216 height 116
click at [405, 147] on button "OK" at bounding box center [406, 142] width 21 height 13
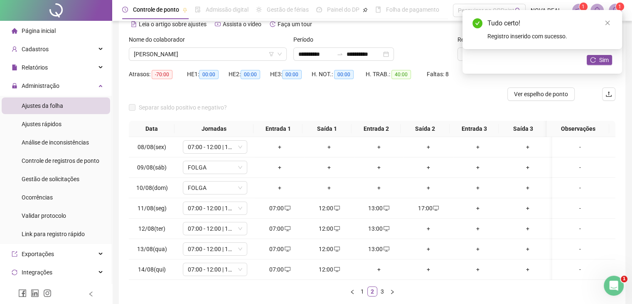
click at [373, 272] on div "+" at bounding box center [379, 268] width 43 height 9
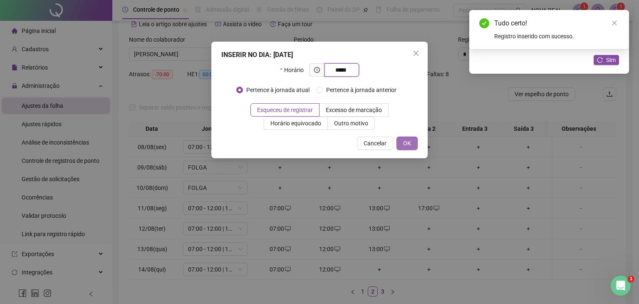
type input "*****"
click at [406, 137] on button "OK" at bounding box center [406, 142] width 21 height 13
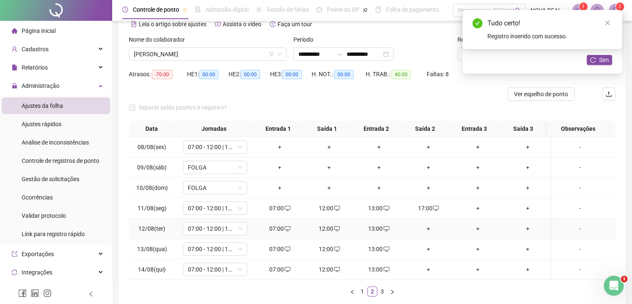
click at [422, 228] on div "+" at bounding box center [428, 228] width 43 height 9
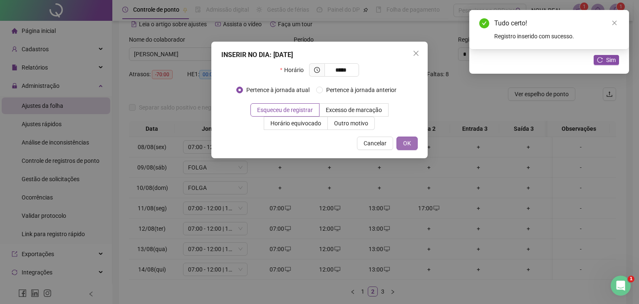
type input "*****"
click at [413, 144] on button "OK" at bounding box center [406, 142] width 21 height 13
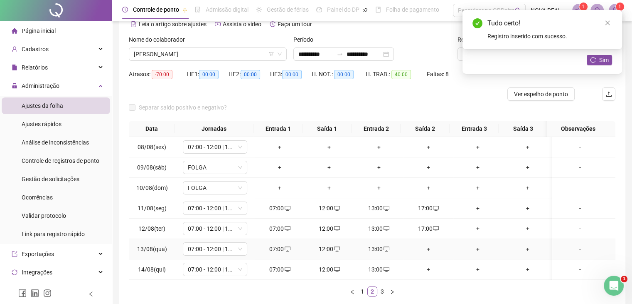
click at [425, 248] on div "+" at bounding box center [428, 248] width 43 height 9
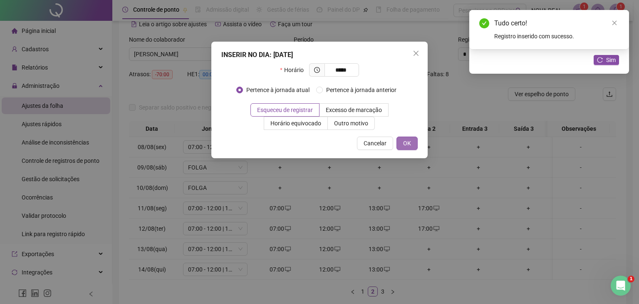
type input "*****"
click at [416, 138] on button "OK" at bounding box center [406, 142] width 21 height 13
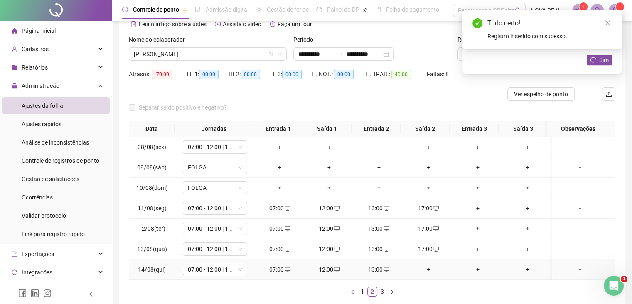
click at [430, 267] on div "+" at bounding box center [428, 268] width 43 height 9
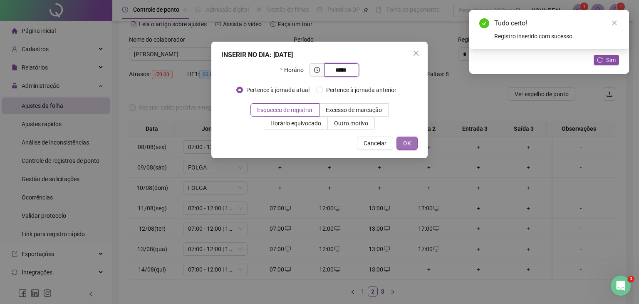
type input "*****"
click at [412, 147] on button "OK" at bounding box center [406, 142] width 21 height 13
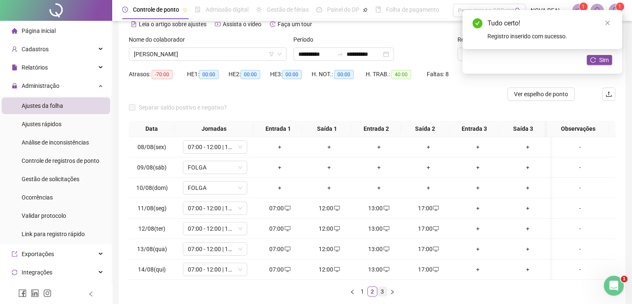
click at [380, 294] on link "3" at bounding box center [382, 291] width 9 height 9
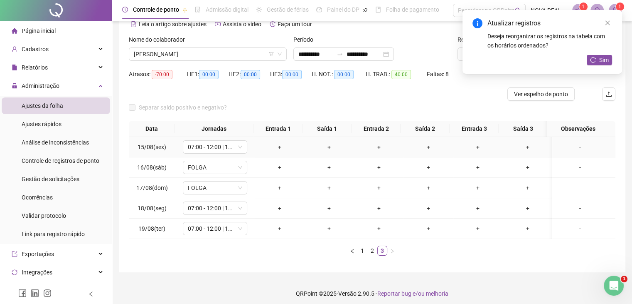
click at [280, 146] on div "+" at bounding box center [279, 146] width 43 height 9
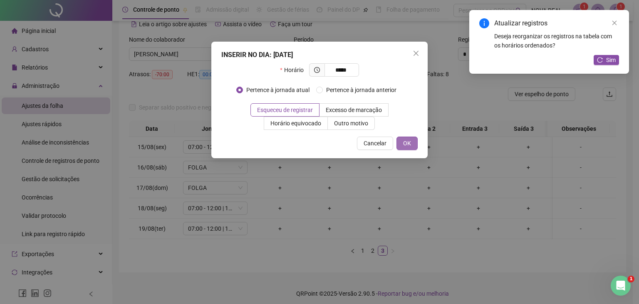
type input "*****"
click at [411, 140] on span "OK" at bounding box center [407, 142] width 8 height 9
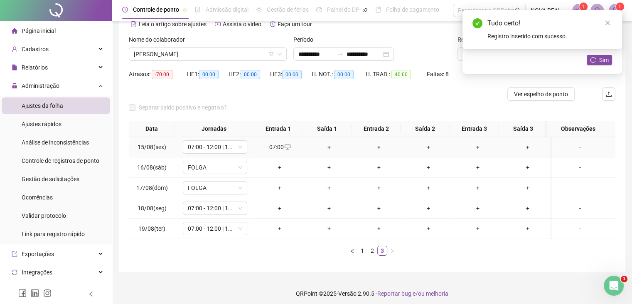
click at [326, 149] on div "+" at bounding box center [329, 146] width 43 height 9
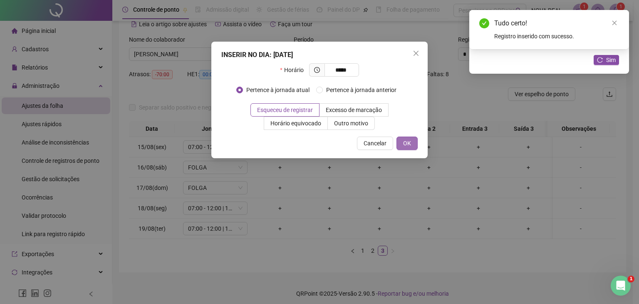
type input "*****"
click at [406, 141] on span "OK" at bounding box center [407, 142] width 8 height 9
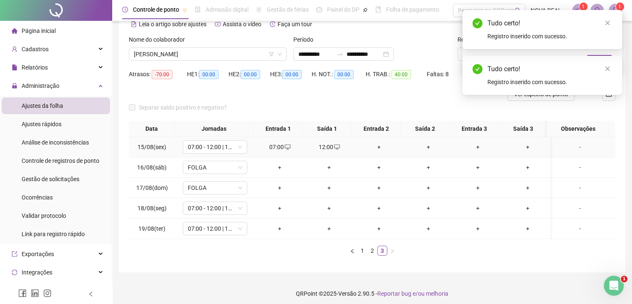
click at [383, 143] on div "+" at bounding box center [379, 146] width 43 height 9
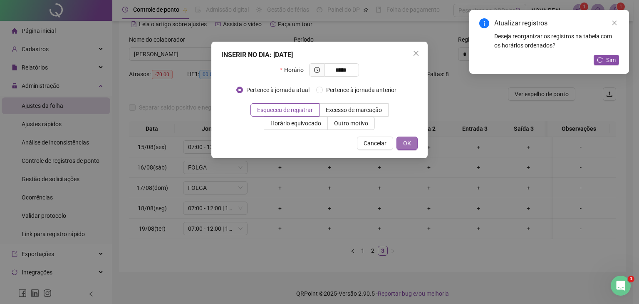
type input "*****"
click at [408, 147] on span "OK" at bounding box center [407, 142] width 8 height 9
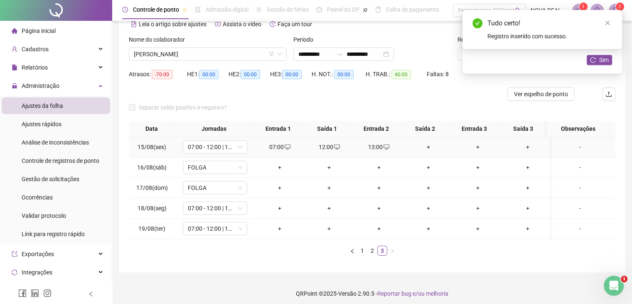
click at [424, 146] on div "+" at bounding box center [428, 146] width 43 height 9
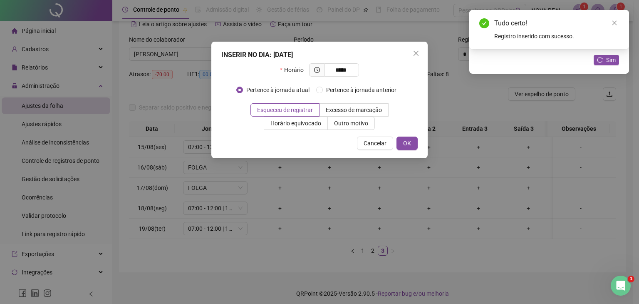
type input "*****"
drag, startPoint x: 396, startPoint y: 148, endPoint x: 404, endPoint y: 139, distance: 12.1
click at [396, 148] on div "Cancelar OK" at bounding box center [319, 142] width 196 height 13
click at [406, 138] on button "OK" at bounding box center [406, 142] width 21 height 13
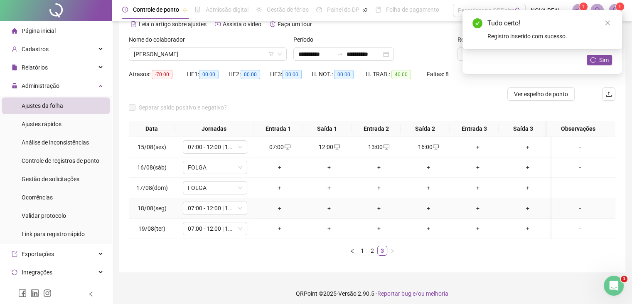
click at [272, 208] on div "+" at bounding box center [279, 207] width 43 height 9
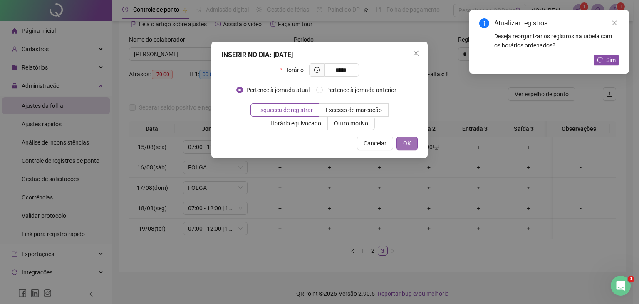
type input "*****"
click at [403, 139] on button "OK" at bounding box center [406, 142] width 21 height 13
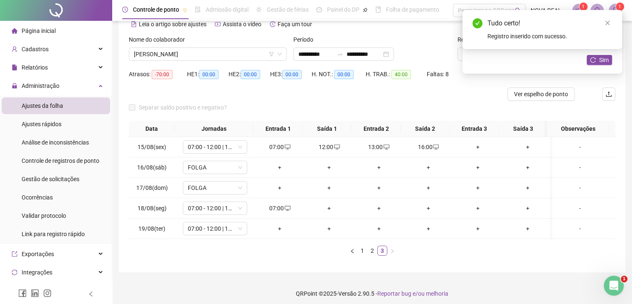
click at [325, 208] on div "+" at bounding box center [329, 207] width 43 height 9
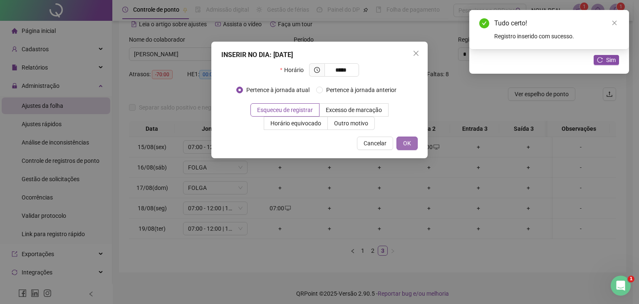
type input "*****"
click at [407, 138] on button "OK" at bounding box center [406, 142] width 21 height 13
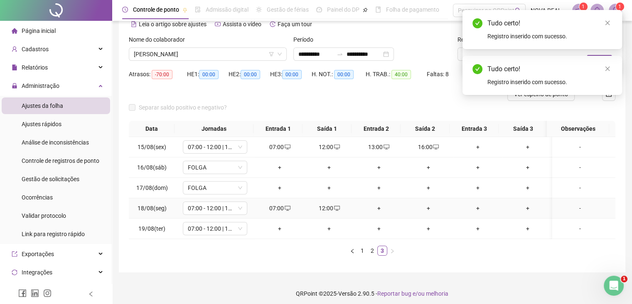
click at [377, 210] on div "+" at bounding box center [379, 207] width 43 height 9
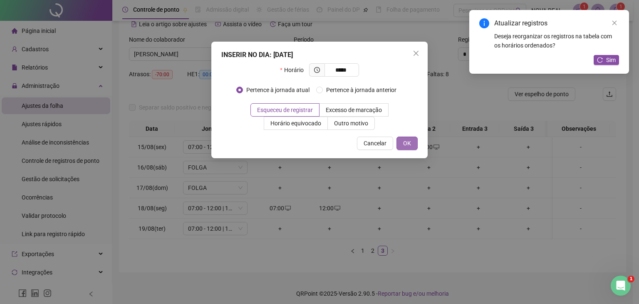
type input "*****"
click at [400, 148] on button "OK" at bounding box center [406, 142] width 21 height 13
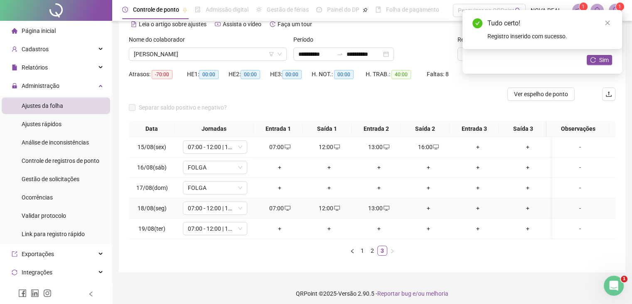
click at [420, 205] on div "+" at bounding box center [428, 207] width 43 height 9
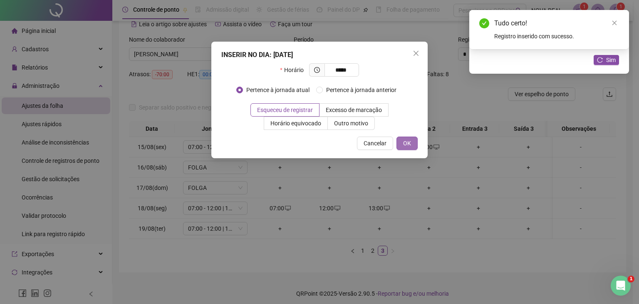
type input "*****"
click at [411, 142] on button "OK" at bounding box center [406, 142] width 21 height 13
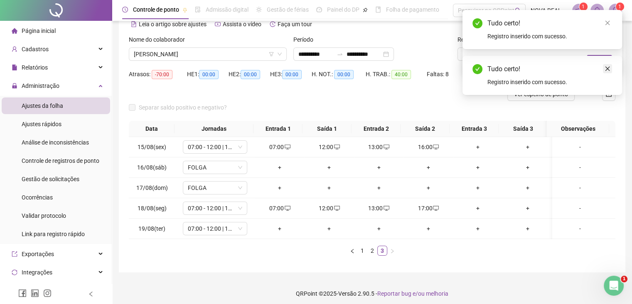
click at [610, 68] on link "Close" at bounding box center [607, 68] width 9 height 9
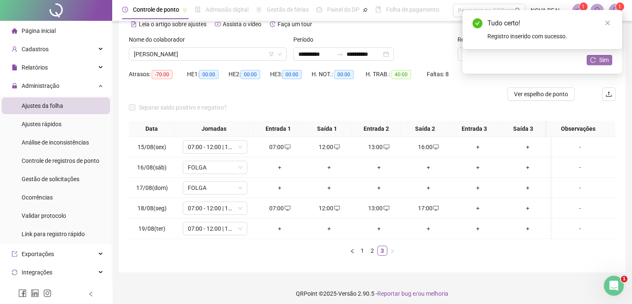
click at [603, 62] on span "Sim" at bounding box center [605, 59] width 10 height 9
click at [362, 251] on link "1" at bounding box center [362, 250] width 9 height 9
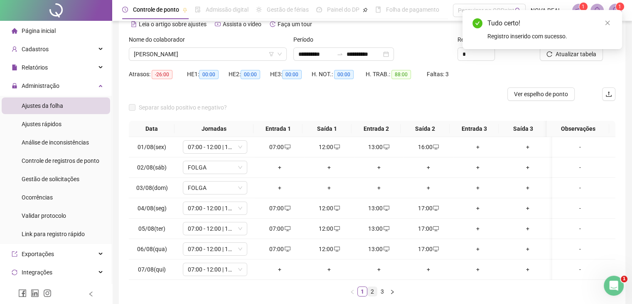
click at [371, 296] on link "2" at bounding box center [372, 291] width 9 height 9
click at [372, 296] on link "2" at bounding box center [372, 291] width 9 height 9
click at [395, 293] on button "button" at bounding box center [393, 291] width 10 height 10
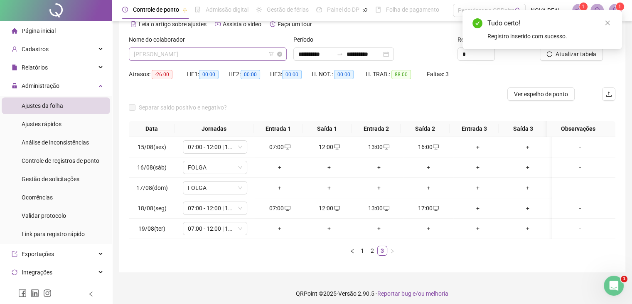
click at [227, 53] on span "[PERSON_NAME]" at bounding box center [208, 54] width 148 height 12
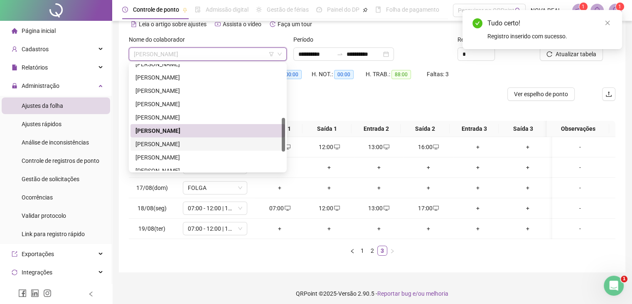
click at [204, 144] on div "[PERSON_NAME]" at bounding box center [208, 143] width 145 height 9
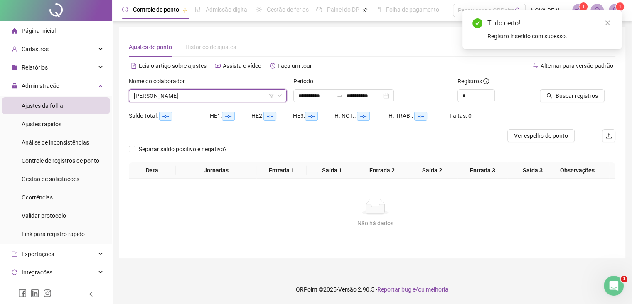
scroll to position [0, 0]
click at [579, 97] on span "Buscar registros" at bounding box center [582, 95] width 42 height 9
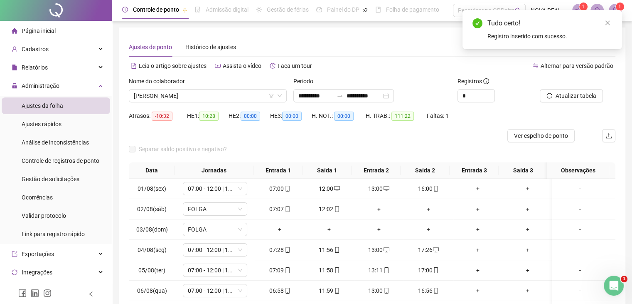
scroll to position [42, 0]
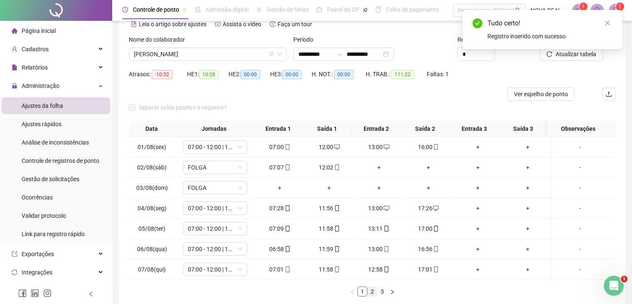
click at [372, 294] on link "2" at bounding box center [372, 291] width 9 height 9
click at [385, 296] on link "3" at bounding box center [382, 291] width 9 height 9
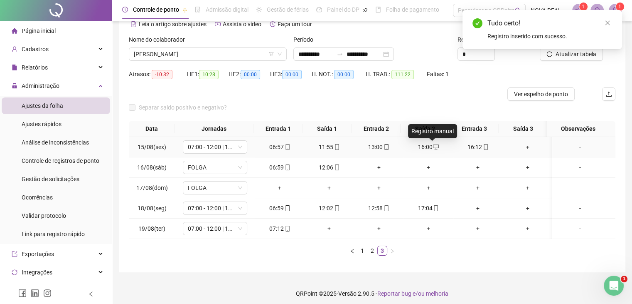
click at [434, 148] on icon "desktop" at bounding box center [436, 146] width 6 height 5
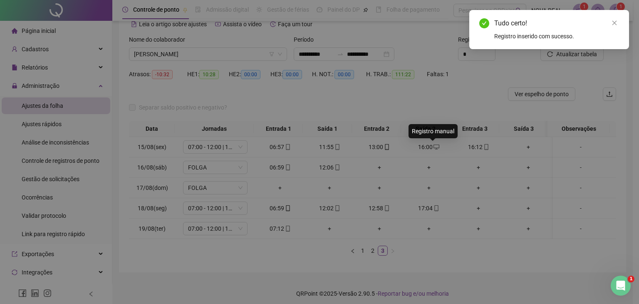
type input "**********"
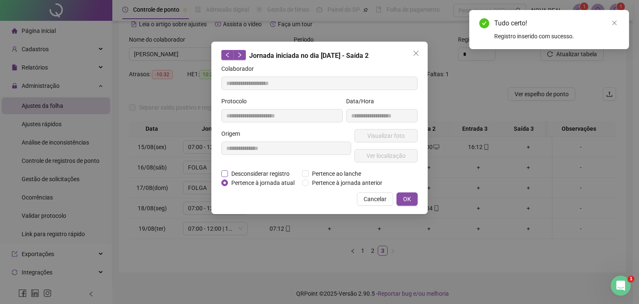
click at [259, 171] on span "Desconsiderar registro" at bounding box center [260, 173] width 65 height 9
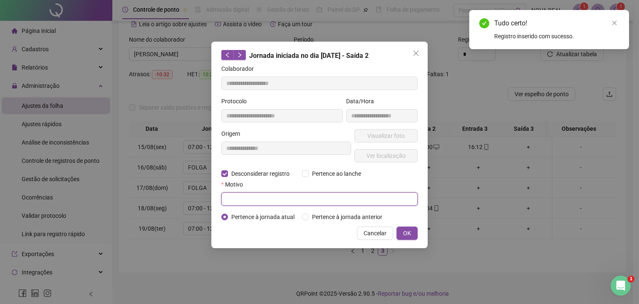
click at [240, 196] on input "text" at bounding box center [319, 198] width 196 height 13
type input "****"
click at [415, 233] on button "OK" at bounding box center [406, 232] width 21 height 13
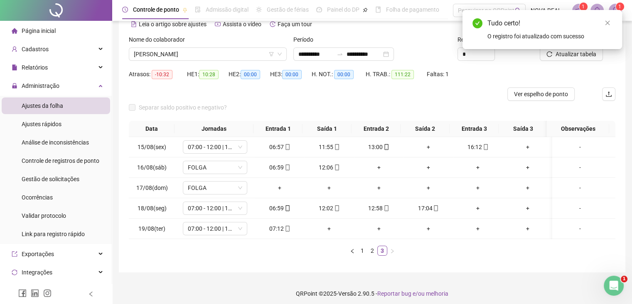
click at [586, 49] on div "Tudo certo! O registro foi atualizado com sucesso" at bounding box center [543, 29] width 160 height 39
click at [580, 60] on button "Atualizar tabela" at bounding box center [571, 53] width 63 height 13
click at [237, 64] on div "Nome do colaborador [PERSON_NAME]" at bounding box center [208, 51] width 165 height 32
click at [236, 59] on span "[PERSON_NAME]" at bounding box center [208, 54] width 148 height 12
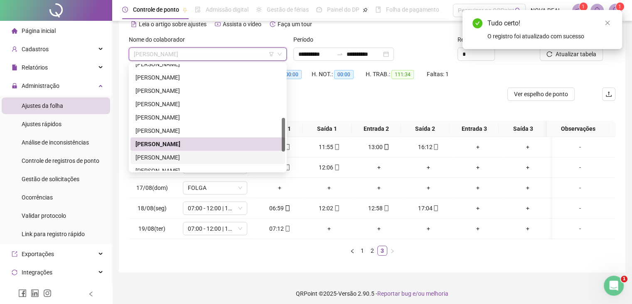
click at [200, 157] on div "[PERSON_NAME]" at bounding box center [208, 157] width 145 height 9
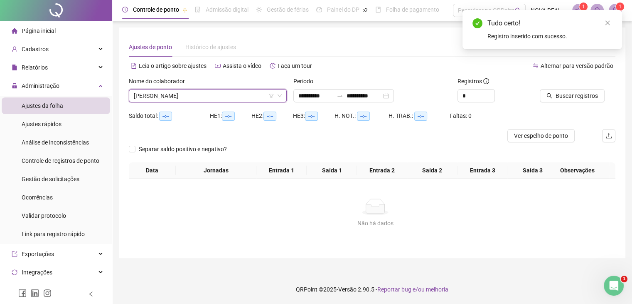
scroll to position [0, 0]
click at [586, 99] on span "Buscar registros" at bounding box center [582, 95] width 42 height 9
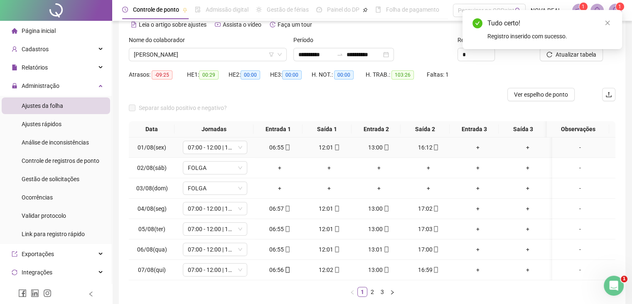
scroll to position [42, 0]
click at [370, 296] on link "2" at bounding box center [372, 291] width 9 height 9
click at [383, 296] on link "3" at bounding box center [382, 291] width 9 height 9
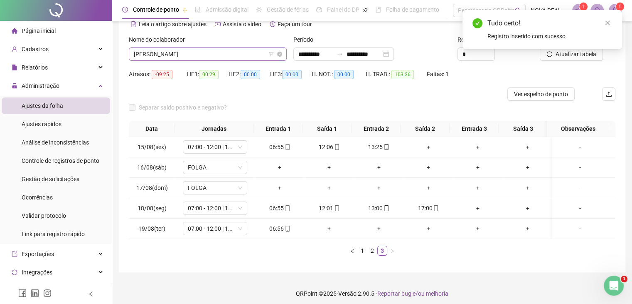
click at [197, 52] on span "[PERSON_NAME]" at bounding box center [208, 54] width 148 height 12
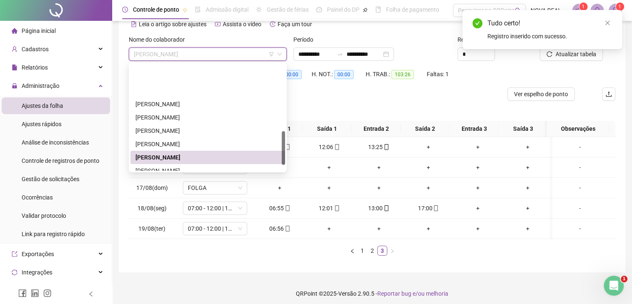
scroll to position [208, 0]
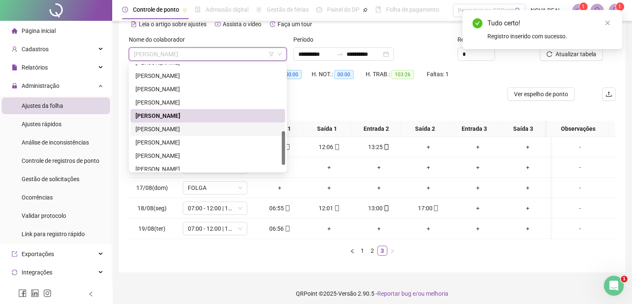
drag, startPoint x: 220, startPoint y: 130, endPoint x: 363, endPoint y: 130, distance: 143.1
click at [220, 130] on div "[PERSON_NAME]" at bounding box center [208, 128] width 145 height 9
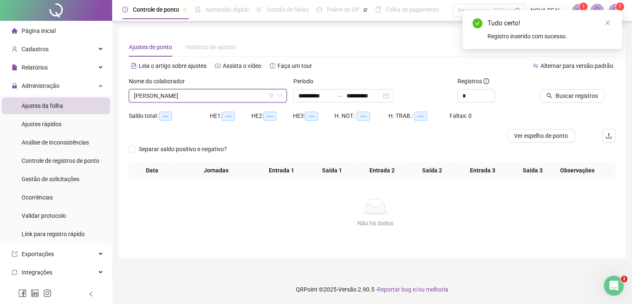
scroll to position [0, 0]
click at [576, 102] on div "Buscar registros" at bounding box center [583, 93] width 83 height 32
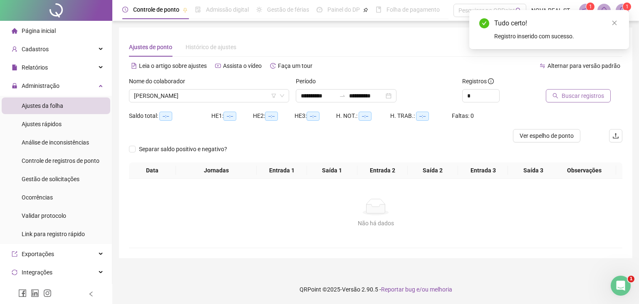
click at [574, 100] on button "Buscar registros" at bounding box center [578, 95] width 65 height 13
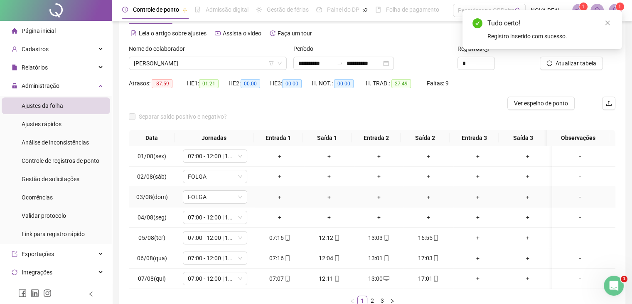
scroll to position [42, 0]
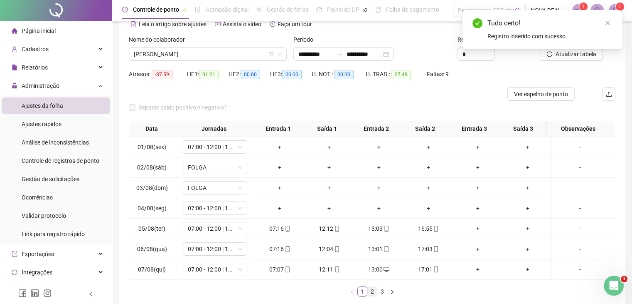
click at [372, 295] on link "2" at bounding box center [372, 291] width 9 height 9
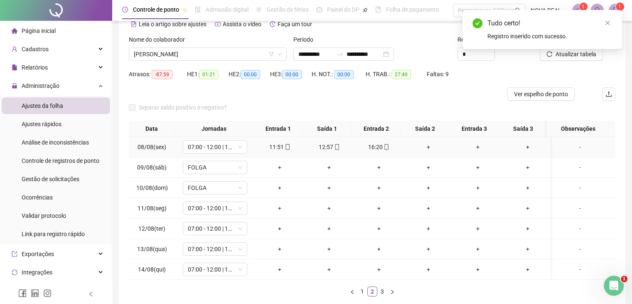
click at [425, 146] on div "+" at bounding box center [428, 146] width 43 height 9
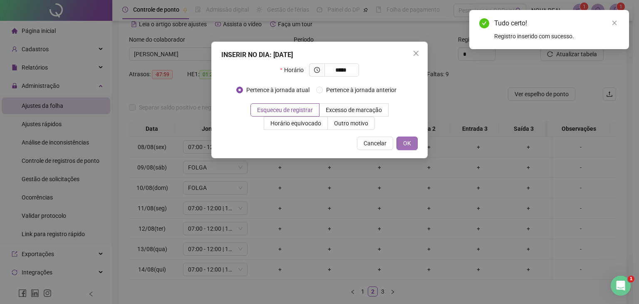
type input "*****"
click at [408, 138] on button "OK" at bounding box center [406, 142] width 21 height 13
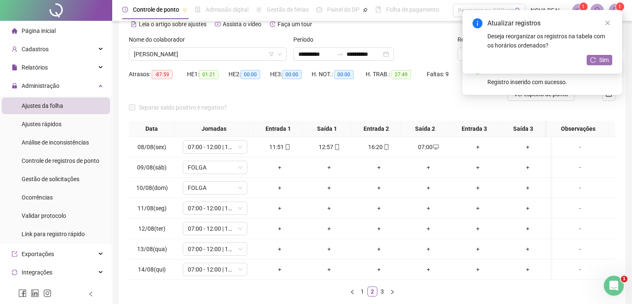
click at [604, 61] on span "Sim" at bounding box center [605, 59] width 10 height 9
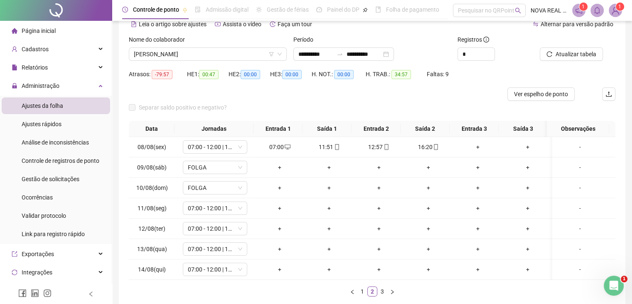
click at [380, 289] on link "3" at bounding box center [382, 291] width 9 height 9
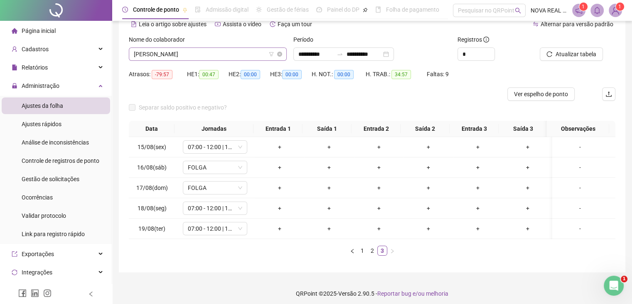
click at [208, 55] on span "[PERSON_NAME]" at bounding box center [208, 54] width 148 height 12
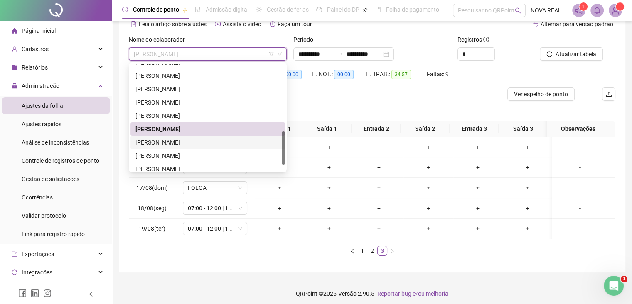
click at [193, 138] on div "[PERSON_NAME]" at bounding box center [208, 142] width 145 height 9
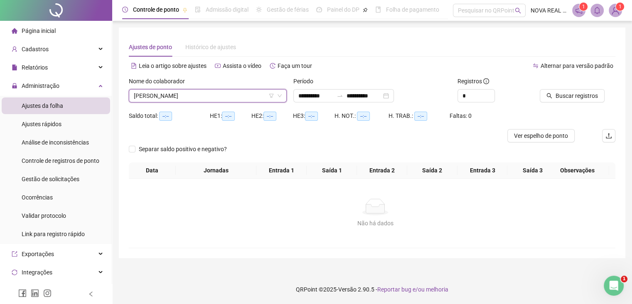
scroll to position [0, 0]
click at [562, 99] on span "Buscar registros" at bounding box center [582, 95] width 42 height 9
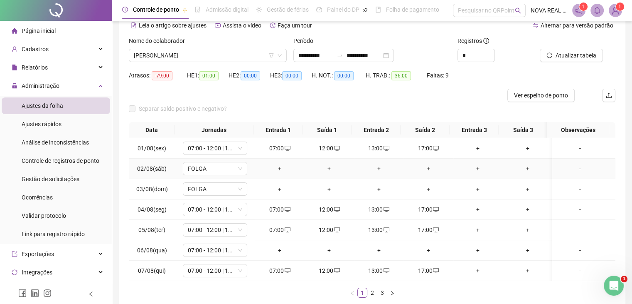
scroll to position [42, 0]
click at [369, 296] on link "2" at bounding box center [372, 291] width 9 height 9
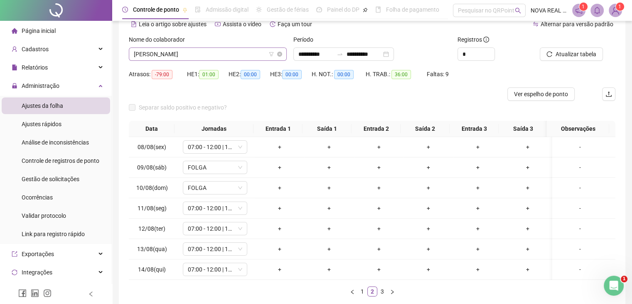
click at [196, 52] on span "[PERSON_NAME]" at bounding box center [208, 54] width 148 height 12
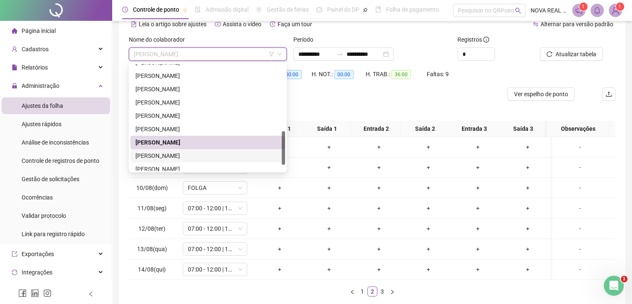
click at [194, 161] on div "[PERSON_NAME]" at bounding box center [208, 155] width 155 height 13
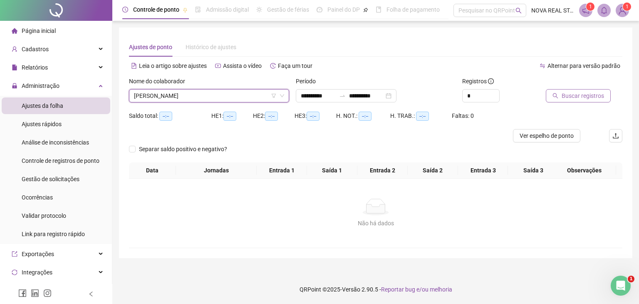
click at [574, 93] on span "Buscar registros" at bounding box center [582, 95] width 42 height 9
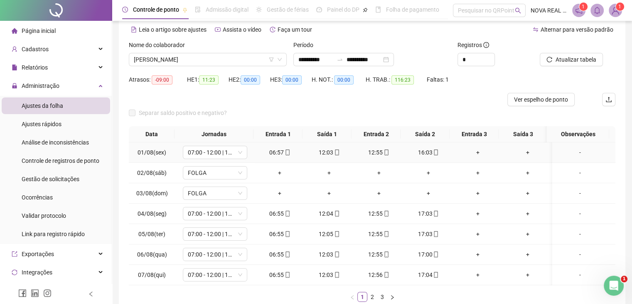
scroll to position [42, 0]
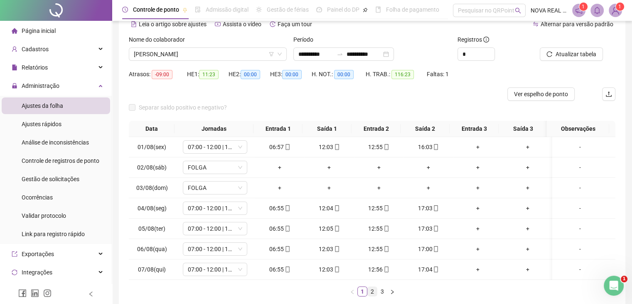
click at [373, 296] on link "2" at bounding box center [372, 291] width 9 height 9
click at [376, 165] on div "+" at bounding box center [379, 167] width 43 height 9
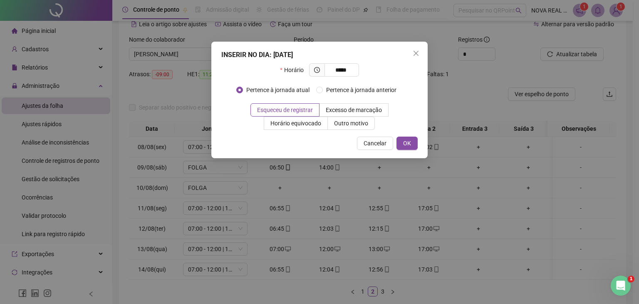
type input "*****"
click at [414, 135] on div "INSERIR NO DIA : [DATE] Horário ***** Pertence à jornada atual Pertence à jorna…" at bounding box center [319, 100] width 216 height 116
click at [408, 143] on span "OK" at bounding box center [407, 142] width 8 height 9
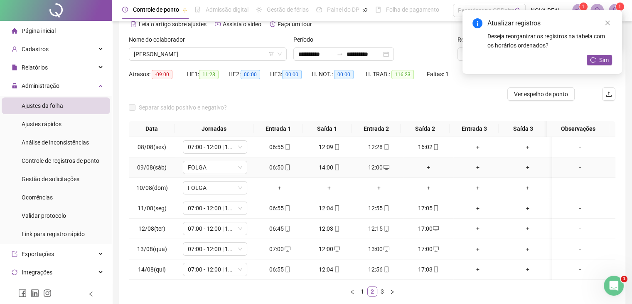
click at [427, 164] on div "+" at bounding box center [428, 167] width 43 height 9
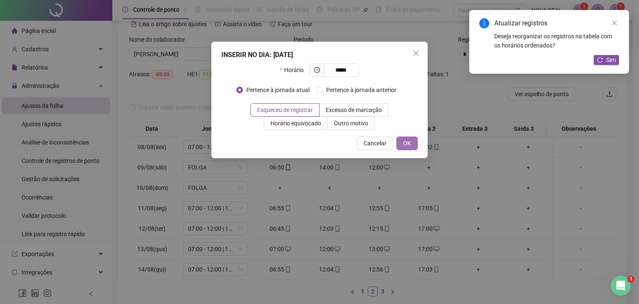
type input "*****"
click at [399, 146] on button "OK" at bounding box center [406, 142] width 21 height 13
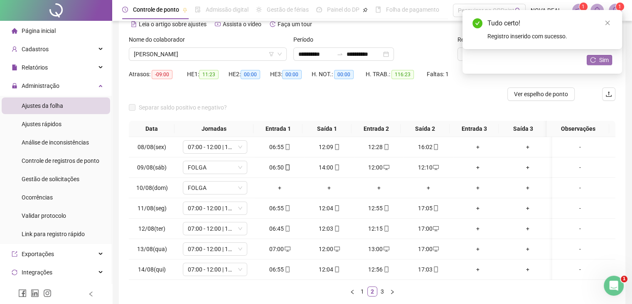
click at [602, 61] on span "Sim" at bounding box center [605, 59] width 10 height 9
click at [385, 294] on link "3" at bounding box center [382, 291] width 9 height 9
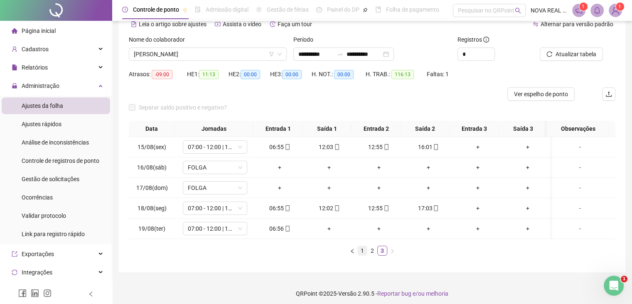
click at [360, 255] on link "1" at bounding box center [362, 250] width 9 height 9
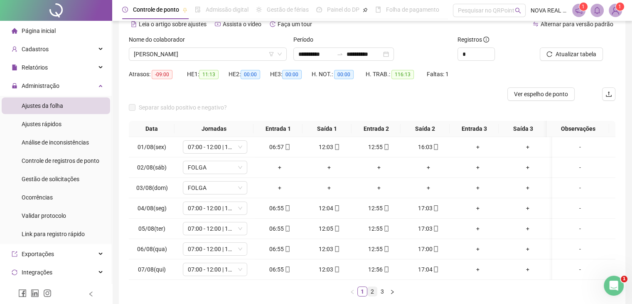
click at [371, 294] on link "2" at bounding box center [372, 291] width 9 height 9
click at [380, 296] on link "3" at bounding box center [382, 291] width 9 height 9
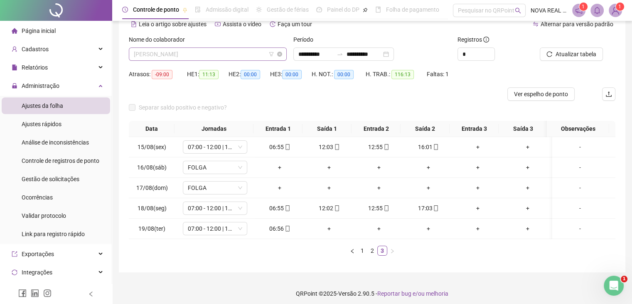
click at [169, 52] on span "[PERSON_NAME]" at bounding box center [208, 54] width 148 height 12
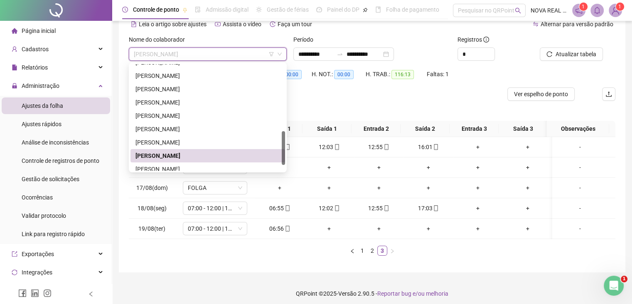
click at [184, 159] on div "[PERSON_NAME]" at bounding box center [208, 155] width 145 height 9
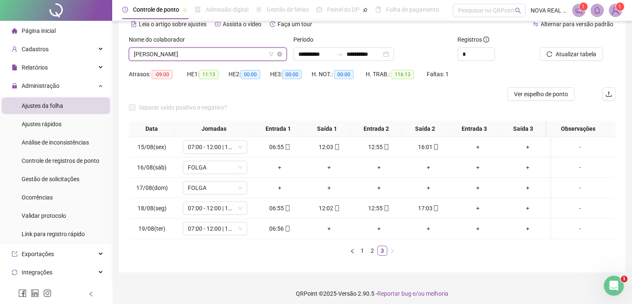
click at [175, 52] on span "[PERSON_NAME]" at bounding box center [208, 54] width 148 height 12
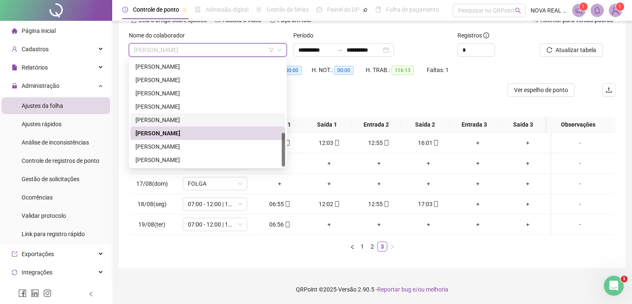
scroll to position [52, 0]
click at [195, 142] on div "[PERSON_NAME]" at bounding box center [208, 146] width 145 height 9
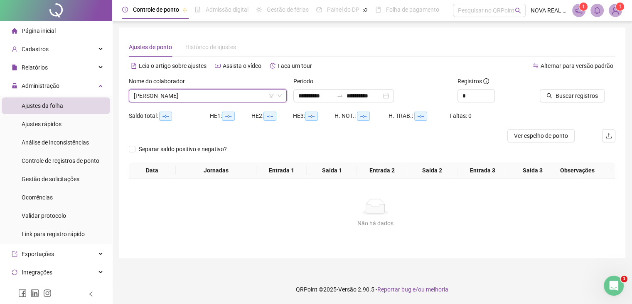
scroll to position [0, 0]
click at [576, 100] on button "Buscar registros" at bounding box center [578, 95] width 65 height 13
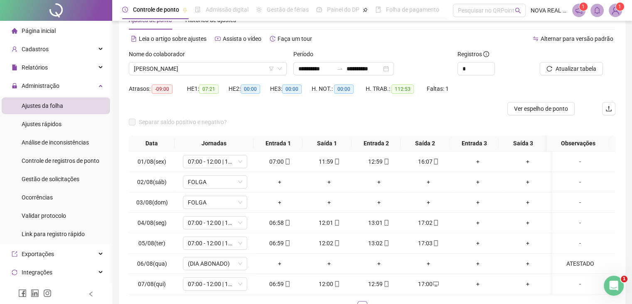
scroll to position [42, 0]
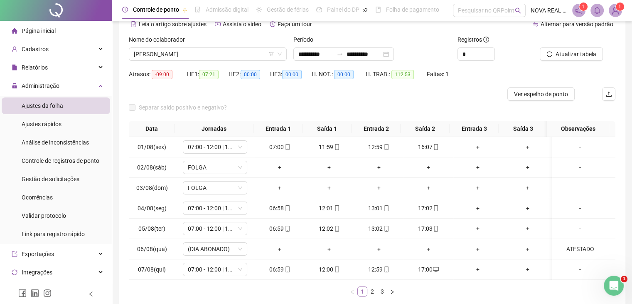
click at [367, 296] on link "1" at bounding box center [362, 291] width 9 height 9
click at [369, 294] on link "2" at bounding box center [372, 291] width 9 height 9
click at [383, 296] on link "3" at bounding box center [382, 291] width 9 height 9
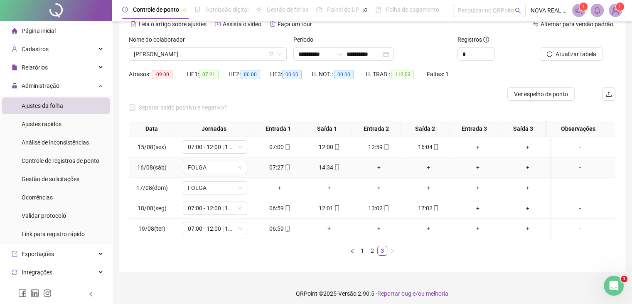
click at [372, 165] on div "+" at bounding box center [379, 167] width 43 height 9
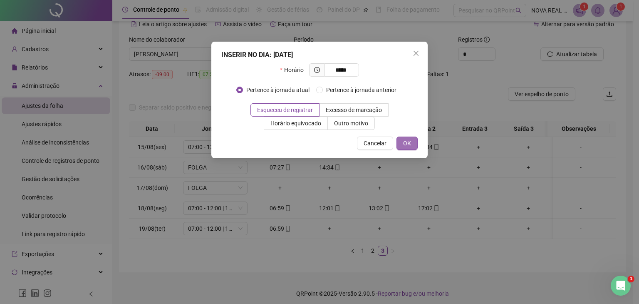
type input "*****"
click at [414, 148] on button "OK" at bounding box center [406, 142] width 21 height 13
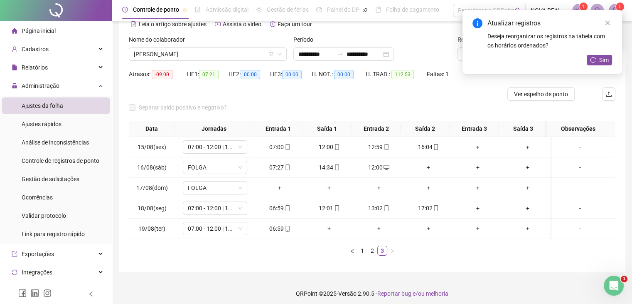
click at [420, 166] on div "+" at bounding box center [428, 167] width 43 height 9
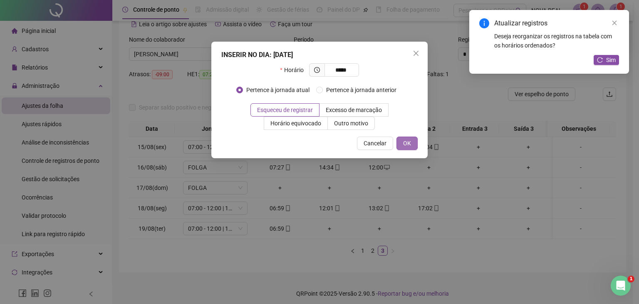
type input "*****"
click at [411, 145] on button "OK" at bounding box center [406, 142] width 21 height 13
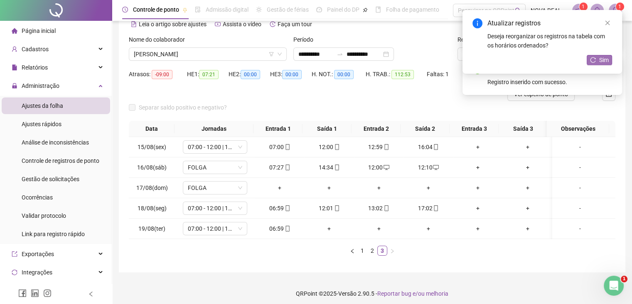
click at [597, 63] on button "Sim" at bounding box center [599, 60] width 25 height 10
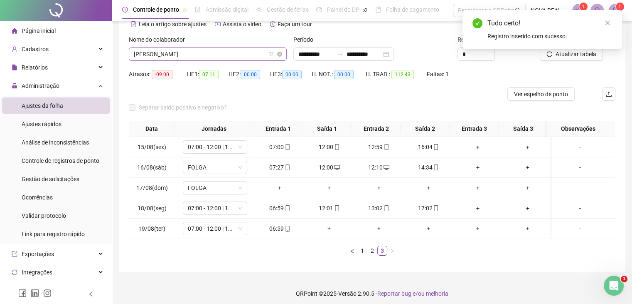
click at [208, 47] on div "[PERSON_NAME]" at bounding box center [208, 53] width 158 height 13
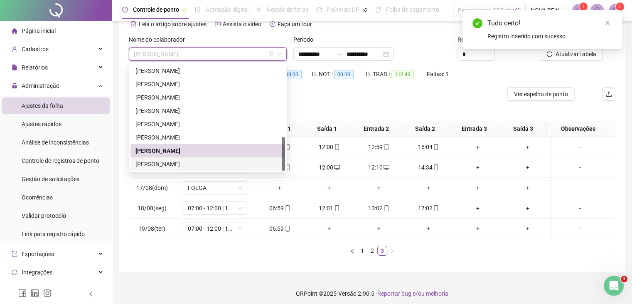
click at [188, 166] on div "[PERSON_NAME]" at bounding box center [208, 163] width 145 height 9
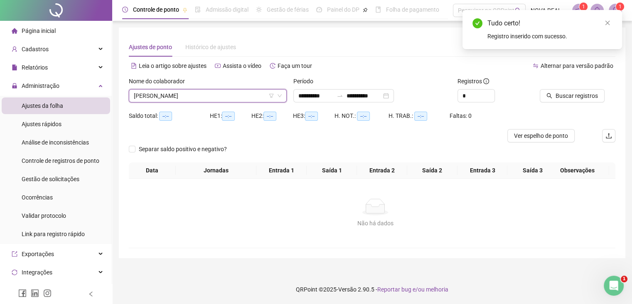
scroll to position [0, 0]
click at [582, 98] on span "Buscar registros" at bounding box center [582, 95] width 42 height 9
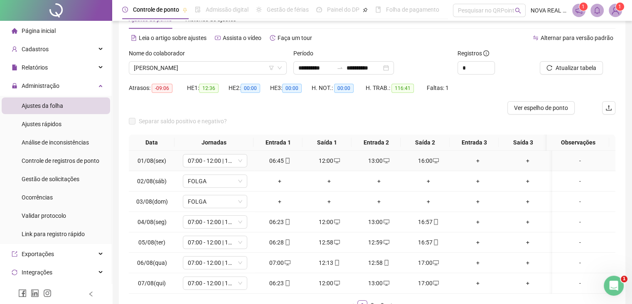
scroll to position [42, 0]
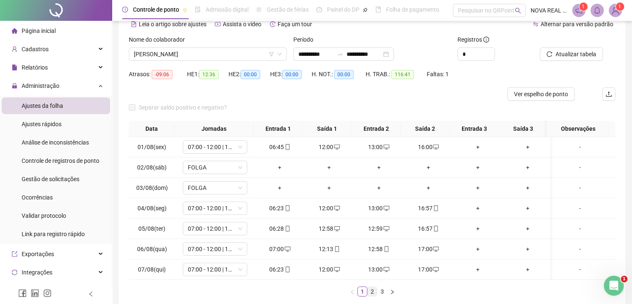
click at [368, 294] on link "2" at bounding box center [372, 291] width 9 height 9
drag, startPoint x: 384, startPoint y: 295, endPoint x: 394, endPoint y: 284, distance: 14.4
click at [384, 295] on link "3" at bounding box center [382, 291] width 9 height 9
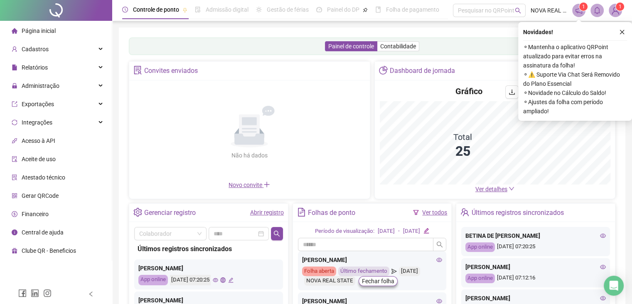
click at [614, 7] on img at bounding box center [616, 10] width 12 height 12
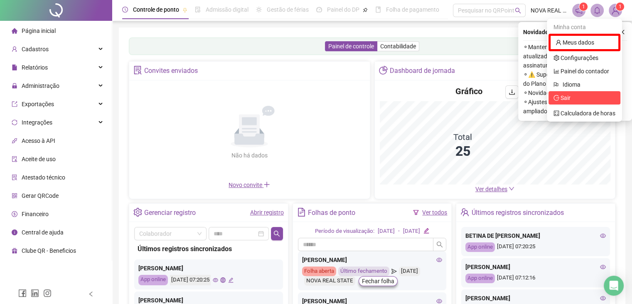
click at [578, 100] on span "Sair" at bounding box center [585, 97] width 62 height 9
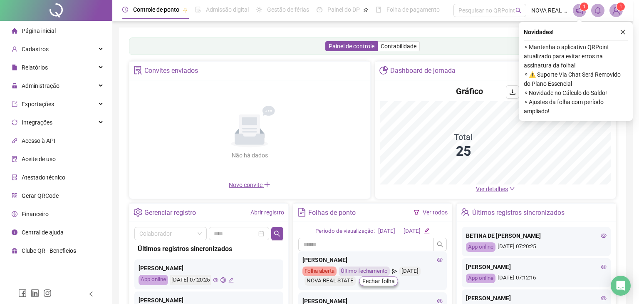
click at [388, 89] on div "Cancelar Sim" at bounding box center [319, 83] width 153 height 13
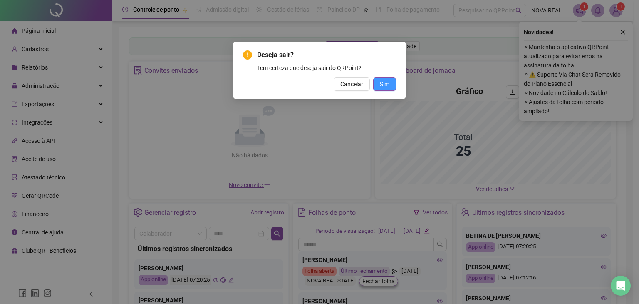
click at [363, 87] on span "Cancelar" at bounding box center [351, 83] width 23 height 9
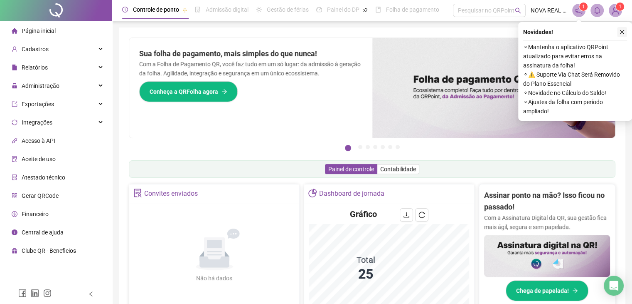
click at [623, 31] on icon "close" at bounding box center [623, 32] width 6 height 6
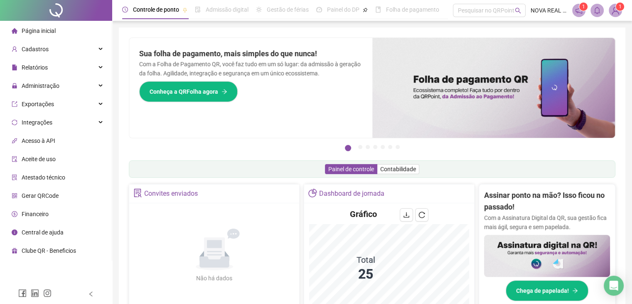
click at [615, 14] on img at bounding box center [616, 10] width 12 height 12
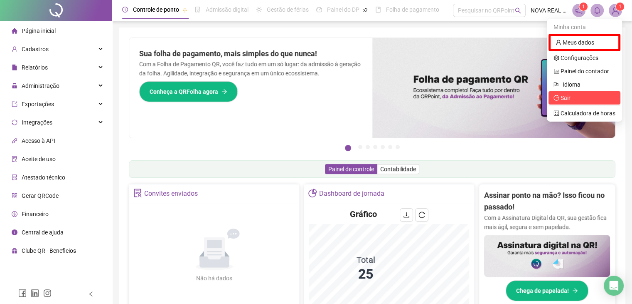
click at [569, 96] on span "Sair" at bounding box center [566, 97] width 10 height 7
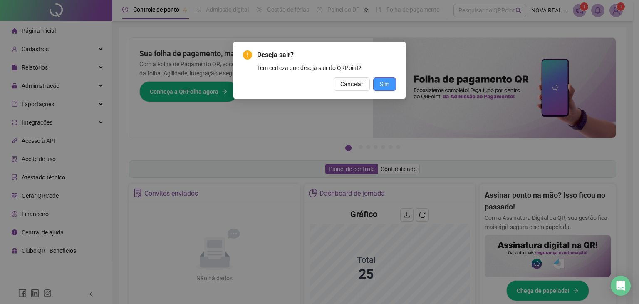
click at [389, 80] on span "Sim" at bounding box center [385, 83] width 10 height 9
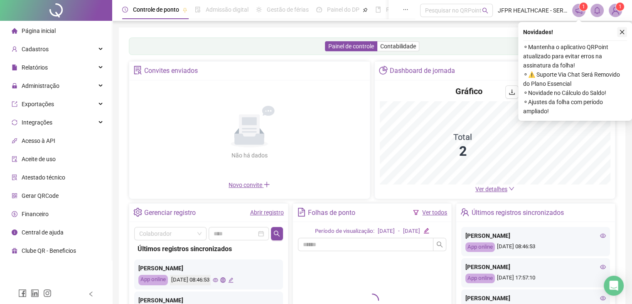
click at [623, 29] on icon "close" at bounding box center [623, 32] width 6 height 6
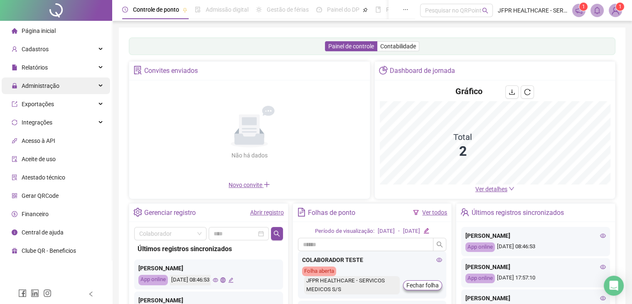
click at [79, 83] on div "Administração" at bounding box center [56, 85] width 109 height 17
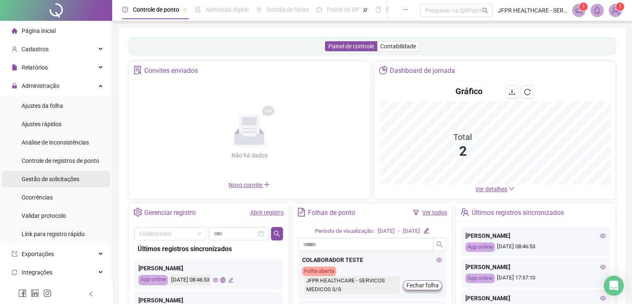
click at [63, 178] on span "Gestão de solicitações" at bounding box center [51, 178] width 58 height 7
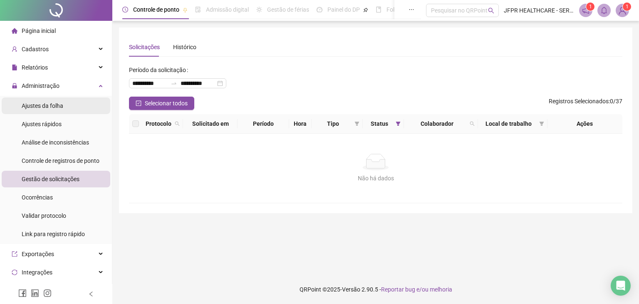
click at [77, 102] on li "Ajustes da folha" at bounding box center [56, 105] width 109 height 17
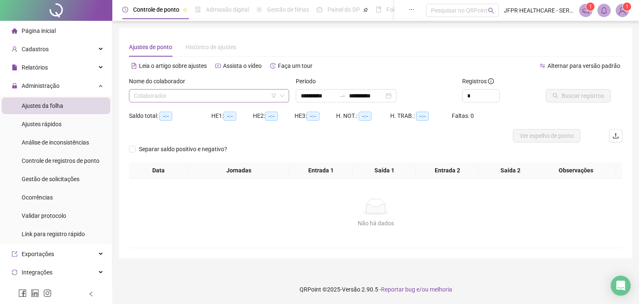
click at [208, 100] on input "search" at bounding box center [205, 95] width 143 height 12
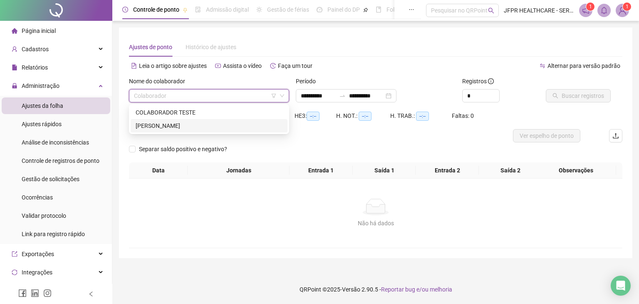
click at [204, 128] on div "ISABELA DOS SANTOS OLIVEIRA" at bounding box center [209, 125] width 147 height 9
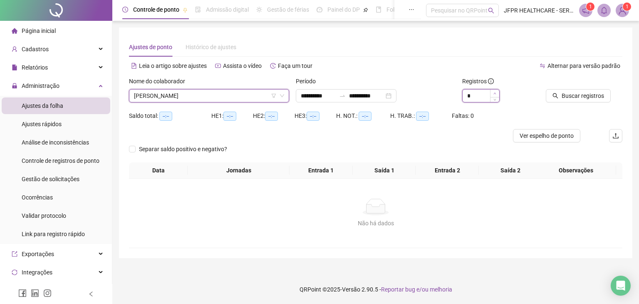
type input "*"
click at [494, 92] on icon "up" at bounding box center [494, 93] width 3 height 3
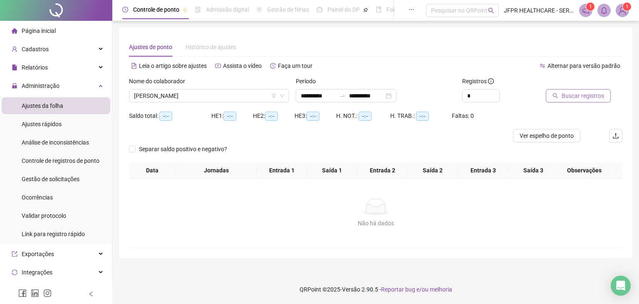
click at [550, 95] on button "Buscar registros" at bounding box center [578, 95] width 65 height 13
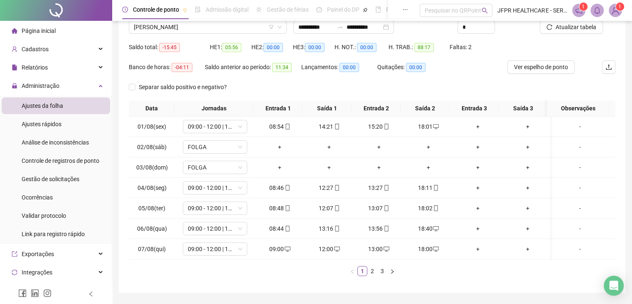
scroll to position [83, 0]
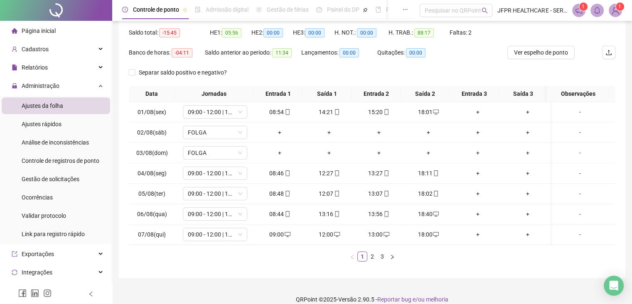
click at [374, 261] on li "2" at bounding box center [373, 256] width 10 height 10
click at [373, 261] on link "2" at bounding box center [372, 256] width 9 height 9
click at [385, 261] on link "3" at bounding box center [382, 256] width 9 height 9
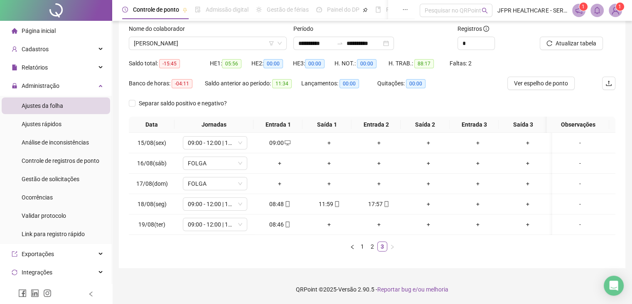
scroll to position [58, 0]
